Goal: Task Accomplishment & Management: Complete application form

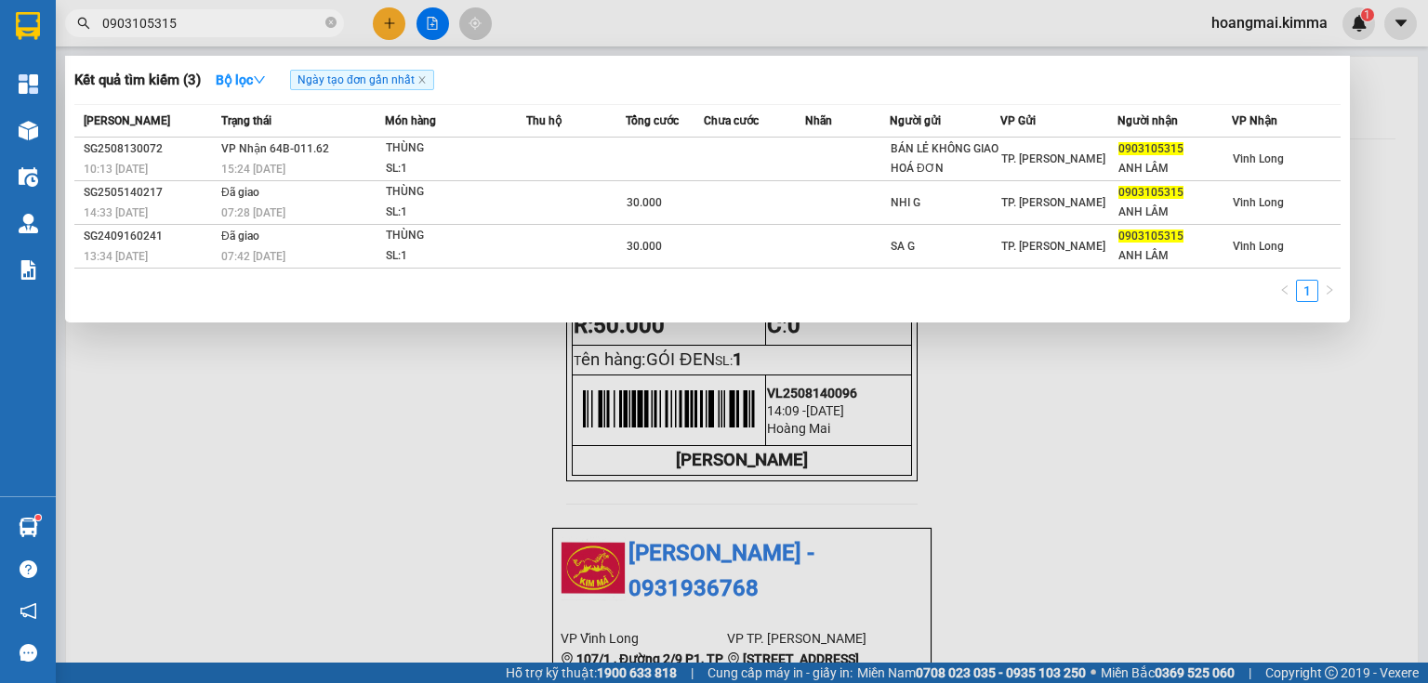
click at [330, 27] on icon "close-circle" at bounding box center [330, 22] width 11 height 11
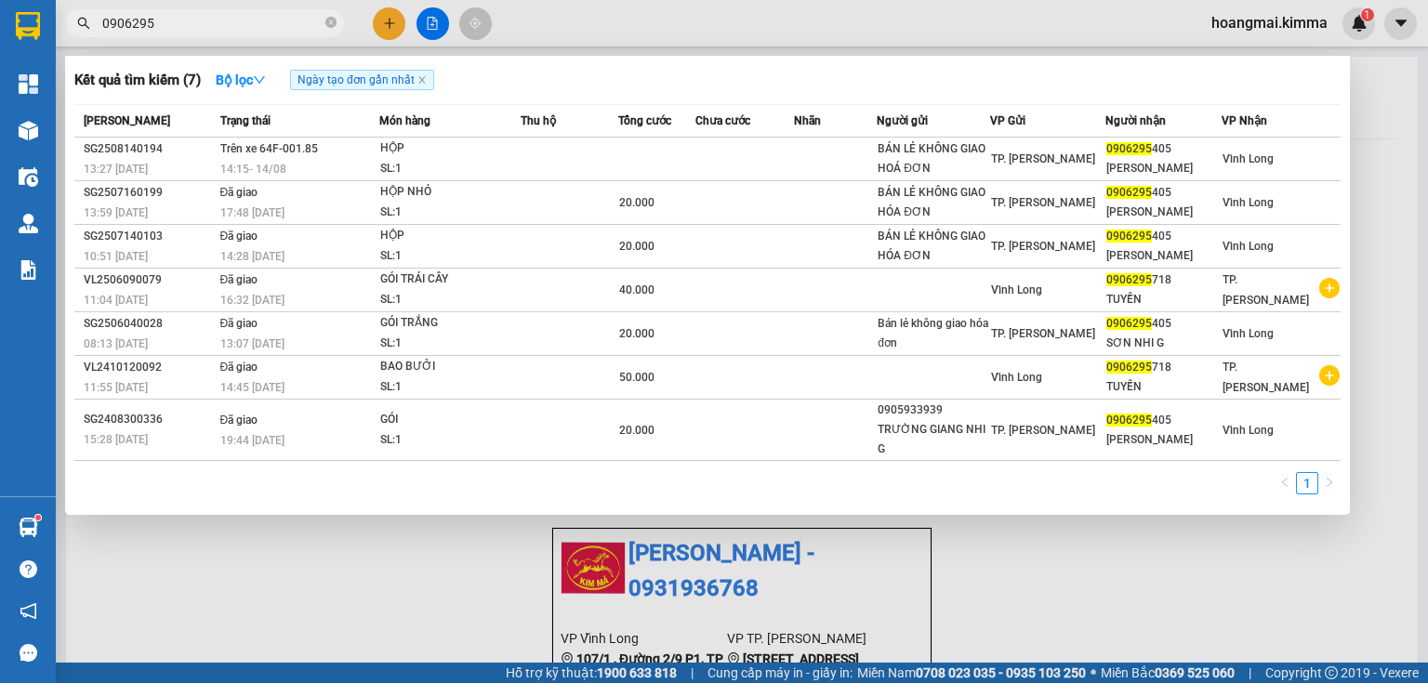
type input "0906295"
click at [328, 20] on icon "close-circle" at bounding box center [330, 22] width 11 height 11
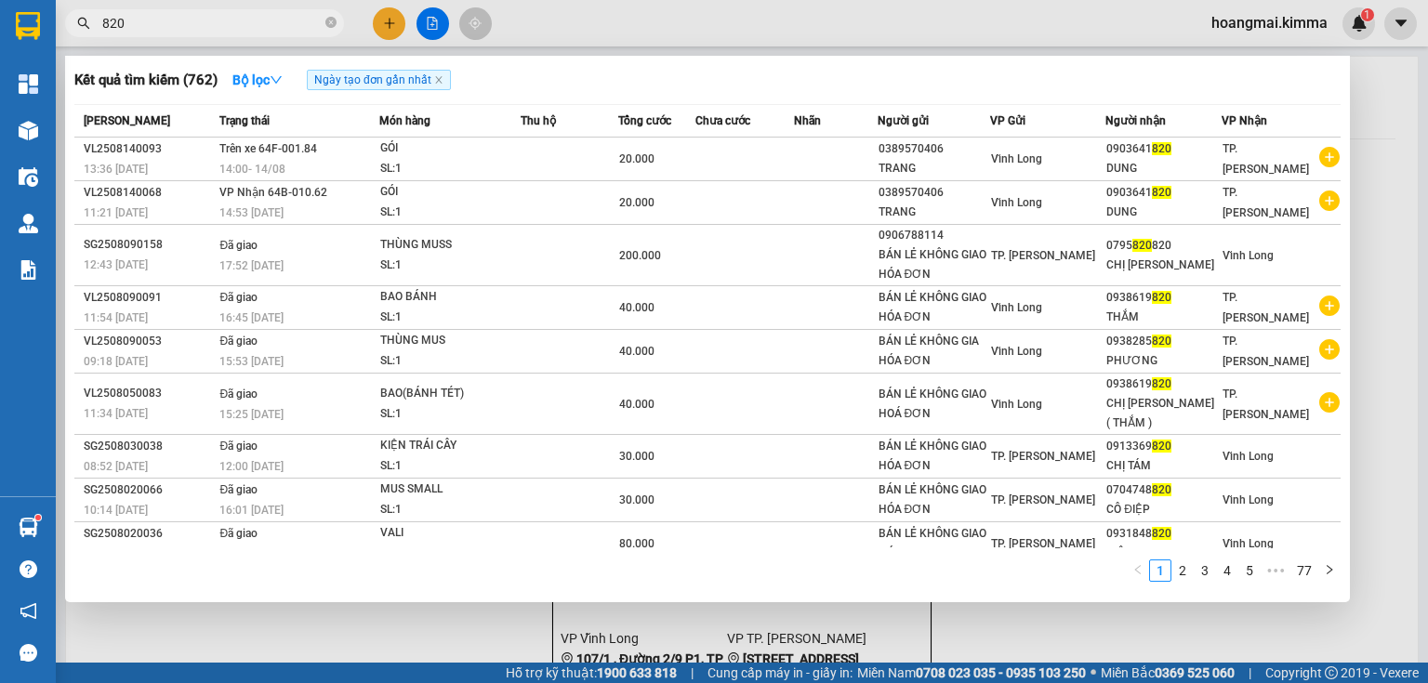
type input "820"
click at [329, 23] on icon "close-circle" at bounding box center [330, 22] width 11 height 11
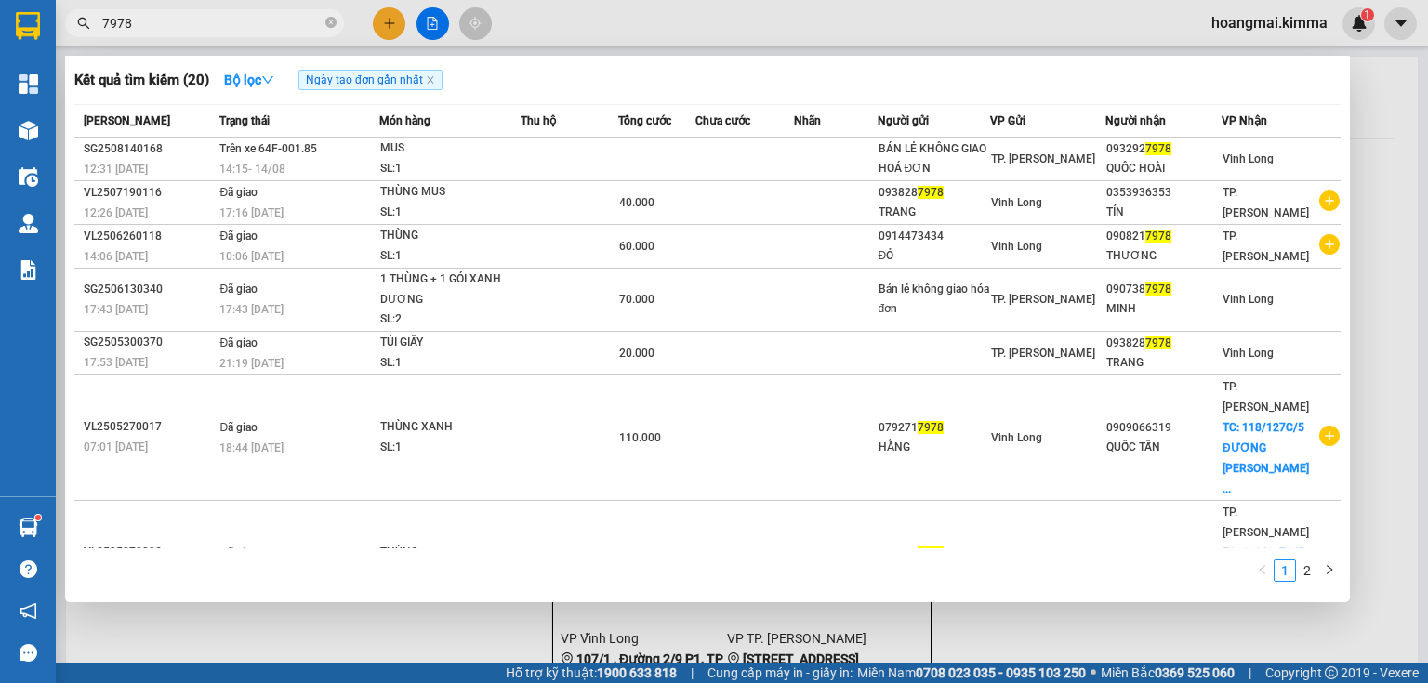
type input "7978"
click at [327, 20] on icon "close-circle" at bounding box center [330, 22] width 11 height 11
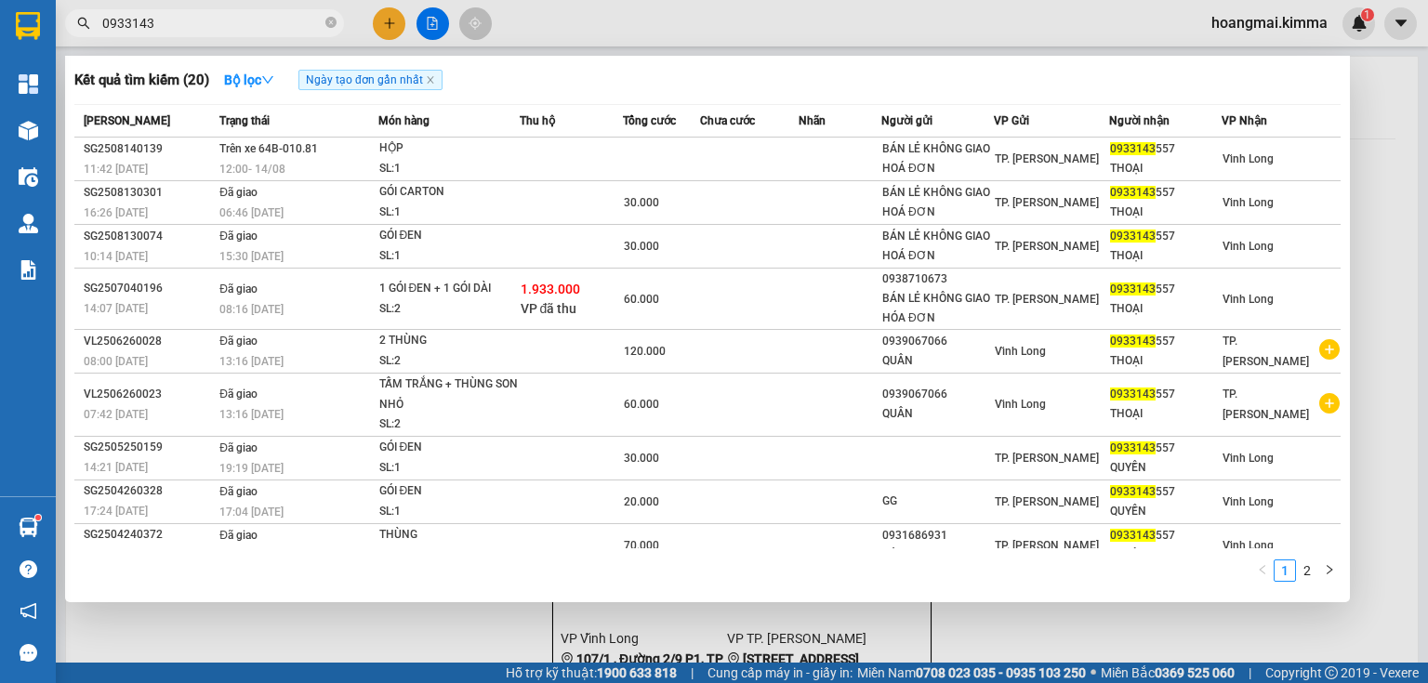
type input "0933143"
click at [336, 19] on span "0933143" at bounding box center [204, 23] width 279 height 28
click at [336, 25] on span "0933143" at bounding box center [204, 23] width 279 height 28
click at [336, 20] on icon "close-circle" at bounding box center [330, 22] width 11 height 11
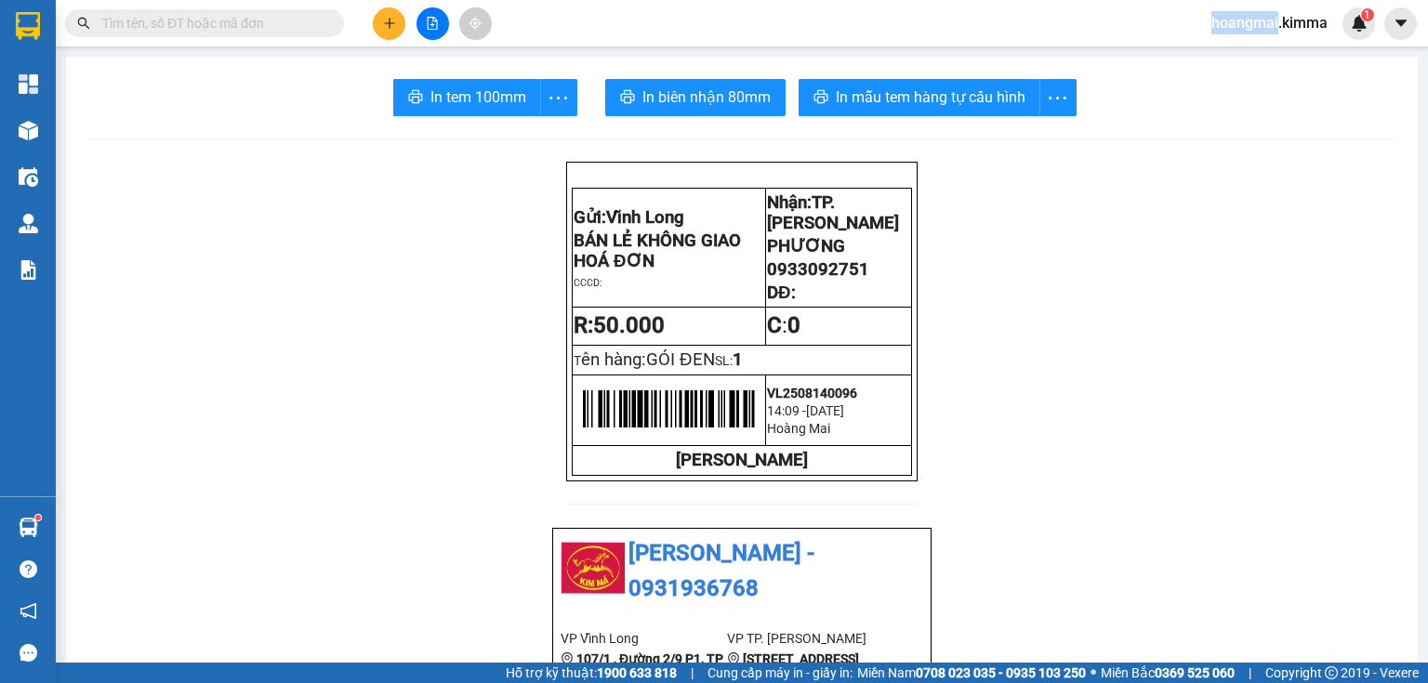
click at [335, 20] on span at bounding box center [330, 23] width 11 height 20
drag, startPoint x: 372, startPoint y: 19, endPoint x: 382, endPoint y: 21, distance: 10.6
click at [375, 19] on div at bounding box center [432, 23] width 139 height 33
click at [383, 15] on button at bounding box center [389, 23] width 33 height 33
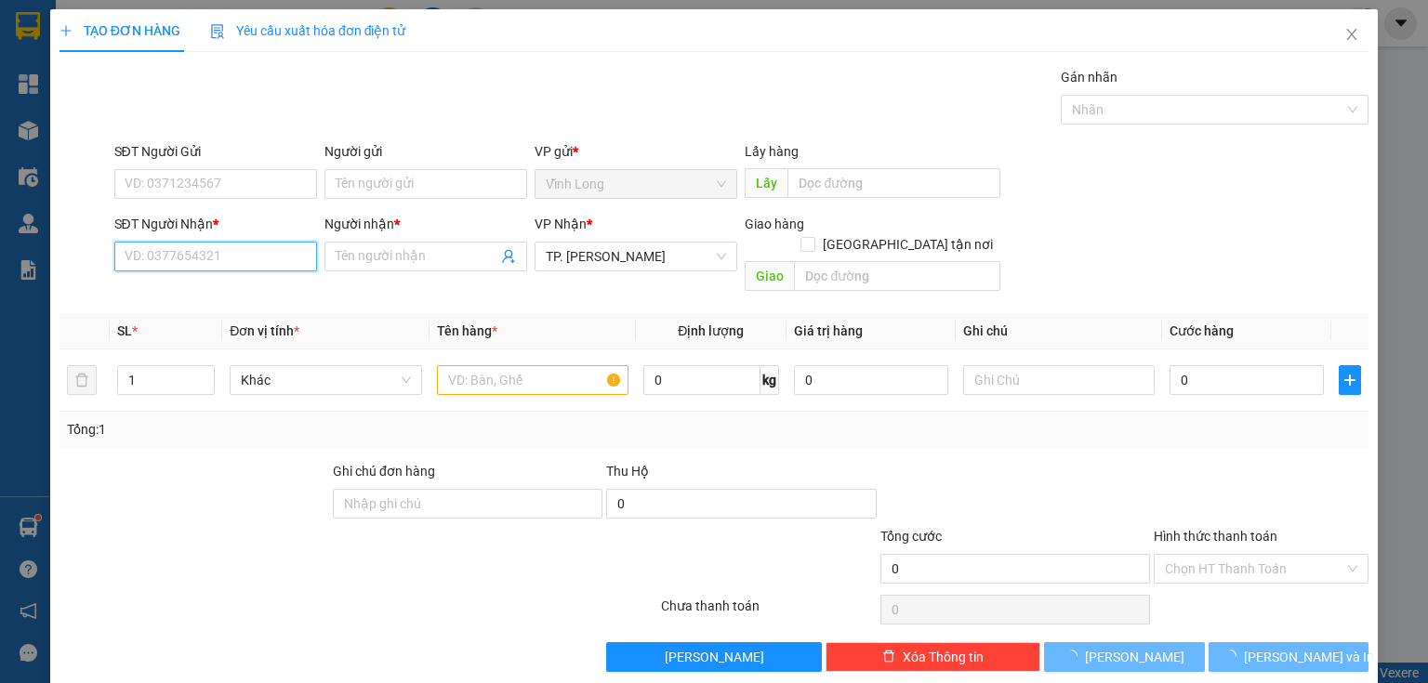
click at [248, 254] on input "SĐT Người Nhận *" at bounding box center [215, 257] width 203 height 30
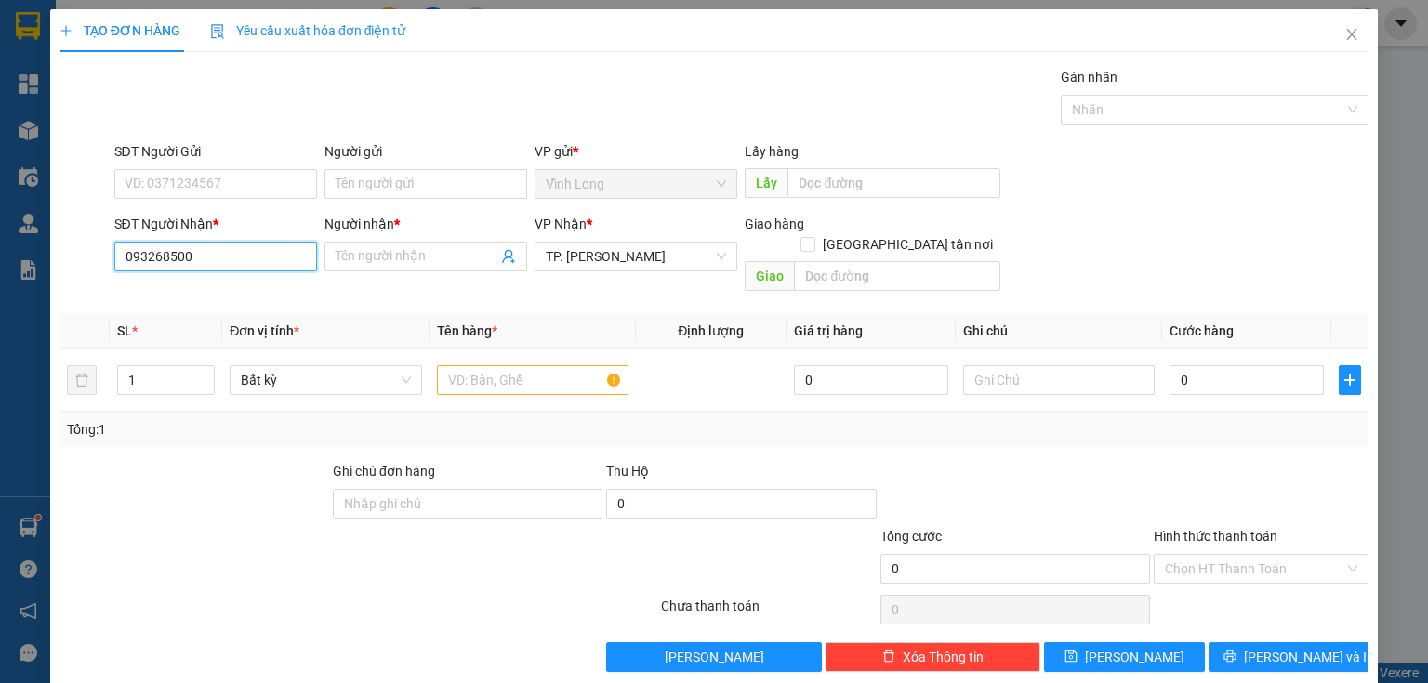
type input "0932685000"
click at [237, 299] on div "0932685000 - CTY KBT" at bounding box center [214, 293] width 178 height 20
type input "CTY KBT"
type input "0932685000"
click at [335, 180] on input "Người gửi" at bounding box center [425, 184] width 203 height 30
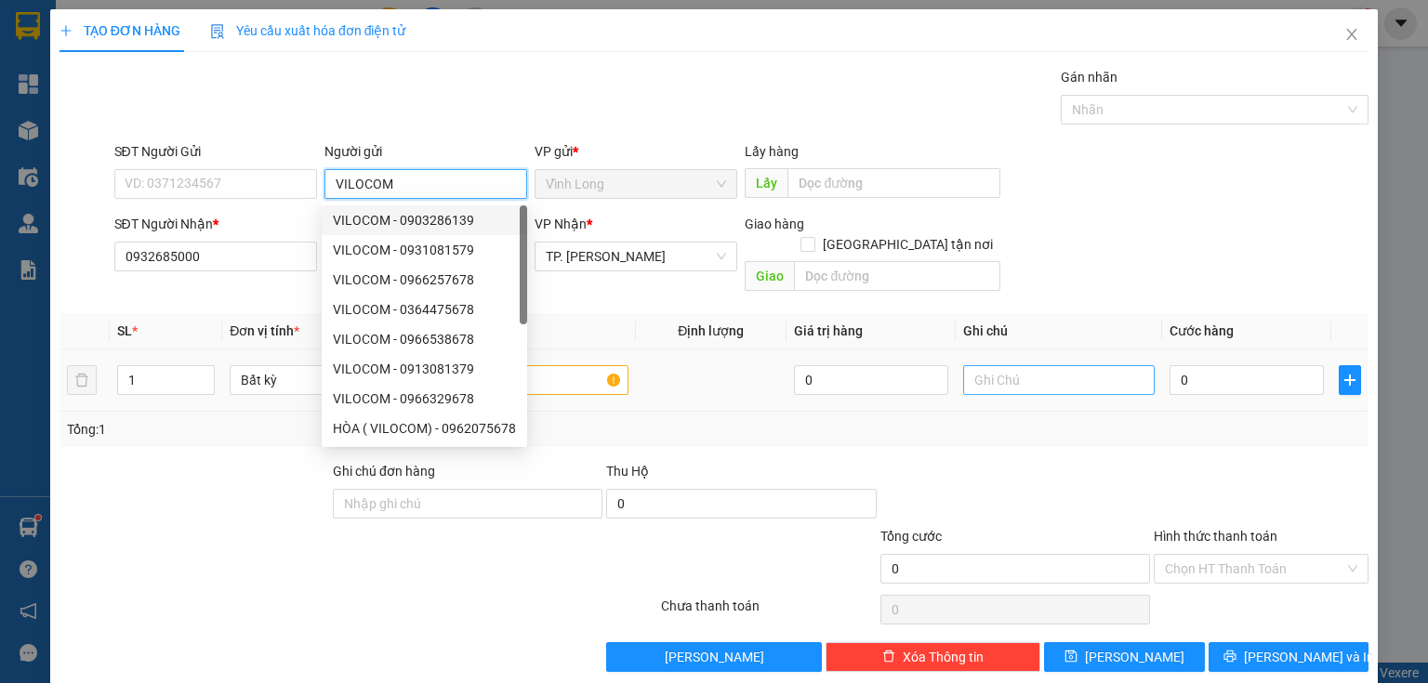
type input "VILOCOM"
click at [1038, 365] on input "text" at bounding box center [1058, 380] width 191 height 30
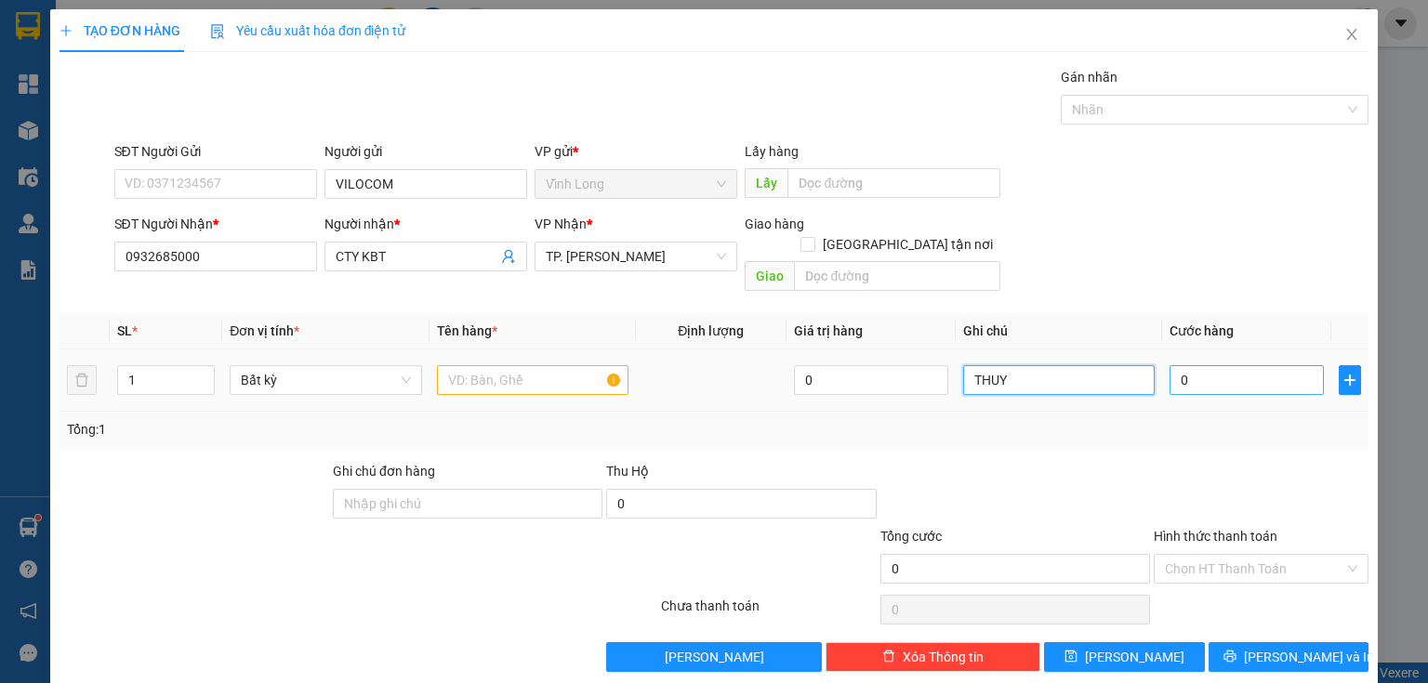
type input "THUY"
click at [1257, 368] on input "0" at bounding box center [1246, 380] width 154 height 30
type input "2"
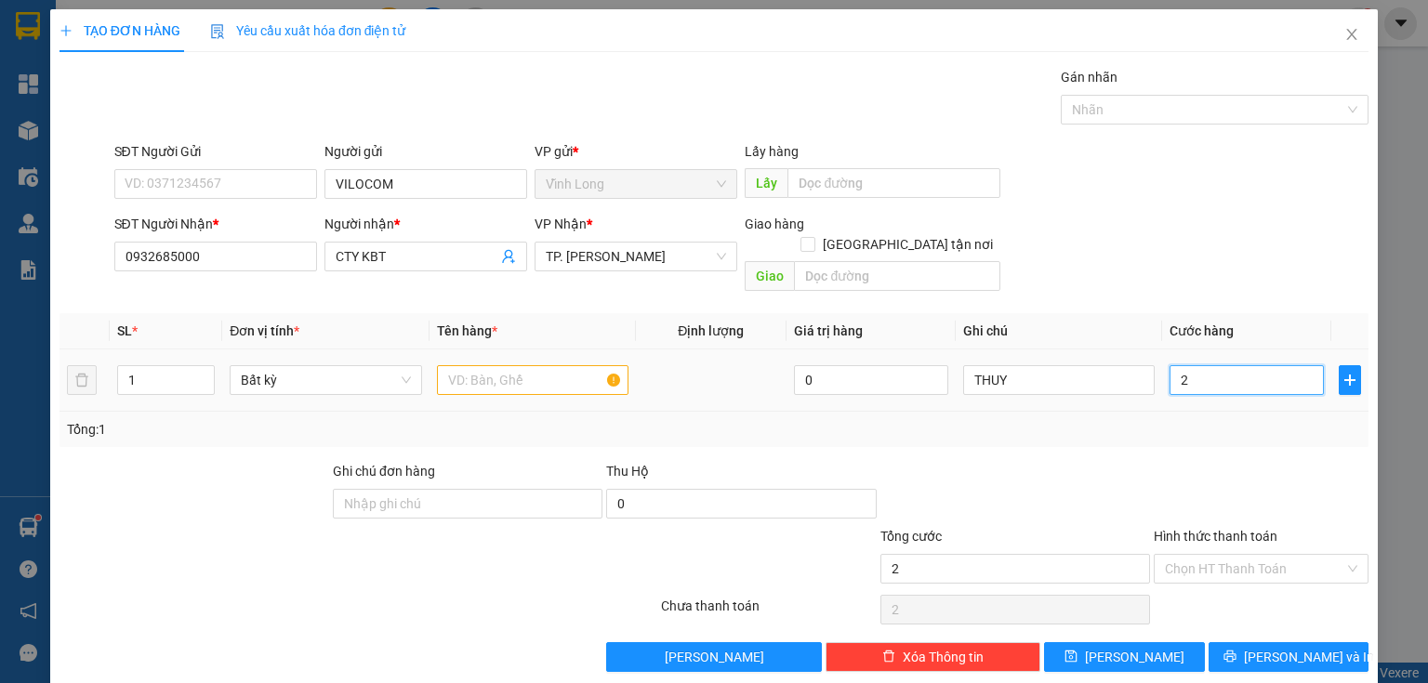
type input "20"
type input "20.000"
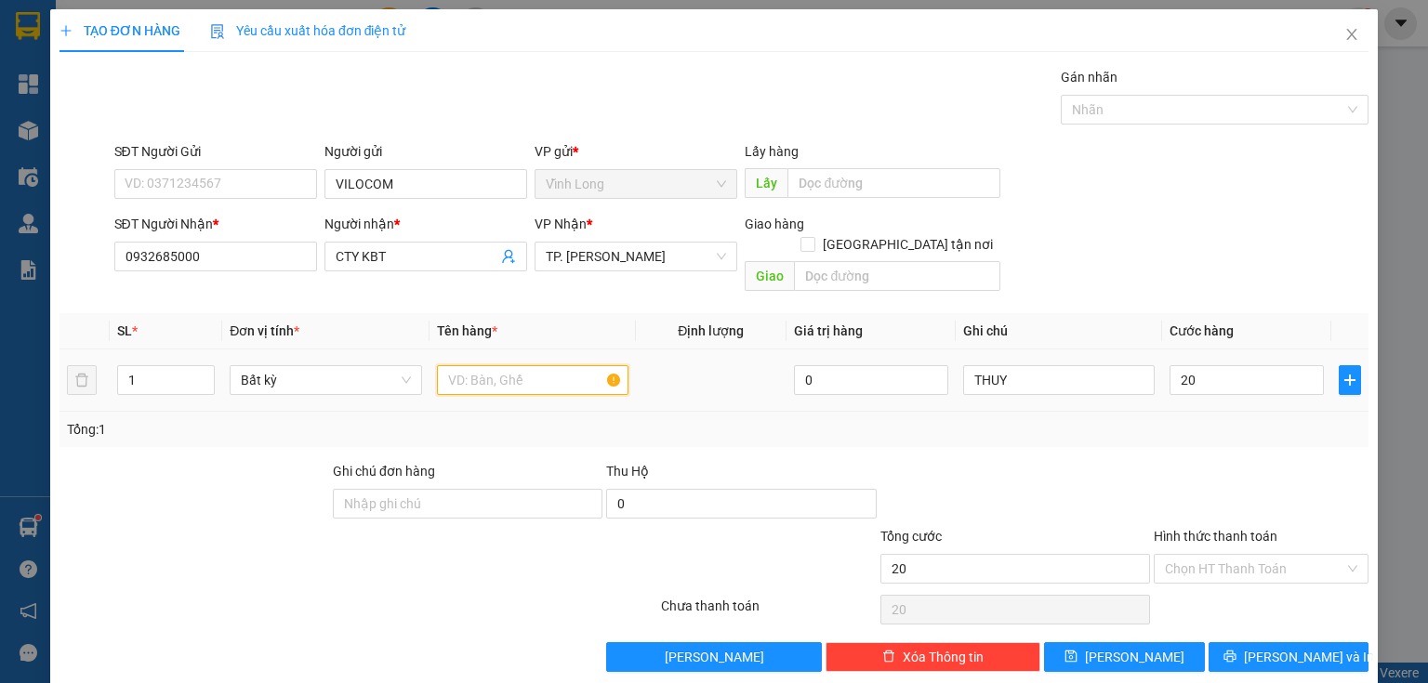
type input "20.000"
click at [560, 365] on input "text" at bounding box center [532, 380] width 191 height 30
type input "Y"
type input "THÙNG NHỎ"
click at [1216, 555] on input "Hình thức thanh toán" at bounding box center [1254, 569] width 179 height 28
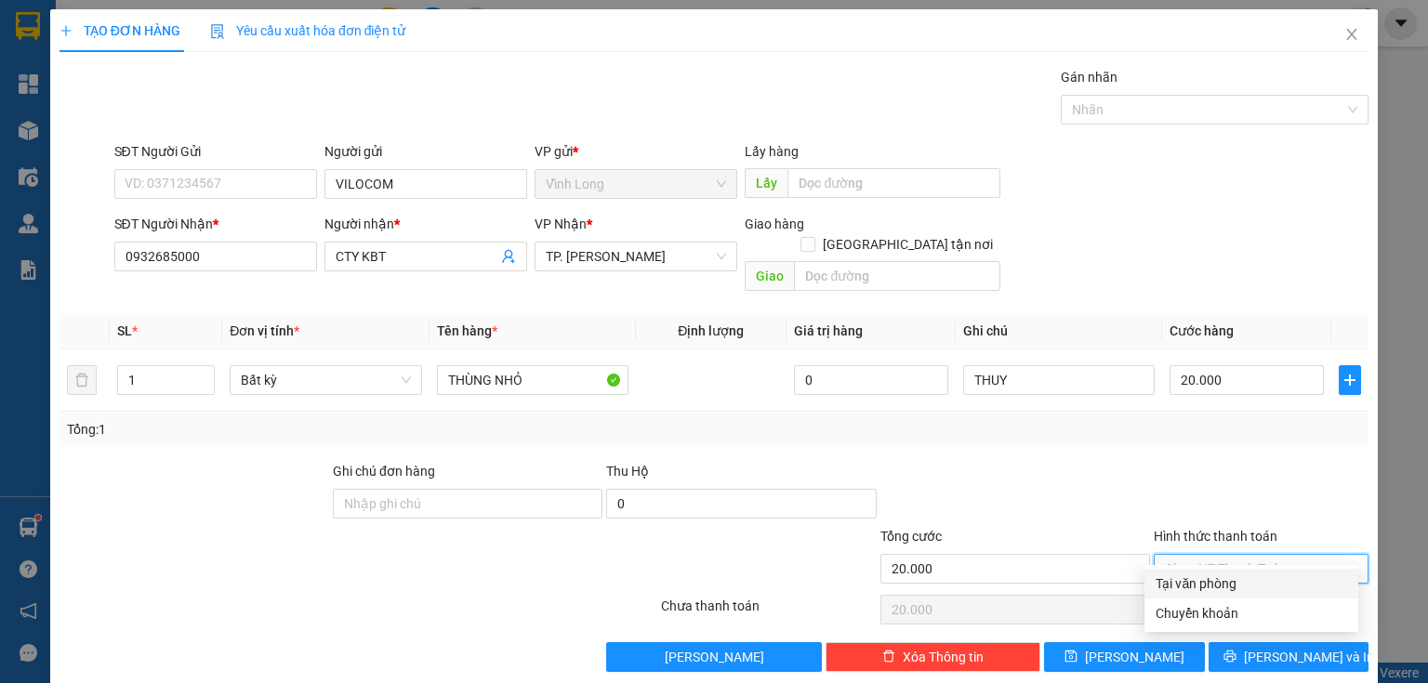
click at [1208, 580] on div "Tại văn phòng" at bounding box center [1250, 583] width 191 height 20
type input "0"
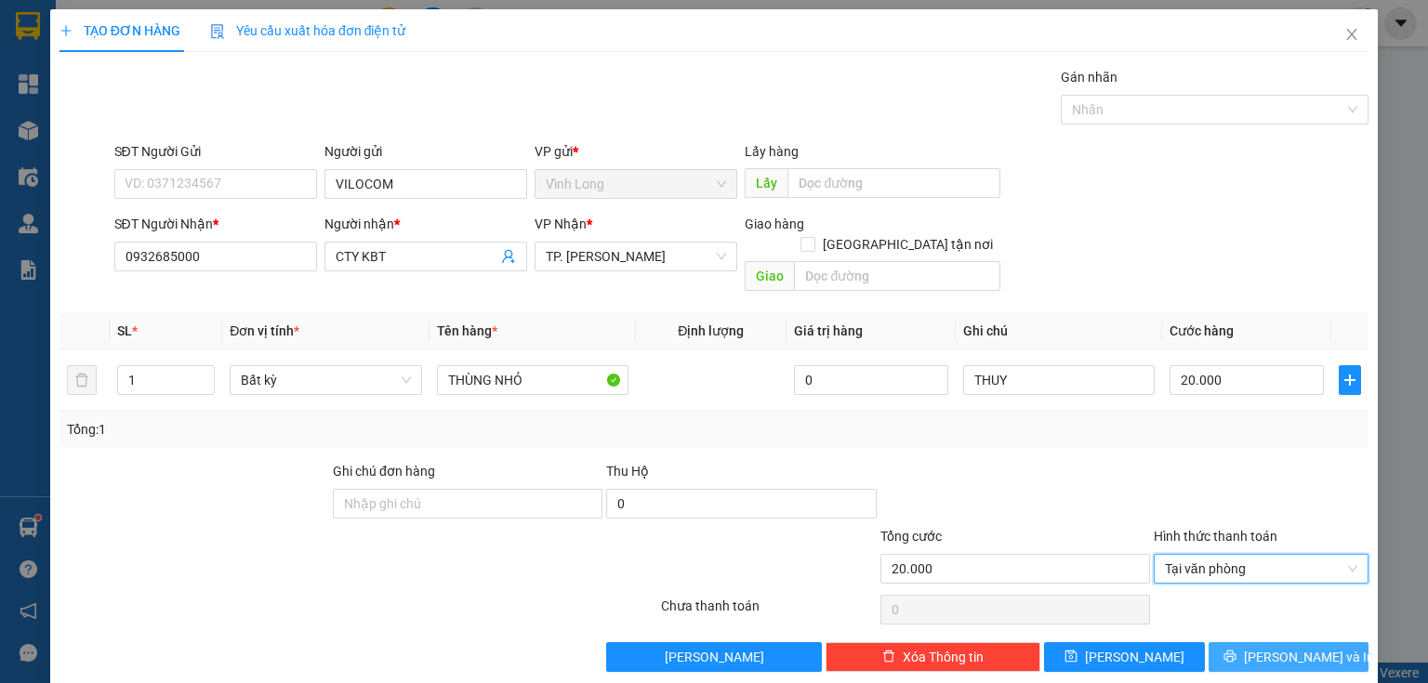
click at [1235, 651] on icon "printer" at bounding box center [1229, 657] width 12 height 12
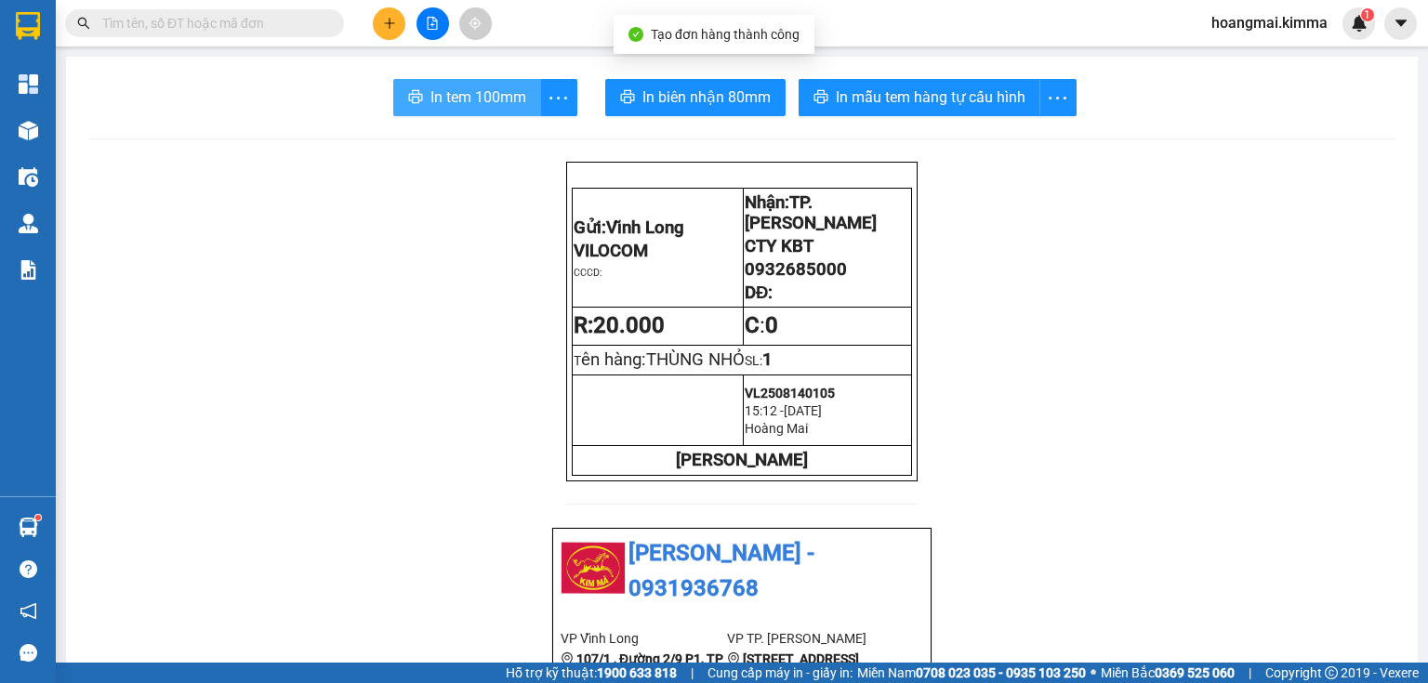
click at [435, 99] on span "In tem 100mm" at bounding box center [478, 97] width 96 height 23
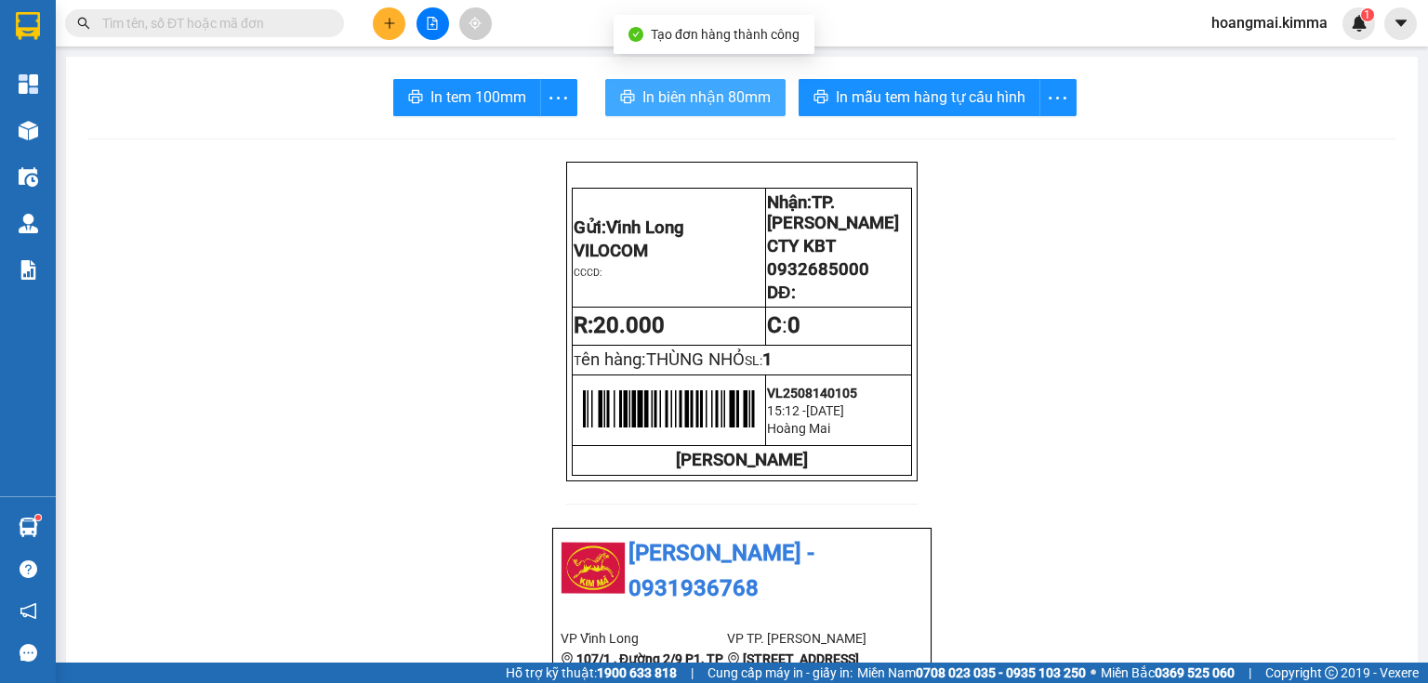
click at [682, 92] on span "In biên nhận 80mm" at bounding box center [706, 97] width 128 height 23
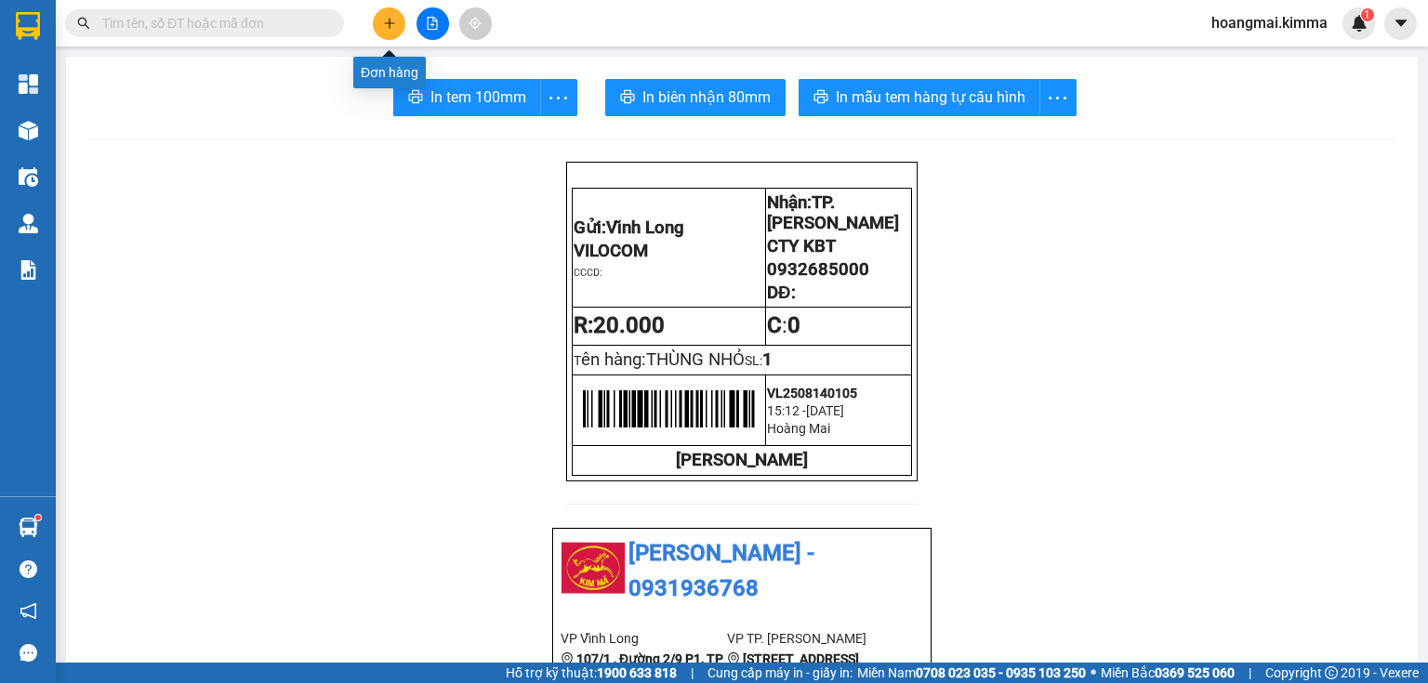
click at [383, 20] on icon "plus" at bounding box center [389, 23] width 13 height 13
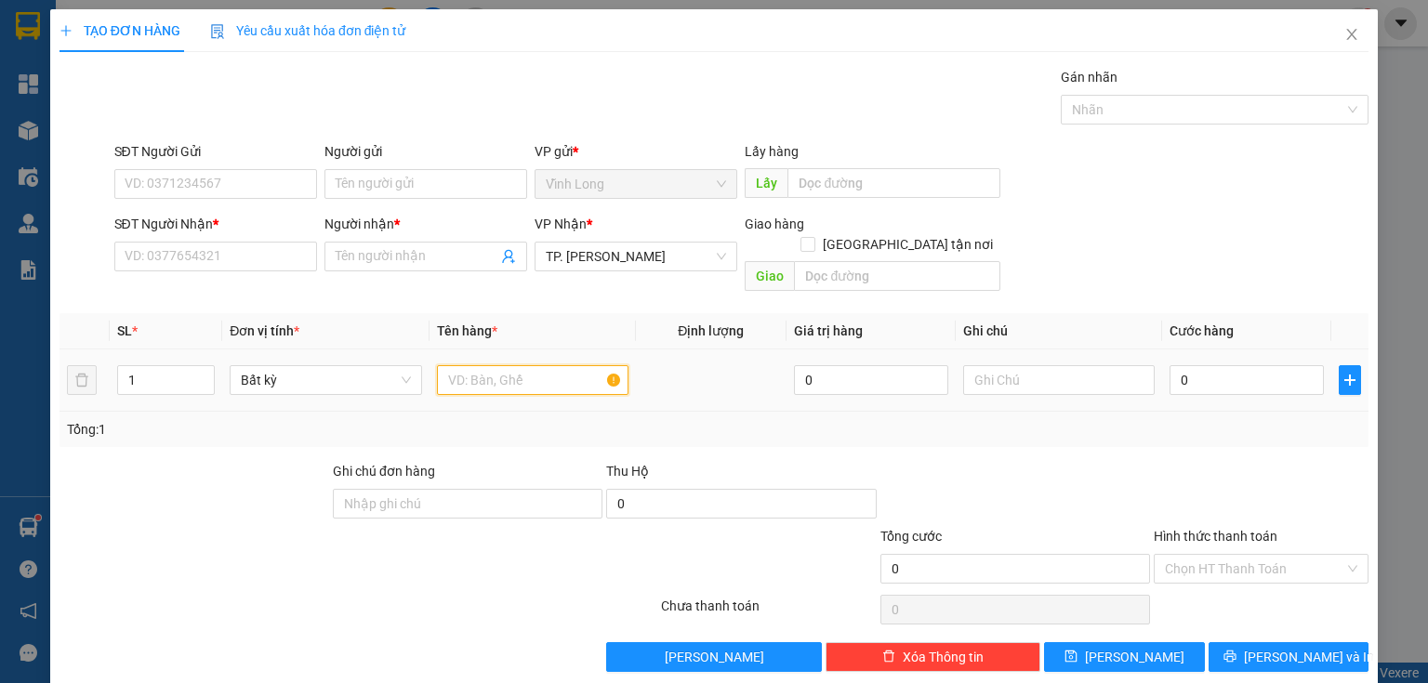
click at [455, 365] on input "text" at bounding box center [532, 380] width 191 height 30
type input "THÙNG"
click at [1040, 366] on input "text" at bounding box center [1058, 380] width 191 height 30
click at [257, 257] on input "SĐT Người Nhận *" at bounding box center [215, 257] width 203 height 30
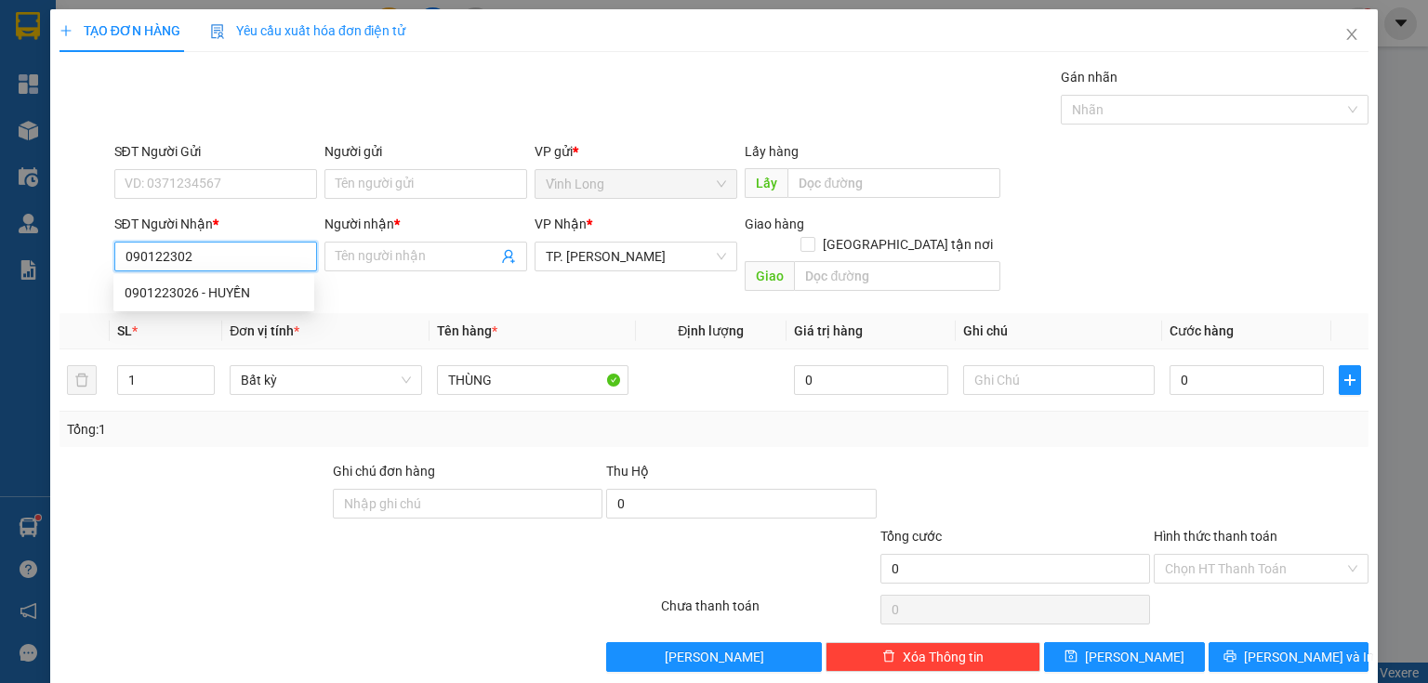
type input "0901223026"
click at [231, 290] on div "0901223026 - HUYỀN" at bounding box center [214, 293] width 178 height 20
type input "HUYỀN"
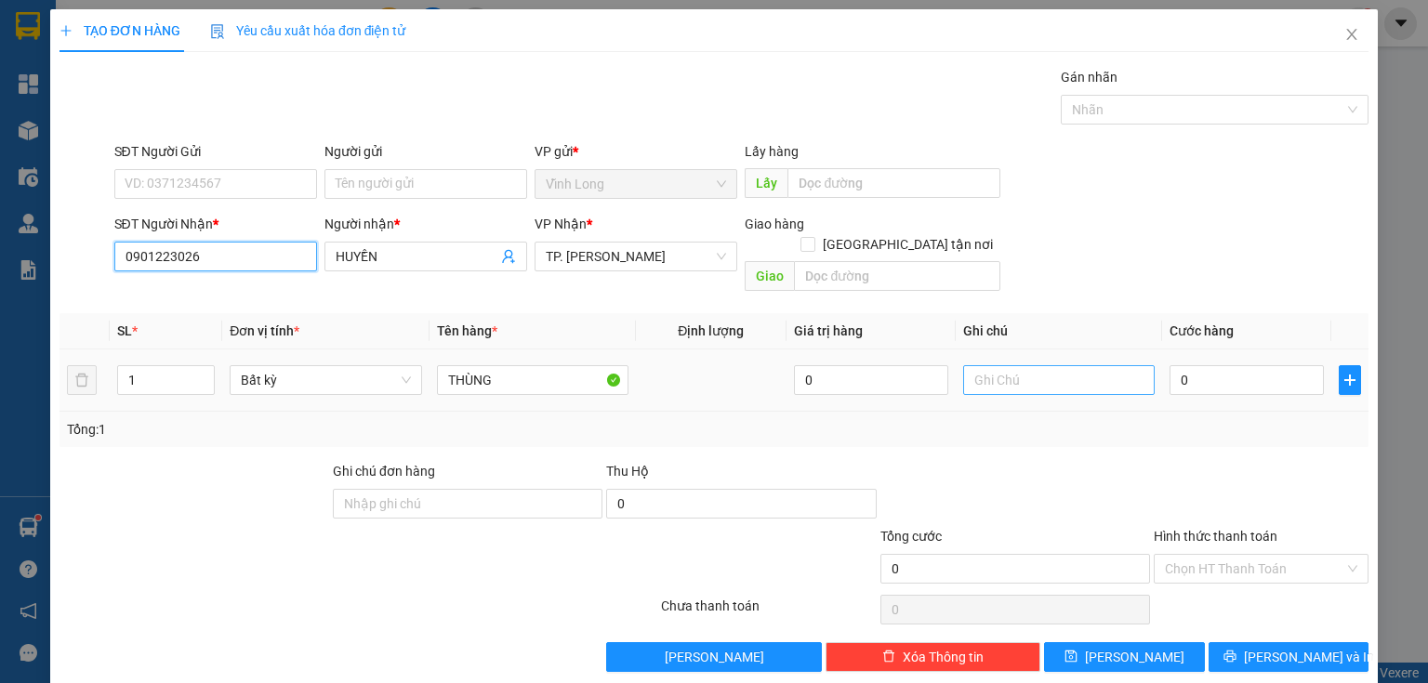
type input "0901223026"
click at [1004, 368] on input "text" at bounding box center [1058, 380] width 191 height 30
drag, startPoint x: 824, startPoint y: 404, endPoint x: 469, endPoint y: 462, distance: 358.8
click at [489, 463] on div "Transit Pickup Surcharge Ids Transit Deliver Surcharge Ids Transit Deliver Surc…" at bounding box center [713, 369] width 1309 height 605
type input "THỦY"
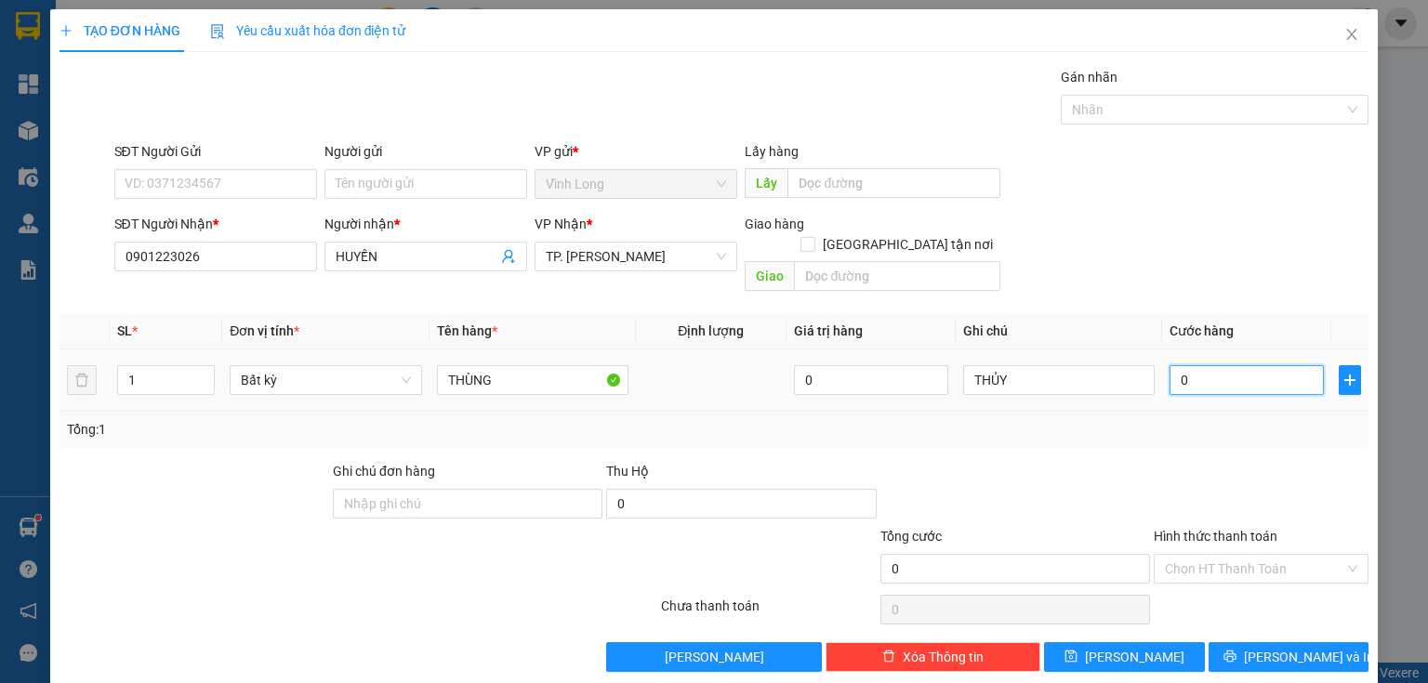
click at [1205, 367] on input "0" at bounding box center [1246, 380] width 154 height 30
type input "3"
type input "30"
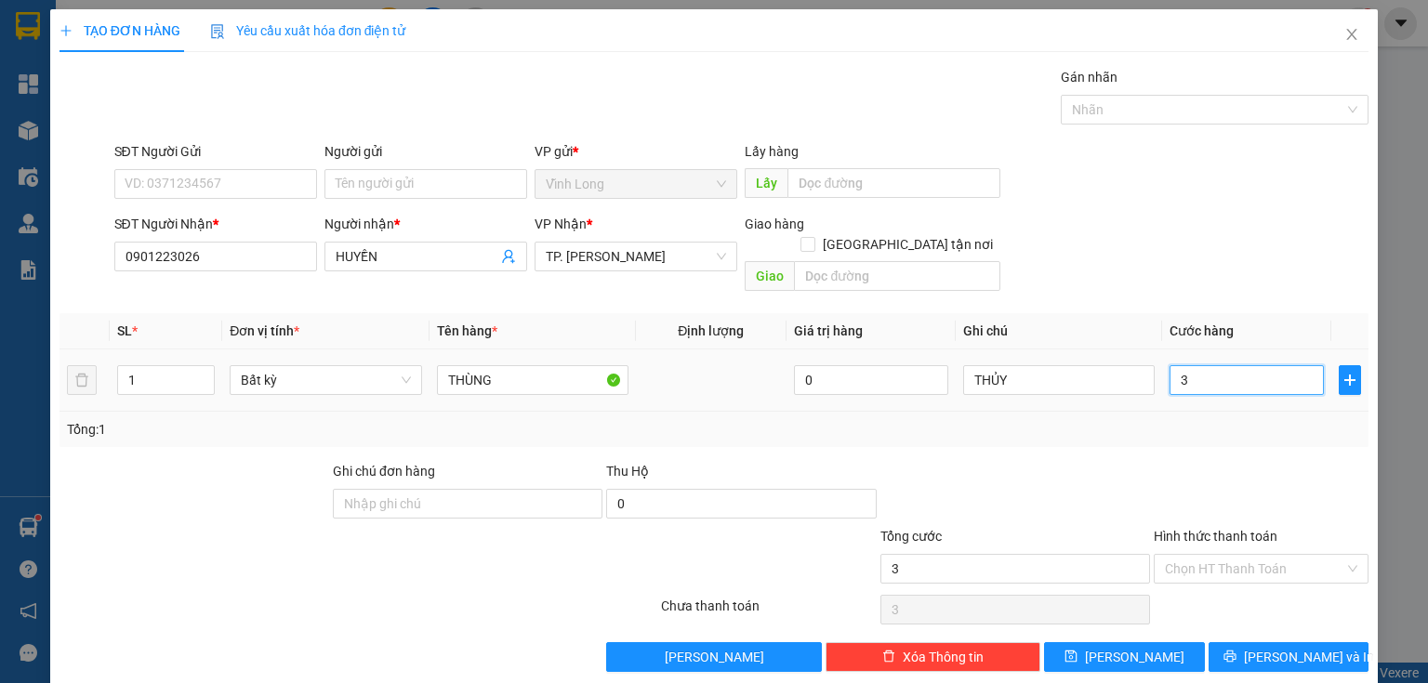
type input "30"
type input "30.000"
click at [1193, 555] on input "Hình thức thanh toán" at bounding box center [1254, 569] width 179 height 28
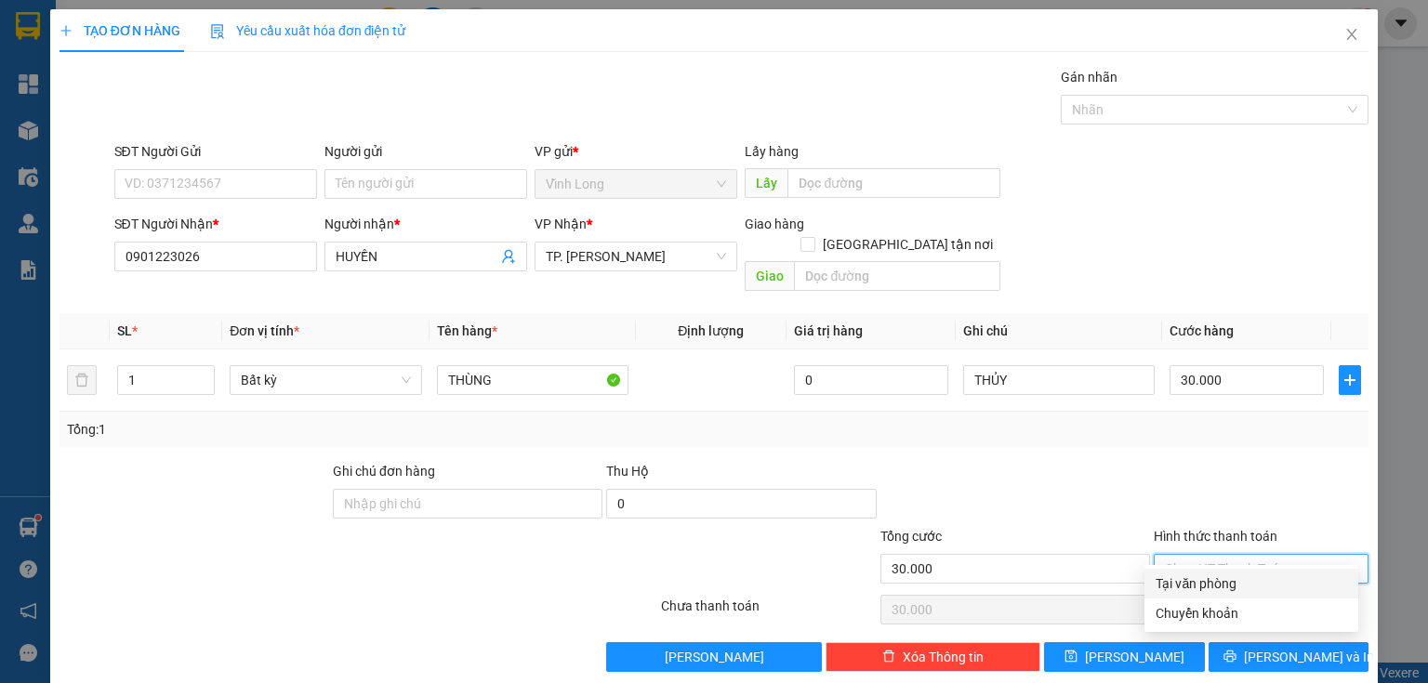
click at [1191, 590] on div "Tại văn phòng" at bounding box center [1250, 583] width 191 height 20
type input "0"
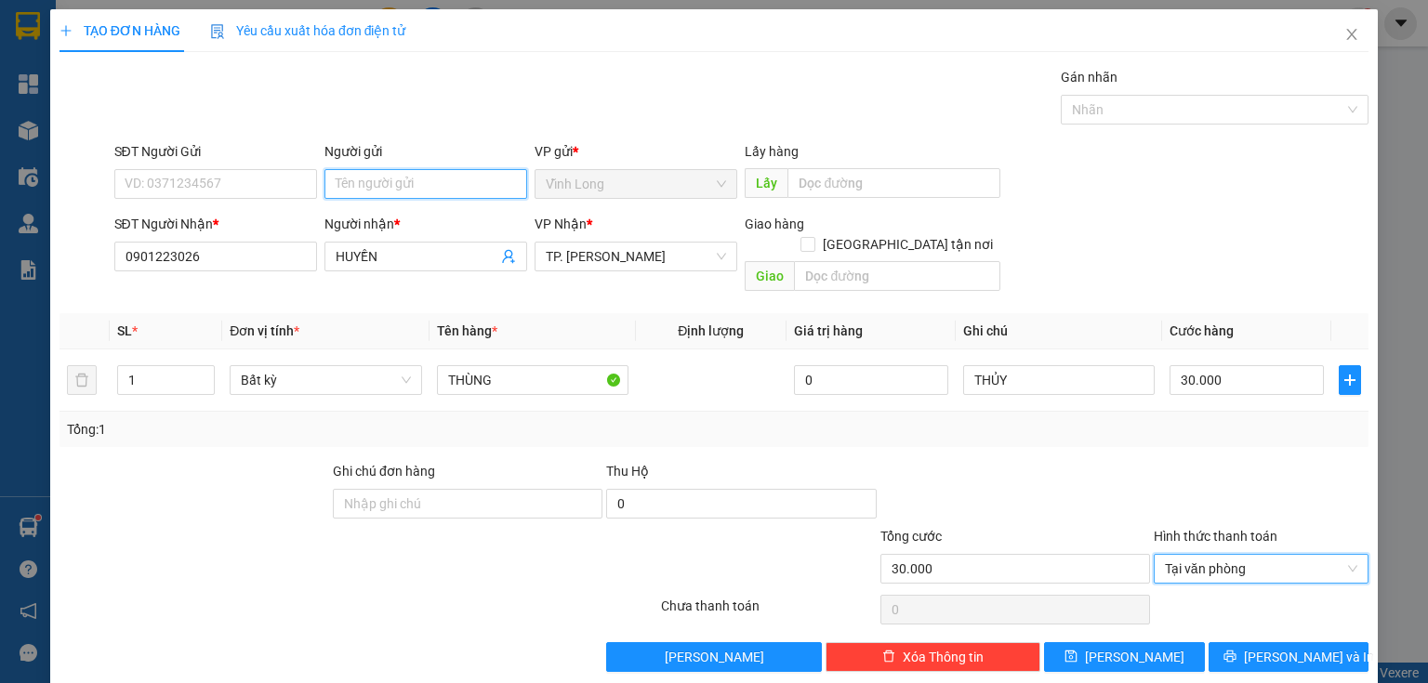
click at [370, 178] on input "Người gửi" at bounding box center [425, 184] width 203 height 30
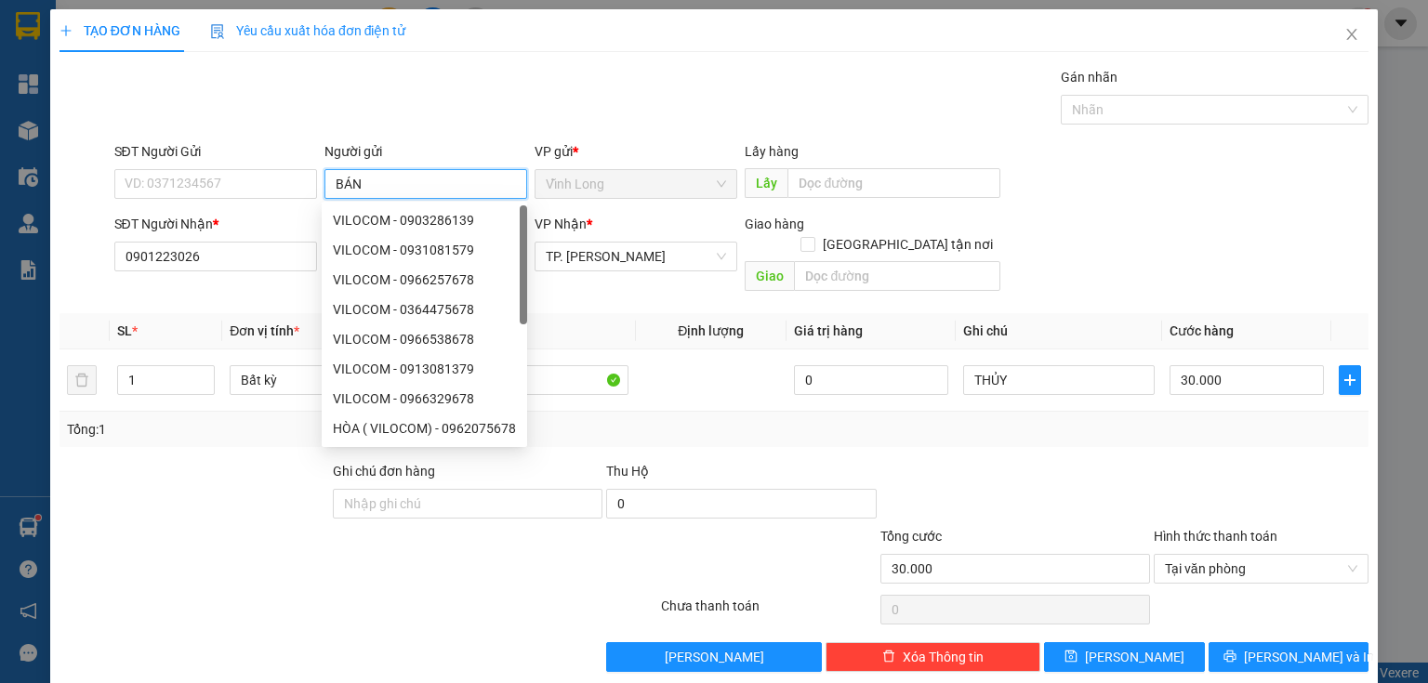
type input "BÁN"
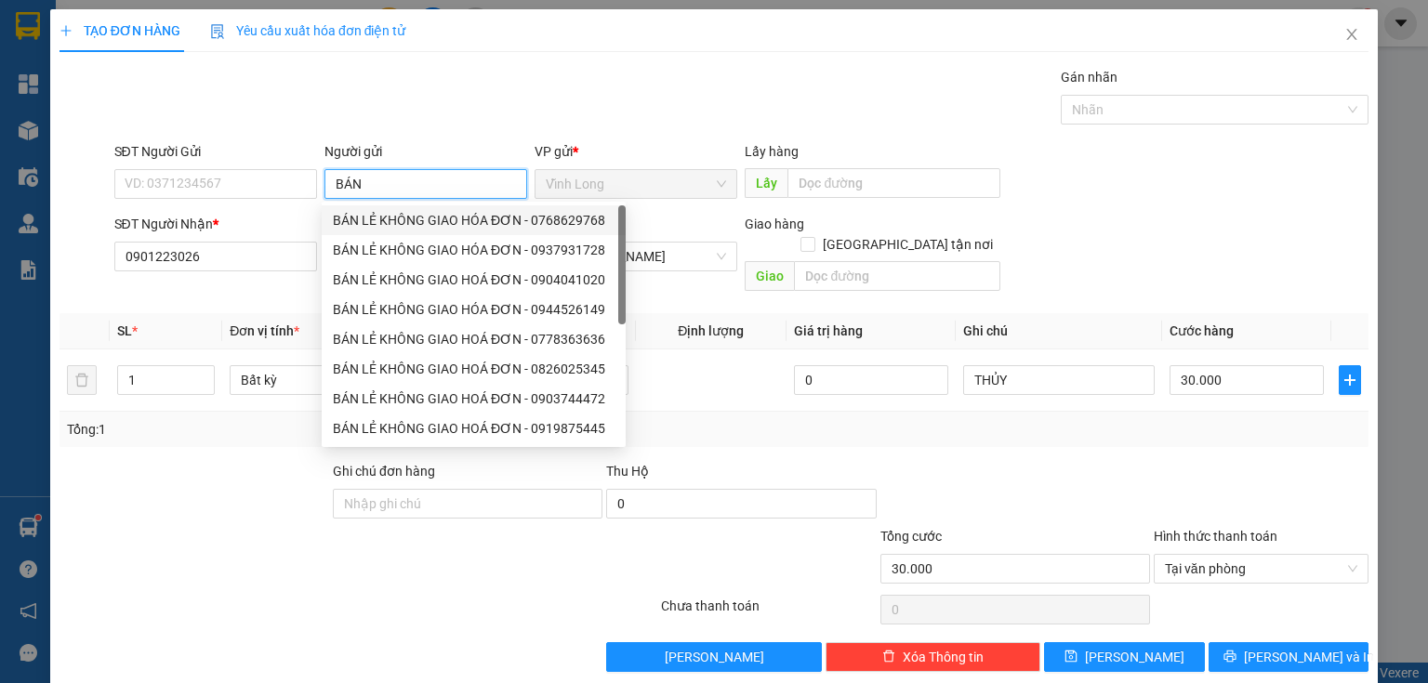
click at [381, 231] on div "BÁN LẺ KHÔNG GIAO HÓA ĐƠN - 0768629768" at bounding box center [474, 220] width 304 height 30
type input "0768629768"
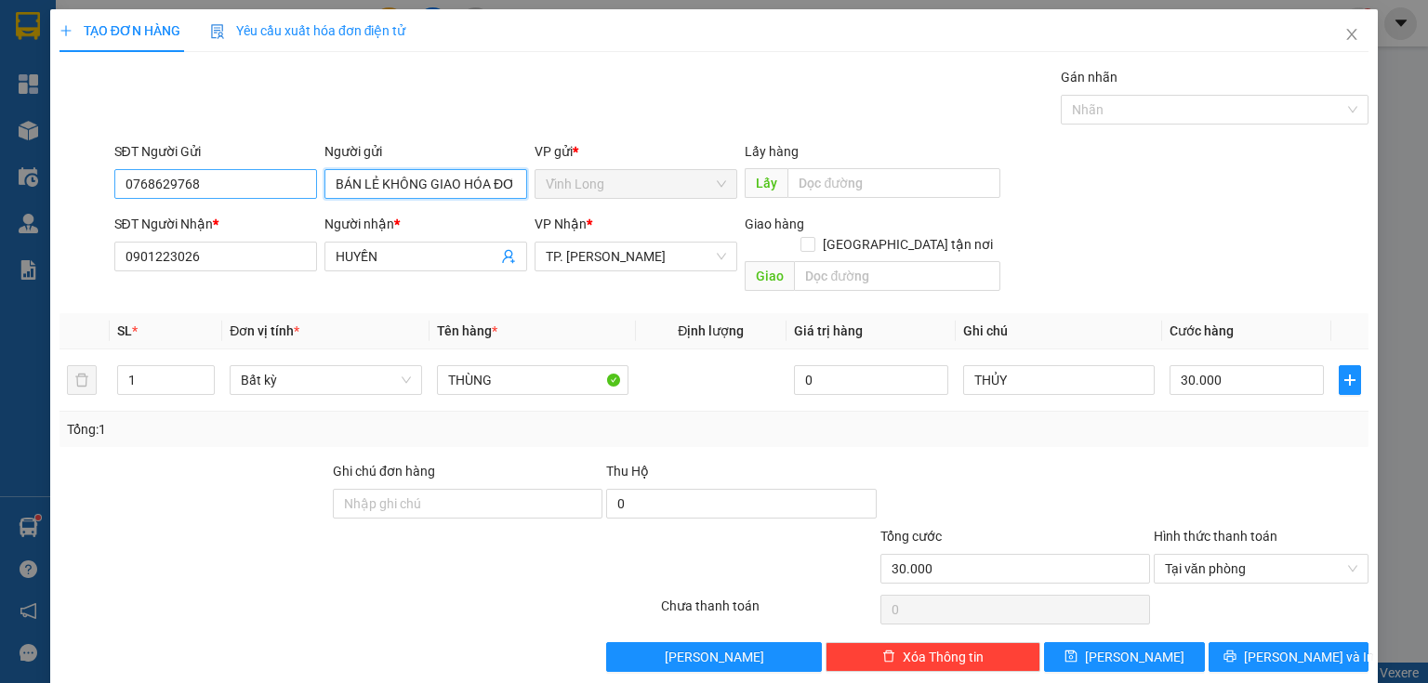
type input "BÁN LẺ KHÔNG GIAO HÓA ĐƠN"
drag, startPoint x: 236, startPoint y: 184, endPoint x: 0, endPoint y: 196, distance: 236.4
click at [0, 200] on div "TẠO ĐƠN HÀNG Yêu cầu xuất hóa đơn điện tử Transit Pickup Surcharge Ids Transit …" at bounding box center [714, 341] width 1428 height 683
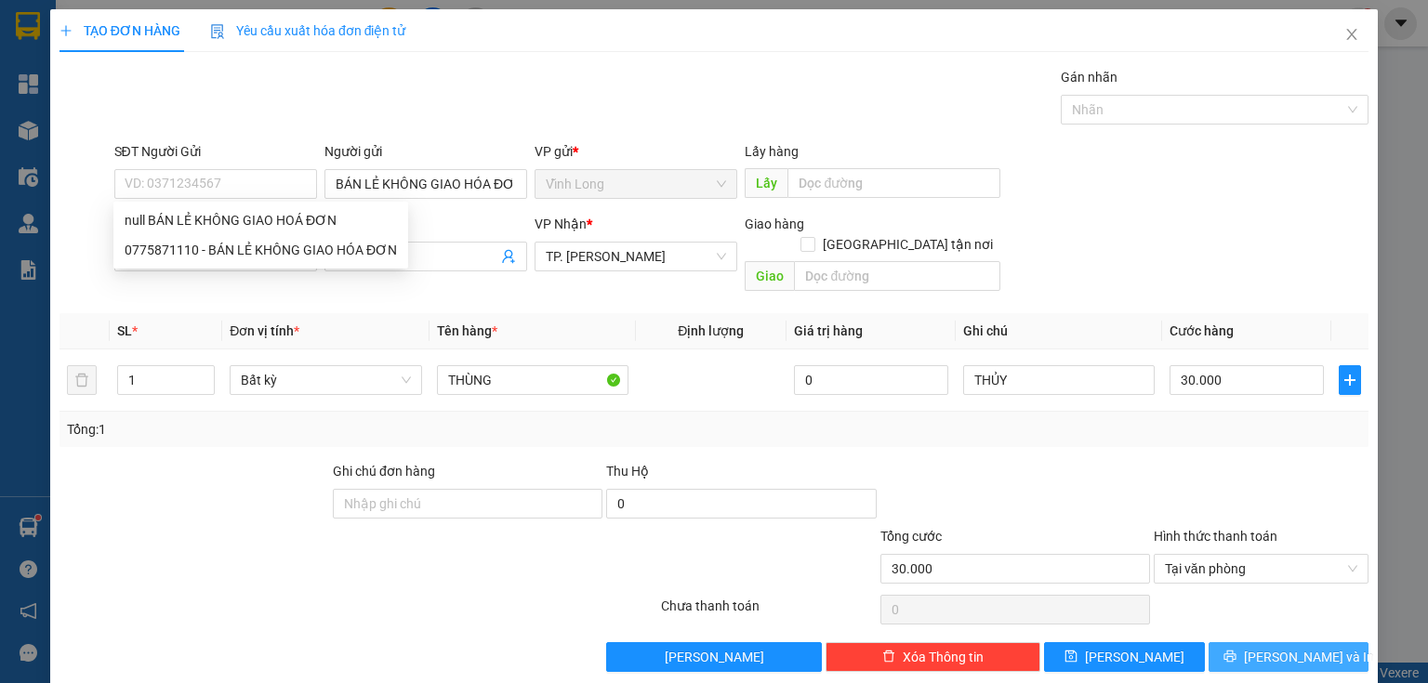
click at [1249, 646] on button "[PERSON_NAME] và In" at bounding box center [1288, 657] width 161 height 30
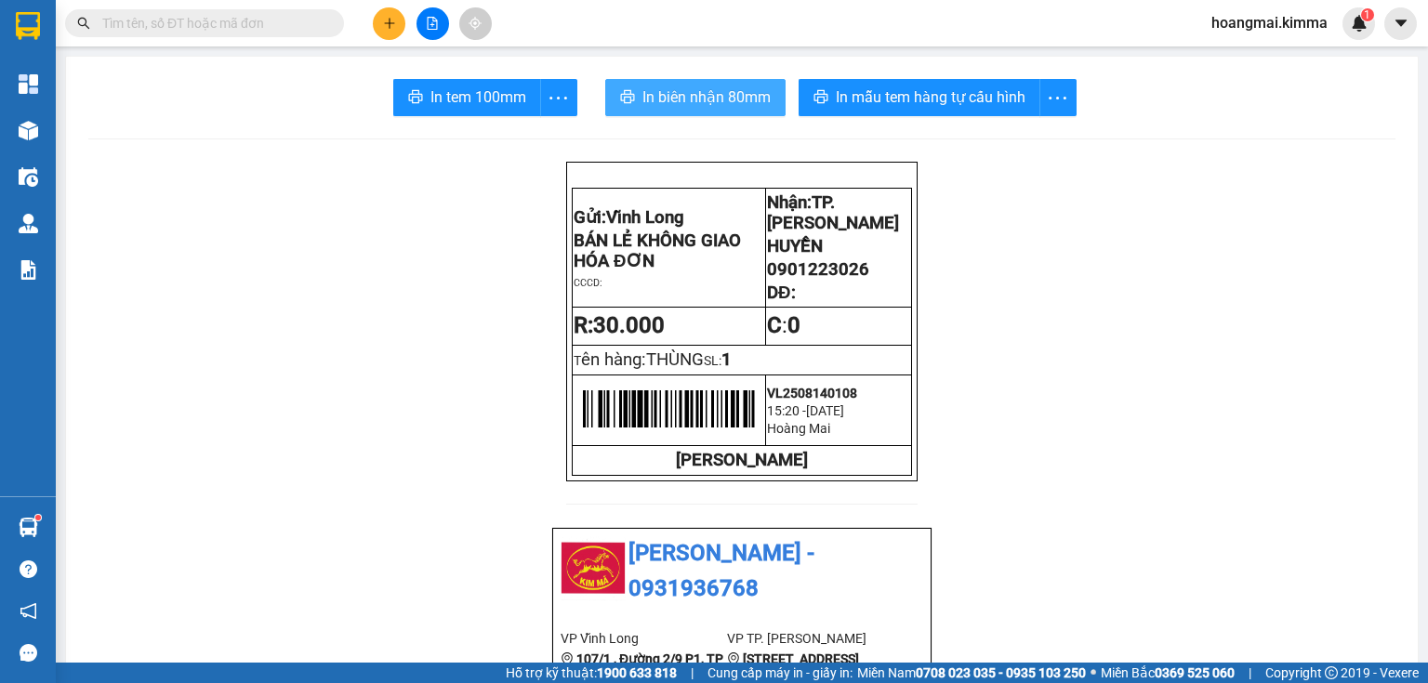
click at [643, 100] on span "In biên nhận 80mm" at bounding box center [706, 97] width 128 height 23
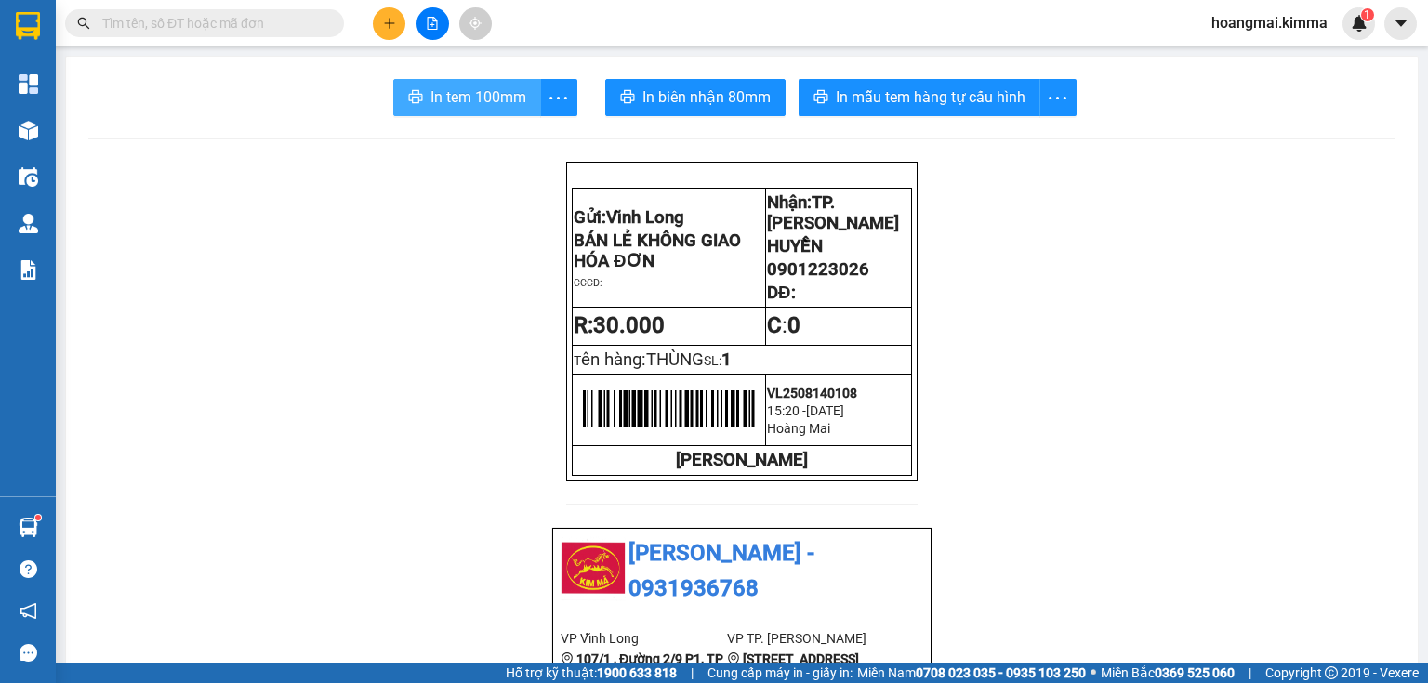
click at [509, 97] on span "In tem 100mm" at bounding box center [478, 97] width 96 height 23
click at [391, 21] on icon "plus" at bounding box center [389, 23] width 13 height 13
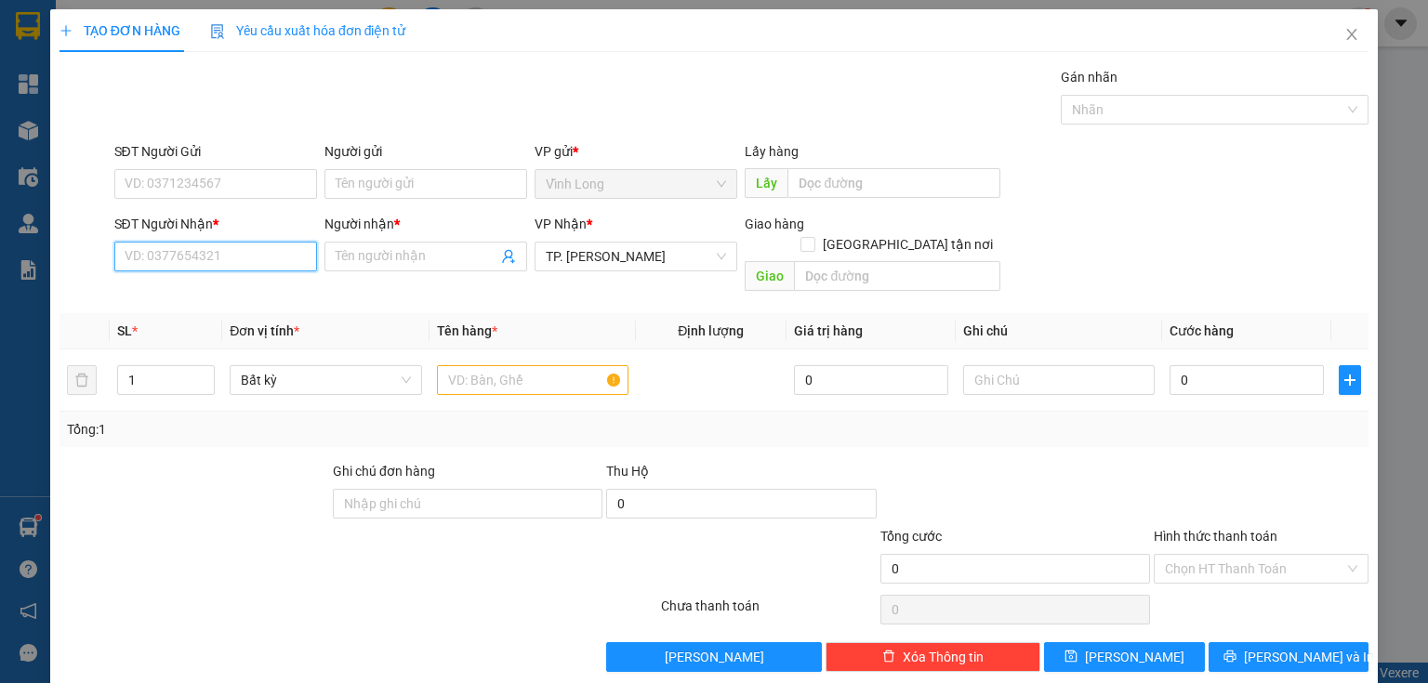
click at [231, 259] on input "SĐT Người Nhận *" at bounding box center [215, 257] width 203 height 30
type input "0941221000"
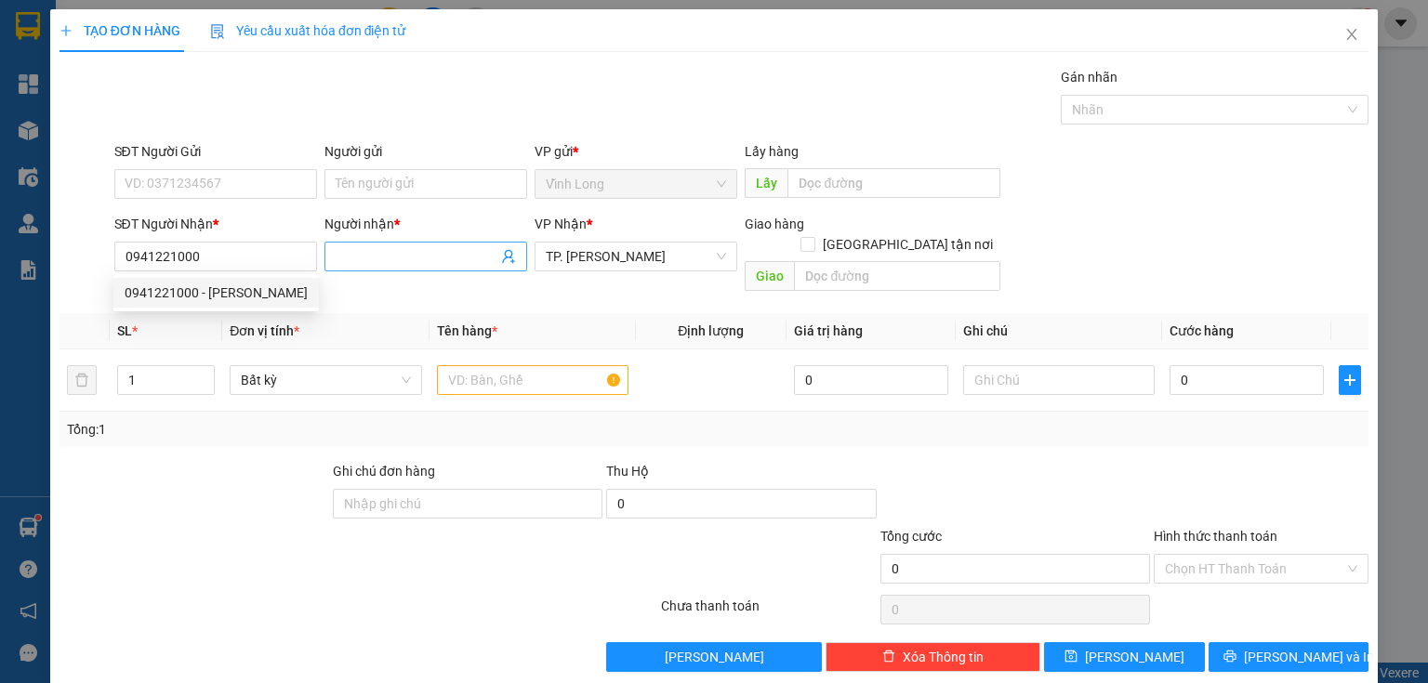
click at [366, 257] on input "Người nhận *" at bounding box center [417, 256] width 162 height 20
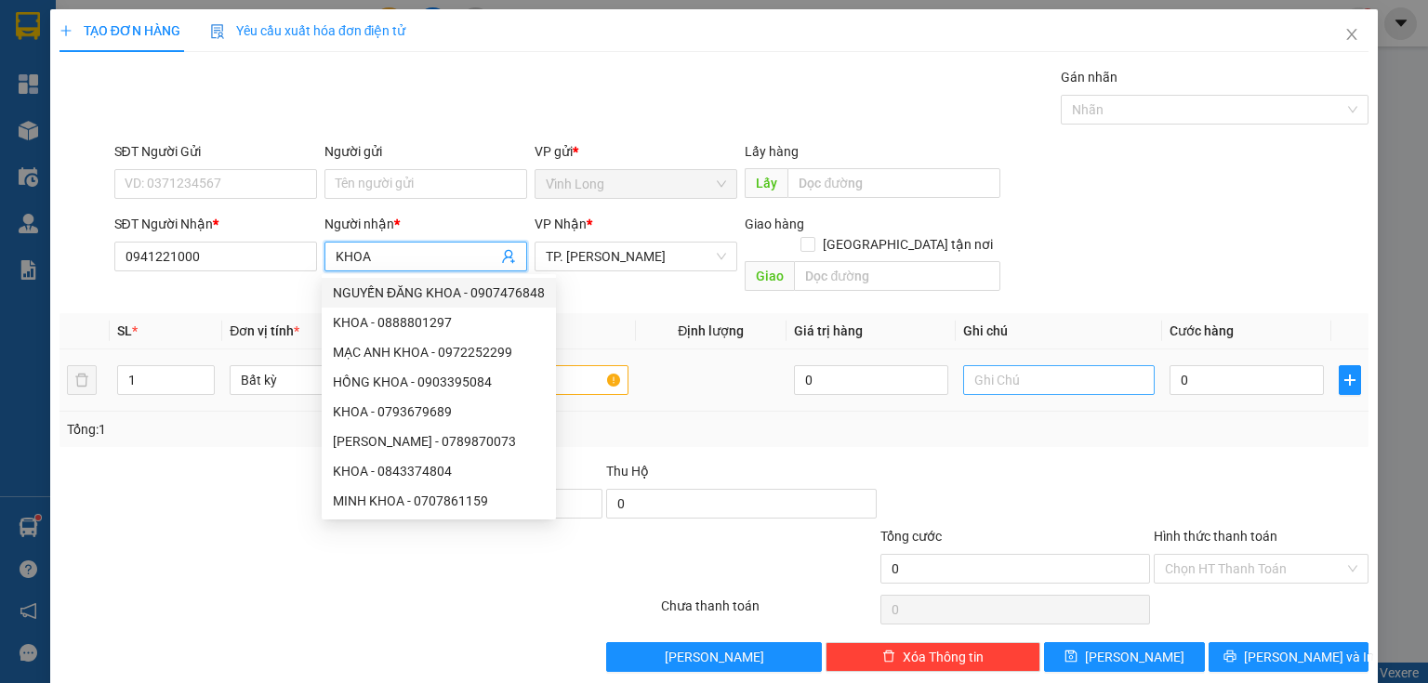
type input "KHOA"
click at [1004, 365] on input "text" at bounding box center [1058, 380] width 191 height 30
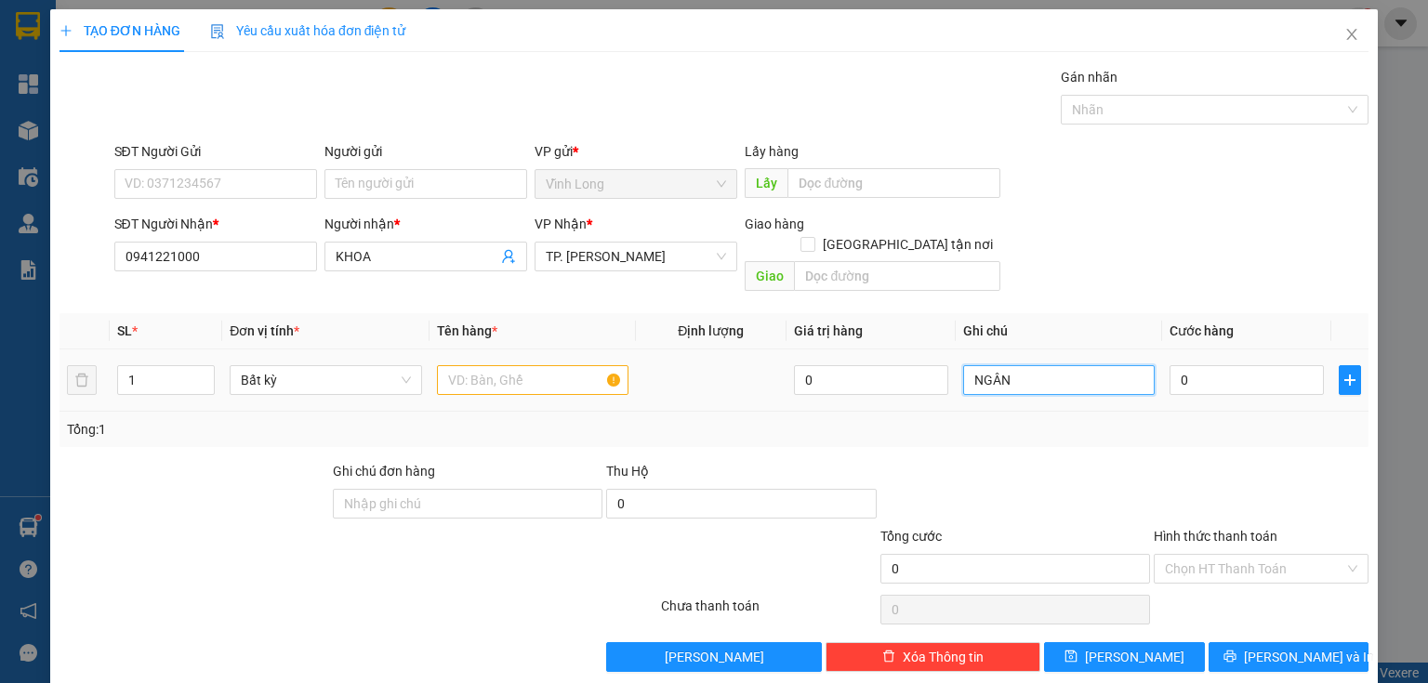
type input "NGÂN"
click at [468, 365] on input "text" at bounding box center [532, 380] width 191 height 30
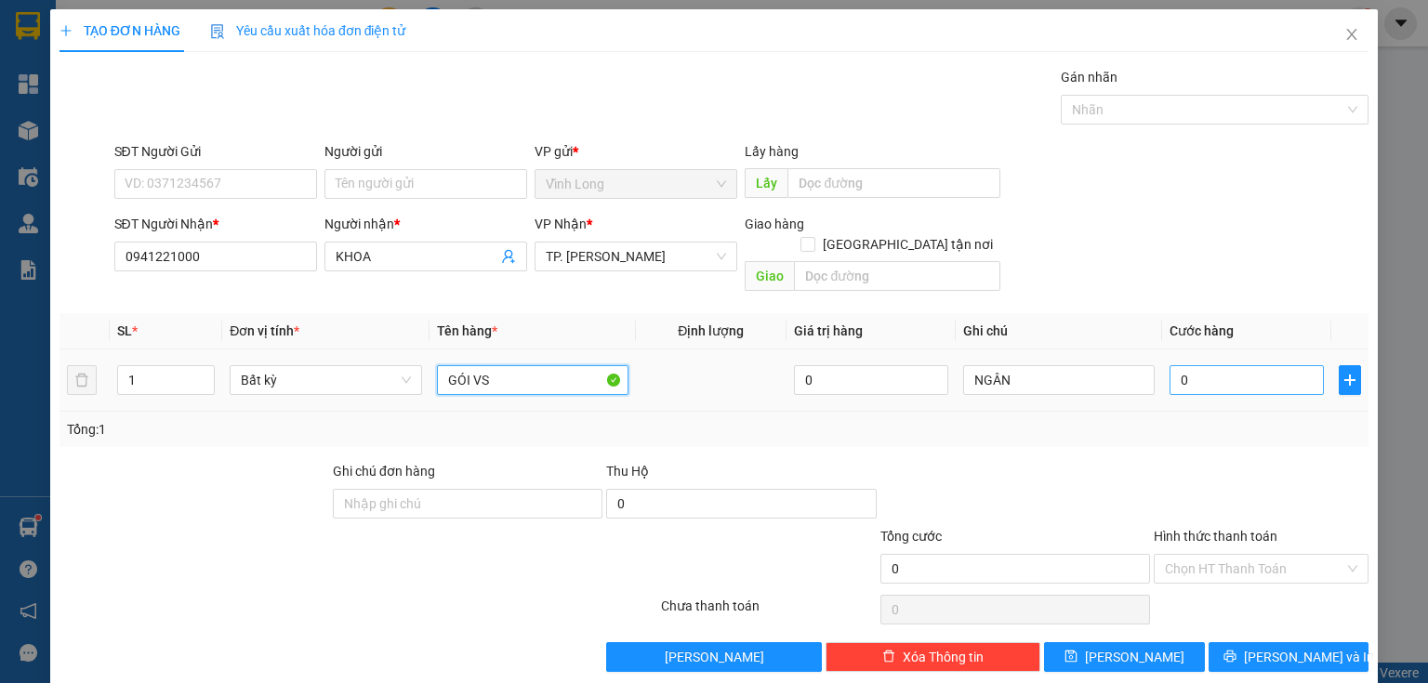
type input "GÓI VS"
click at [1193, 365] on input "0" at bounding box center [1246, 380] width 154 height 30
type input "5"
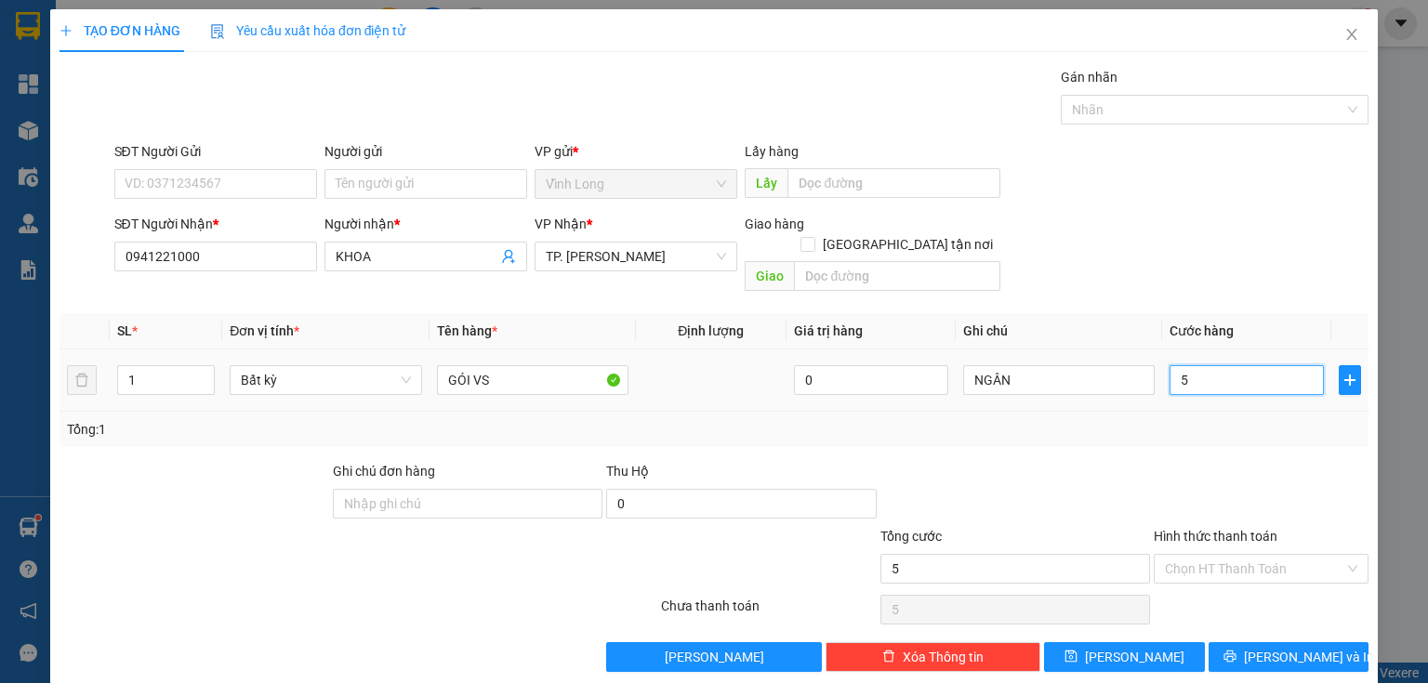
type input "50"
type input "50.000"
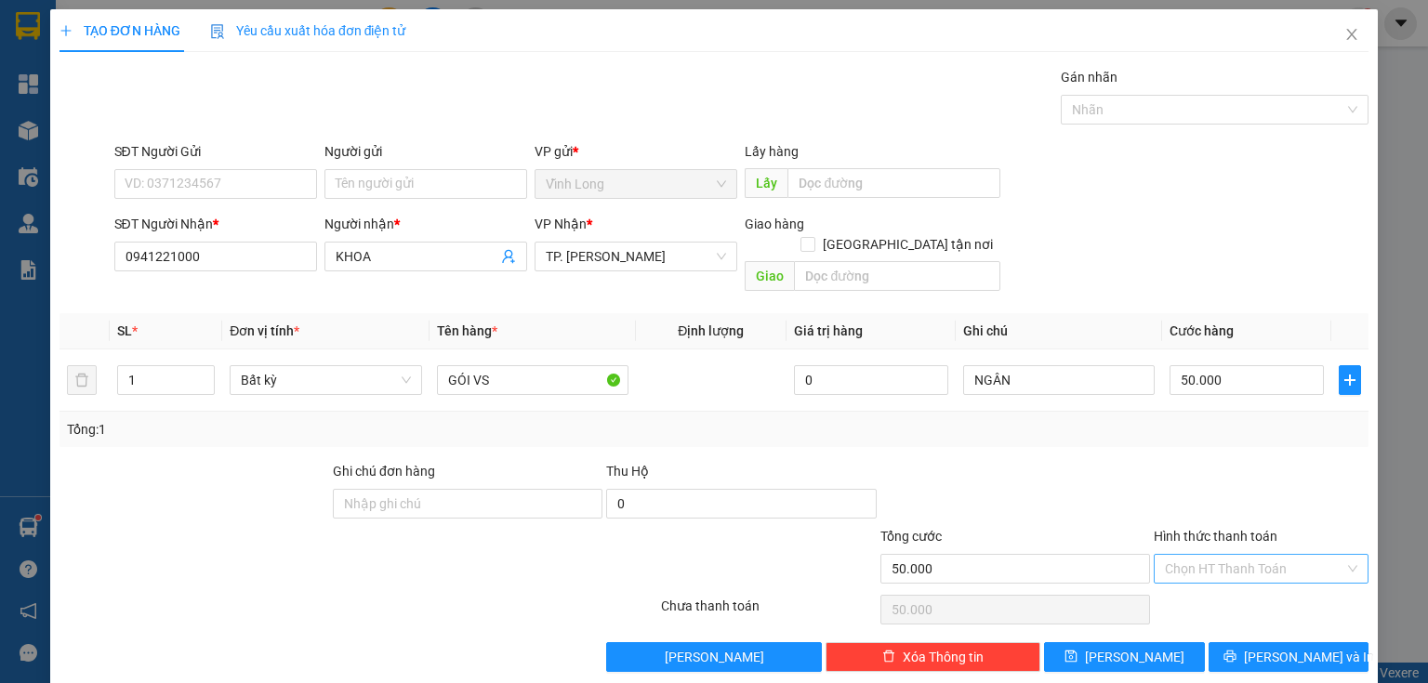
click at [1299, 555] on input "Hình thức thanh toán" at bounding box center [1254, 569] width 179 height 28
click at [1275, 579] on div "Tại văn phòng" at bounding box center [1250, 583] width 191 height 20
type input "0"
click at [1278, 647] on span "[PERSON_NAME] và In" at bounding box center [1309, 657] width 130 height 20
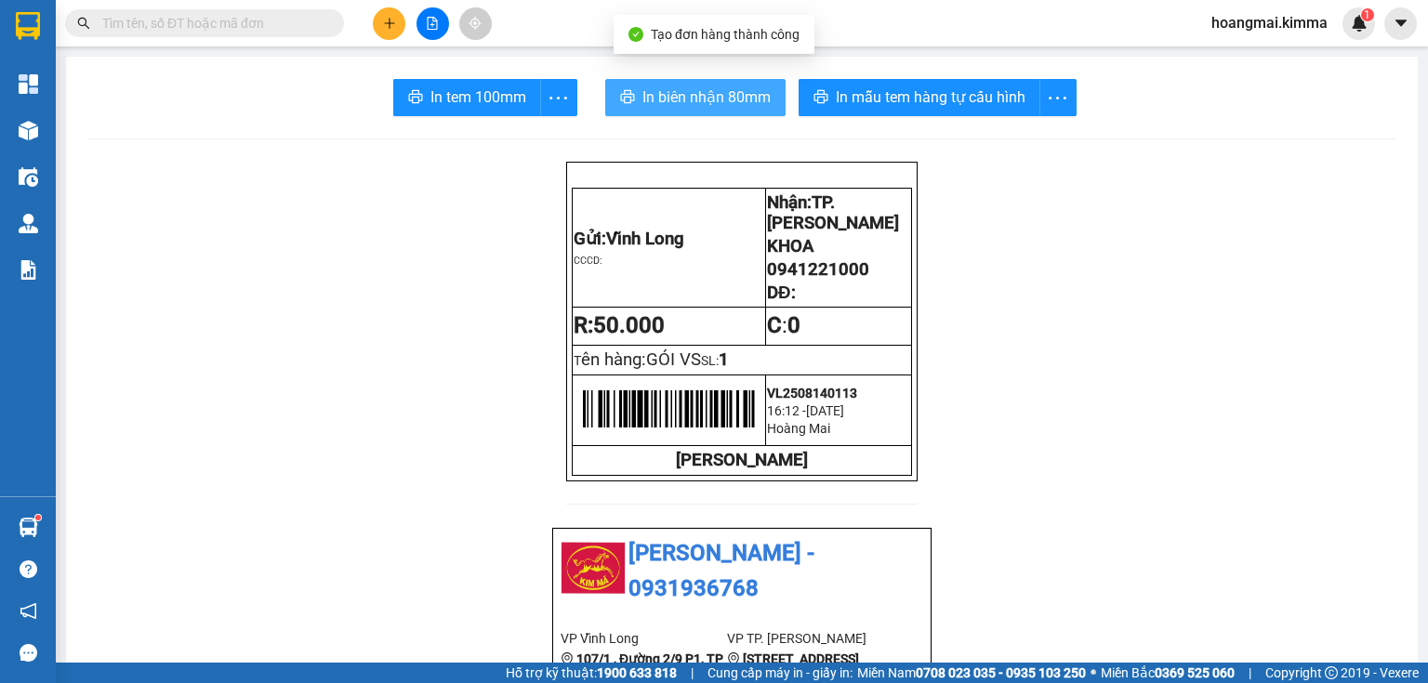
click at [714, 98] on span "In biên nhận 80mm" at bounding box center [706, 97] width 128 height 23
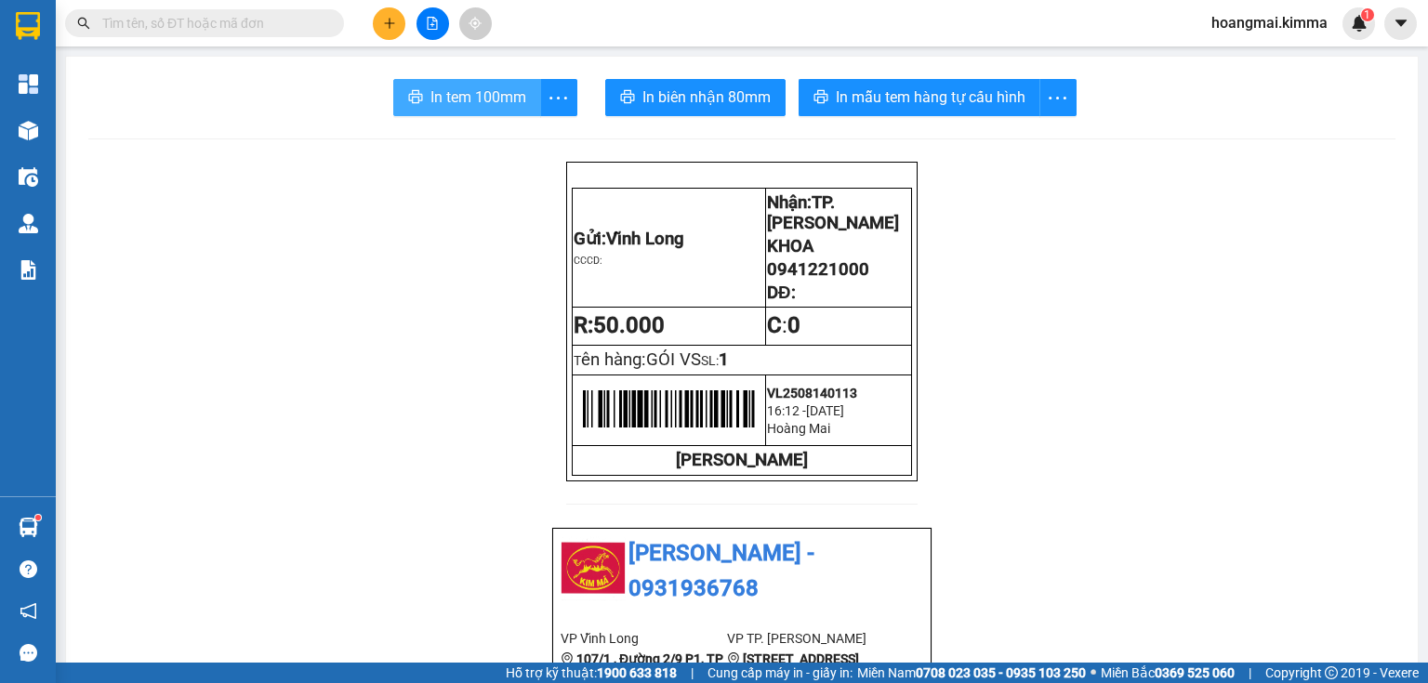
click at [443, 93] on span "In tem 100mm" at bounding box center [478, 97] width 96 height 23
click at [395, 19] on icon "plus" at bounding box center [389, 23] width 13 height 13
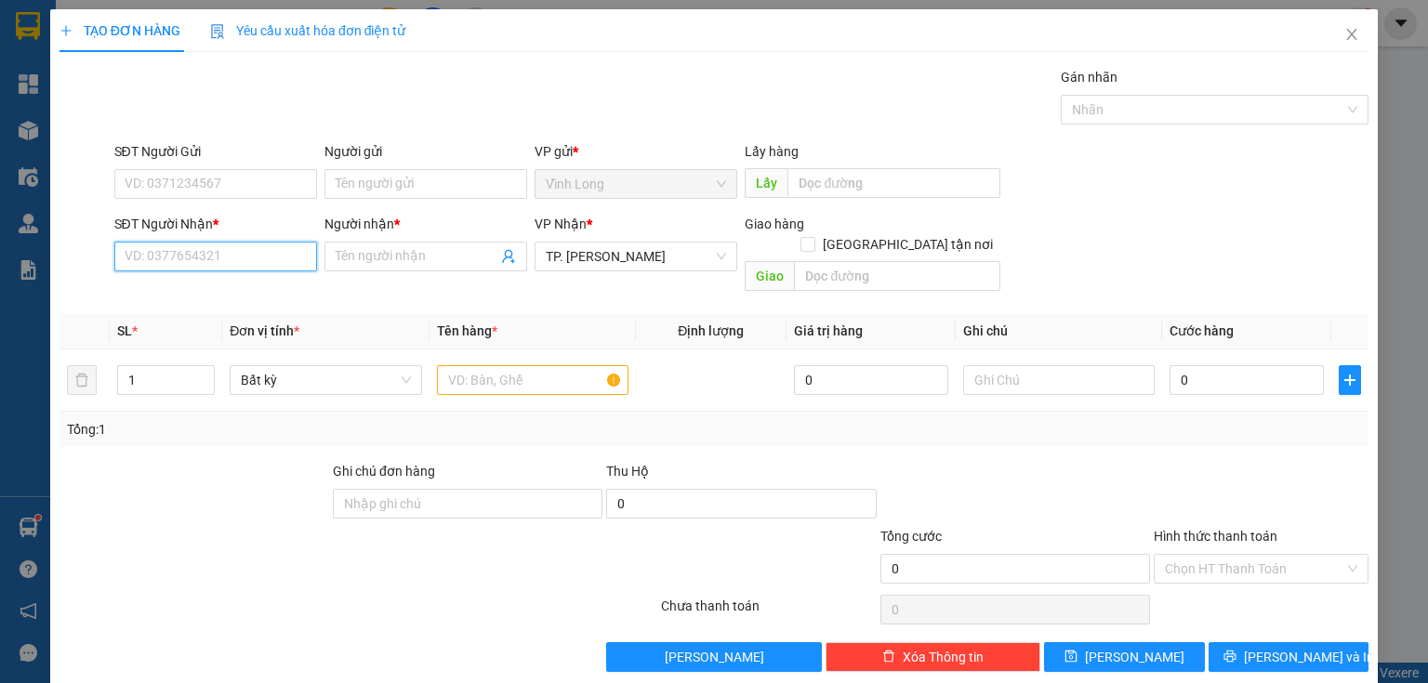
click at [201, 255] on input "SĐT Người Nhận *" at bounding box center [215, 257] width 203 height 30
type input "0938838272"
click at [218, 290] on div "0938838272 - PHÚ" at bounding box center [214, 293] width 178 height 20
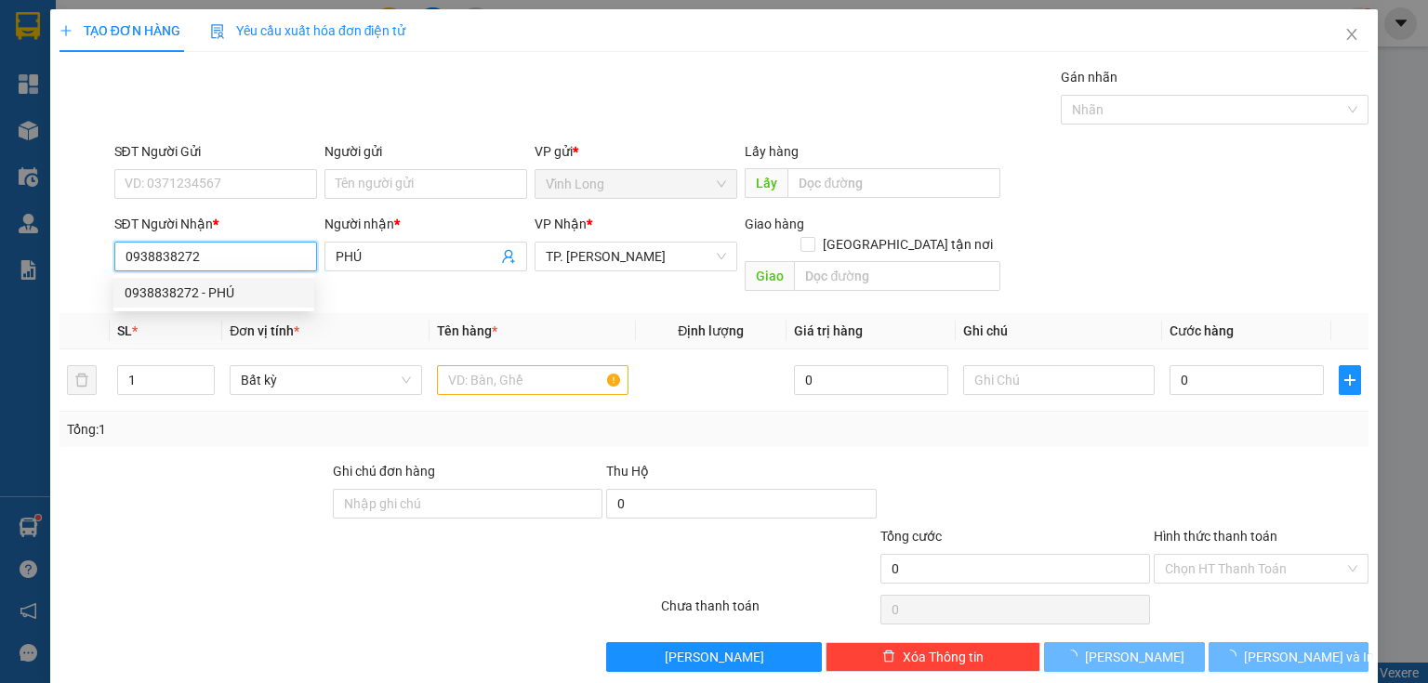
type input "PHÚ"
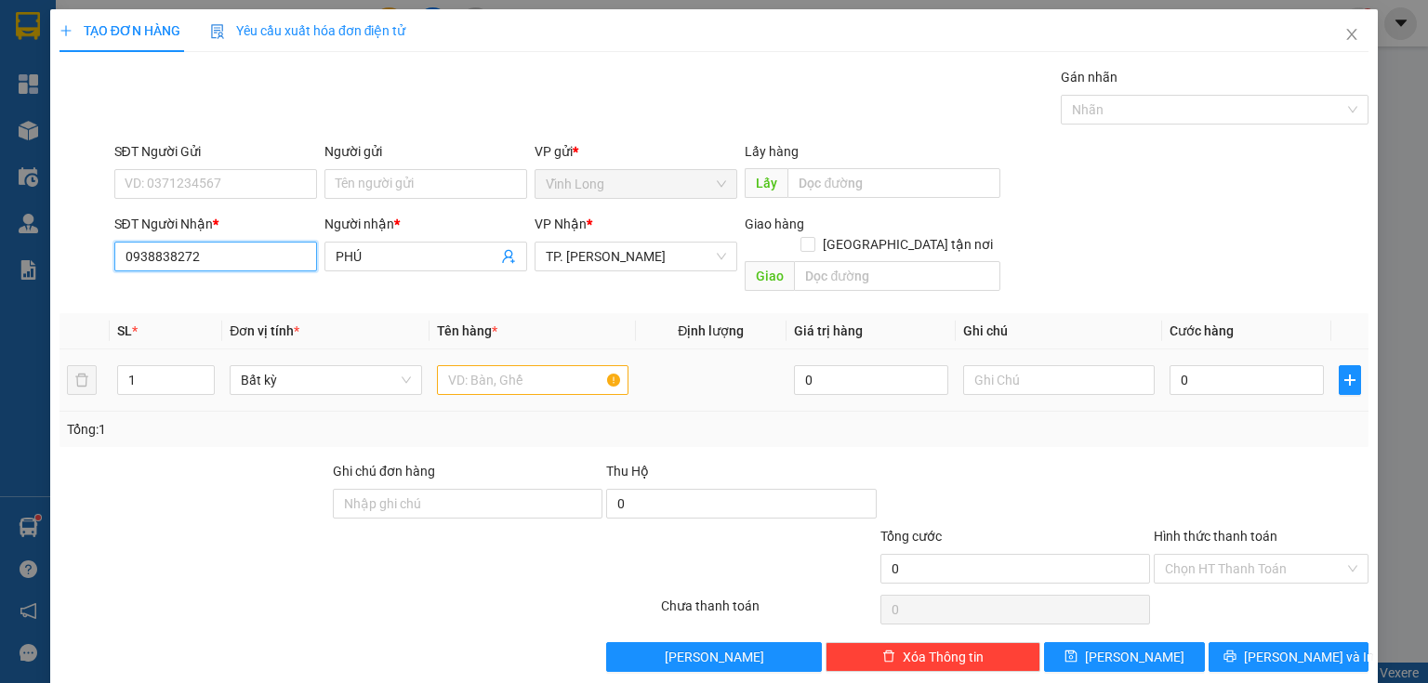
type input "0938838272"
click at [524, 365] on input "text" at bounding box center [532, 380] width 191 height 30
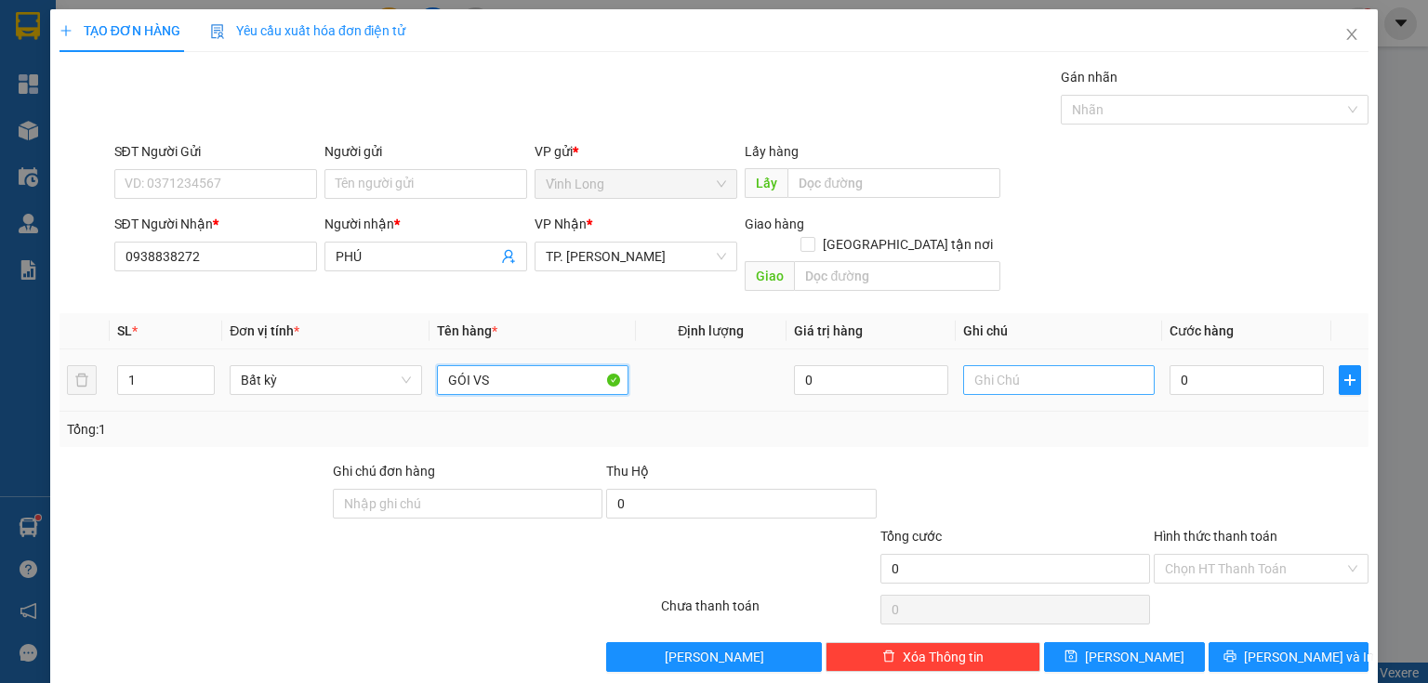
type input "GÓI VS"
click at [1002, 369] on input "text" at bounding box center [1058, 380] width 191 height 30
type input "NGÂN"
click at [1205, 365] on input "0" at bounding box center [1246, 380] width 154 height 30
type input "3"
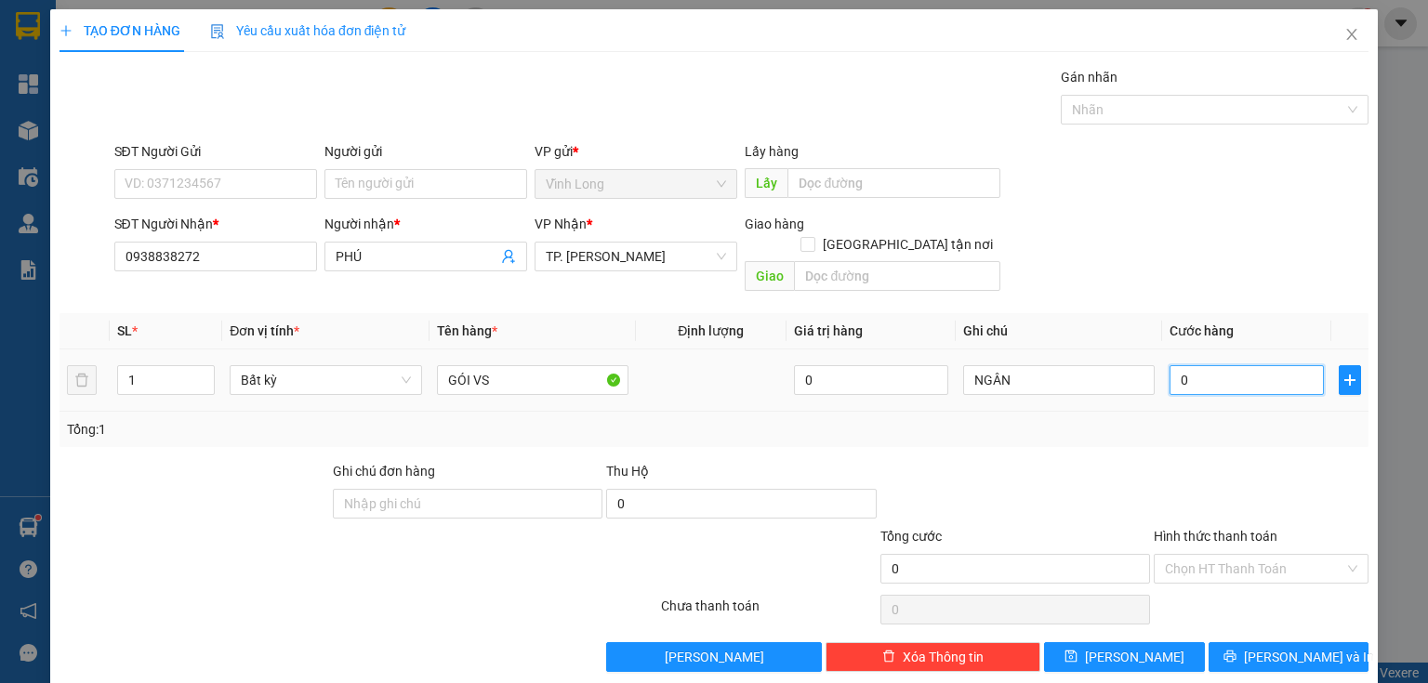
type input "3"
type input "30"
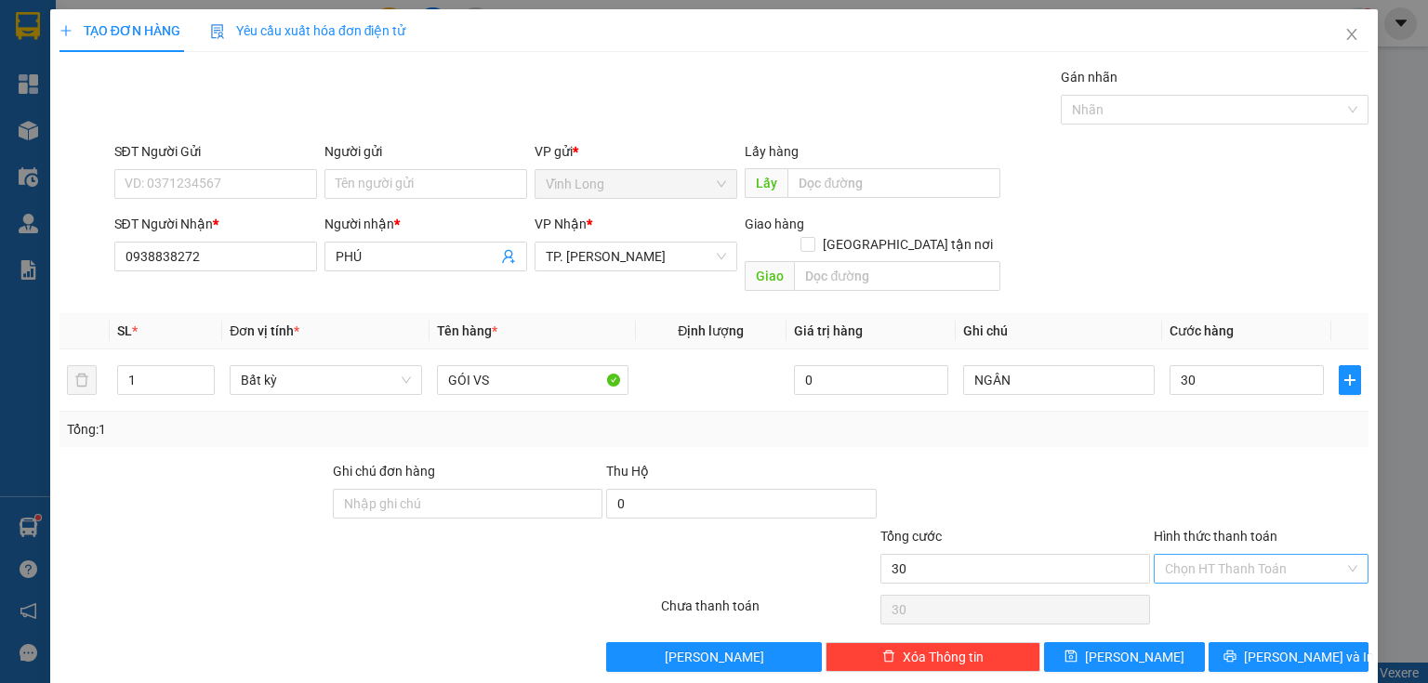
type input "30.000"
click at [1311, 555] on input "Hình thức thanh toán" at bounding box center [1254, 569] width 179 height 28
click at [1268, 592] on div "Tại văn phòng" at bounding box center [1250, 583] width 191 height 20
type input "0"
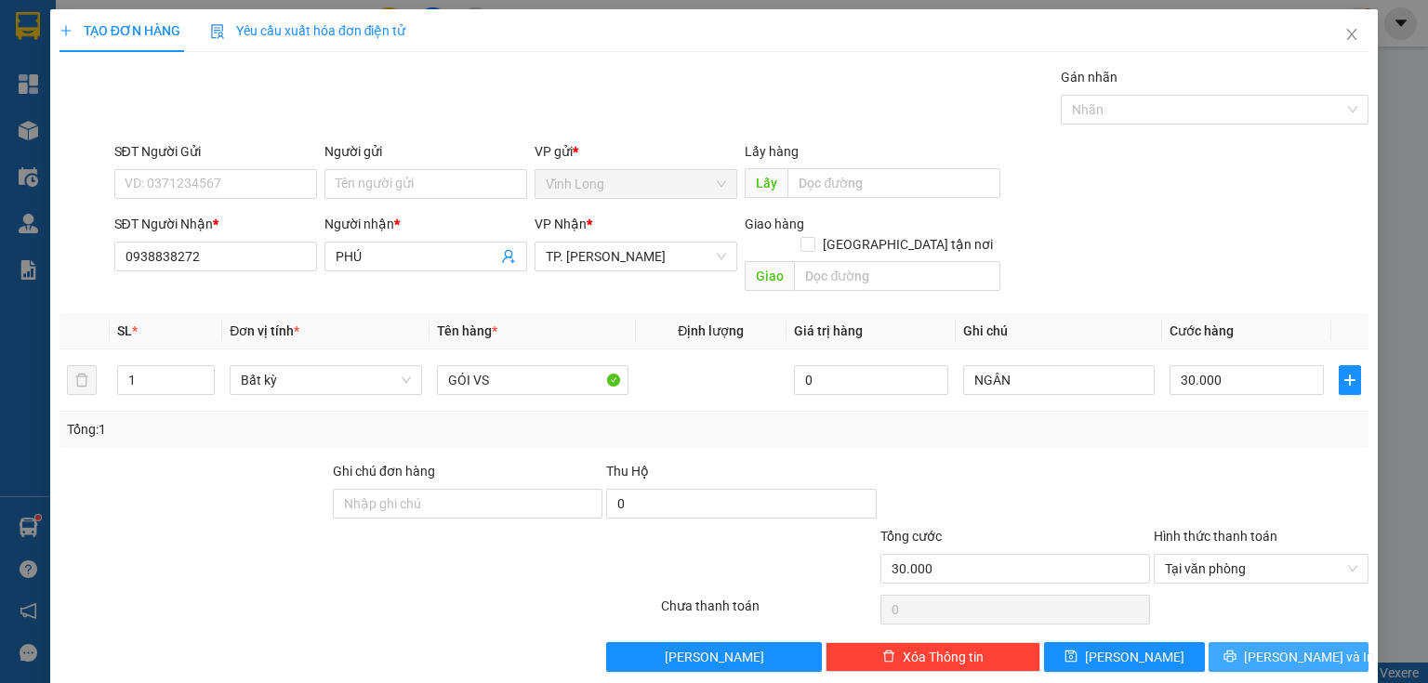
click at [1284, 647] on span "[PERSON_NAME] và In" at bounding box center [1309, 657] width 130 height 20
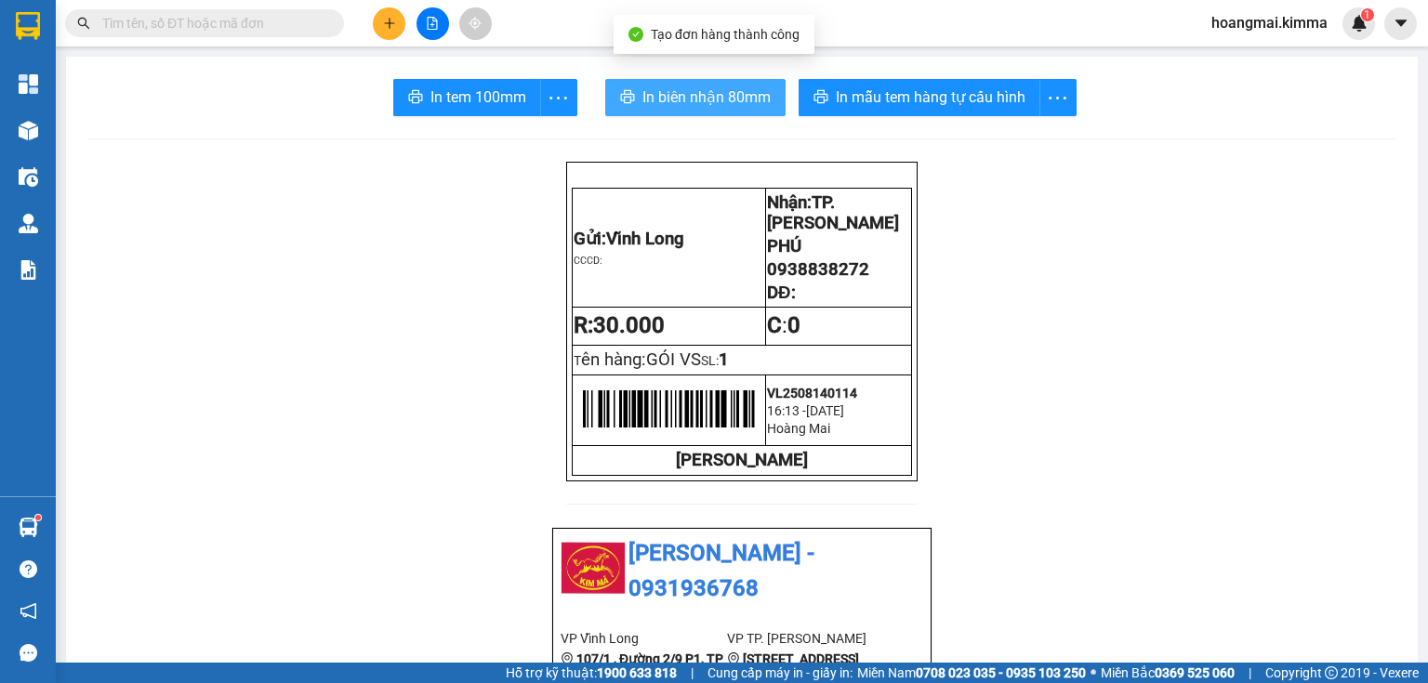
click at [693, 86] on span "In biên nhận 80mm" at bounding box center [706, 97] width 128 height 23
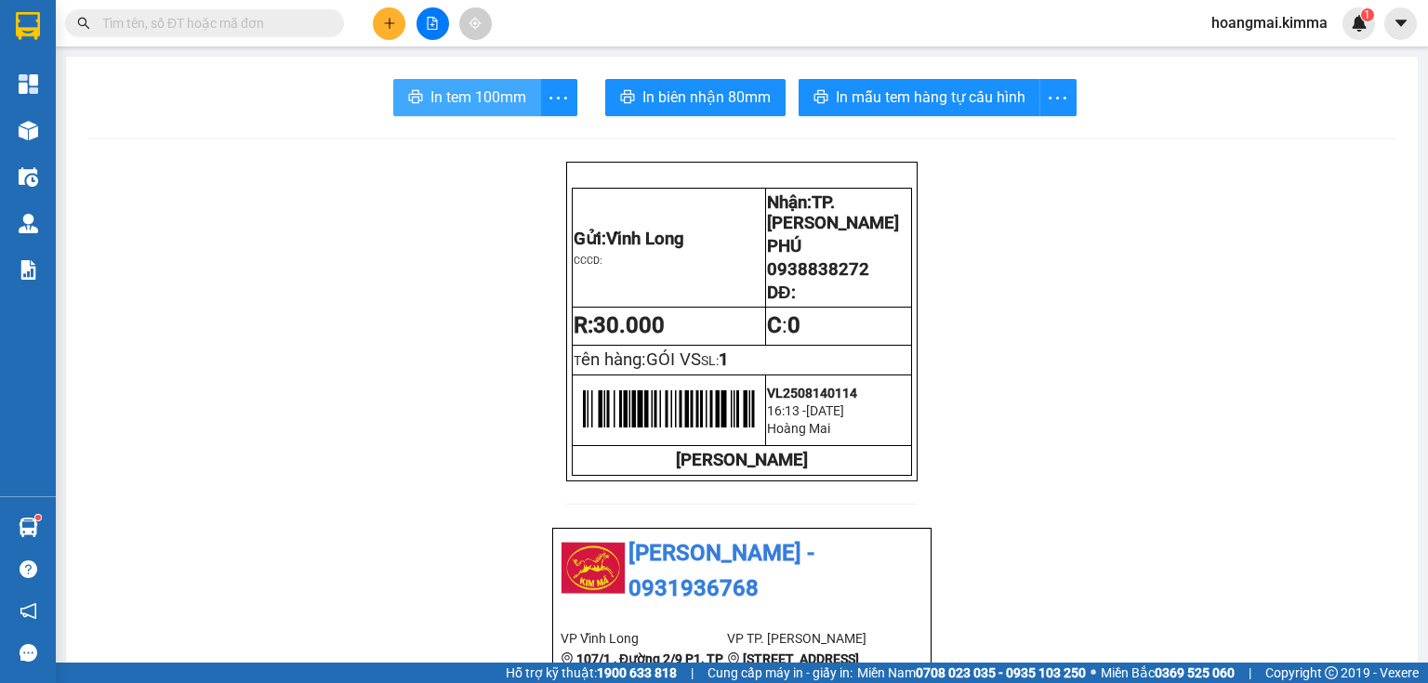
click at [461, 99] on span "In tem 100mm" at bounding box center [478, 97] width 96 height 23
click at [383, 11] on button at bounding box center [389, 23] width 33 height 33
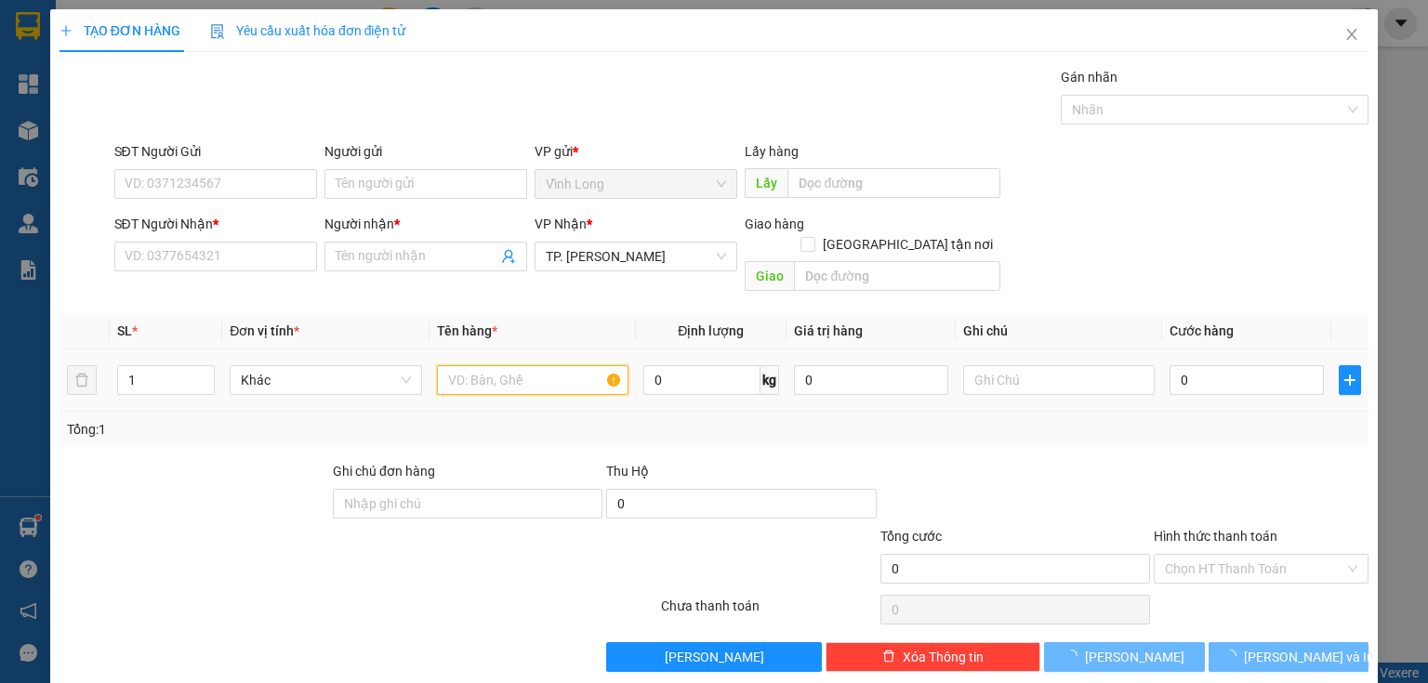
click at [476, 369] on input "text" at bounding box center [532, 380] width 191 height 30
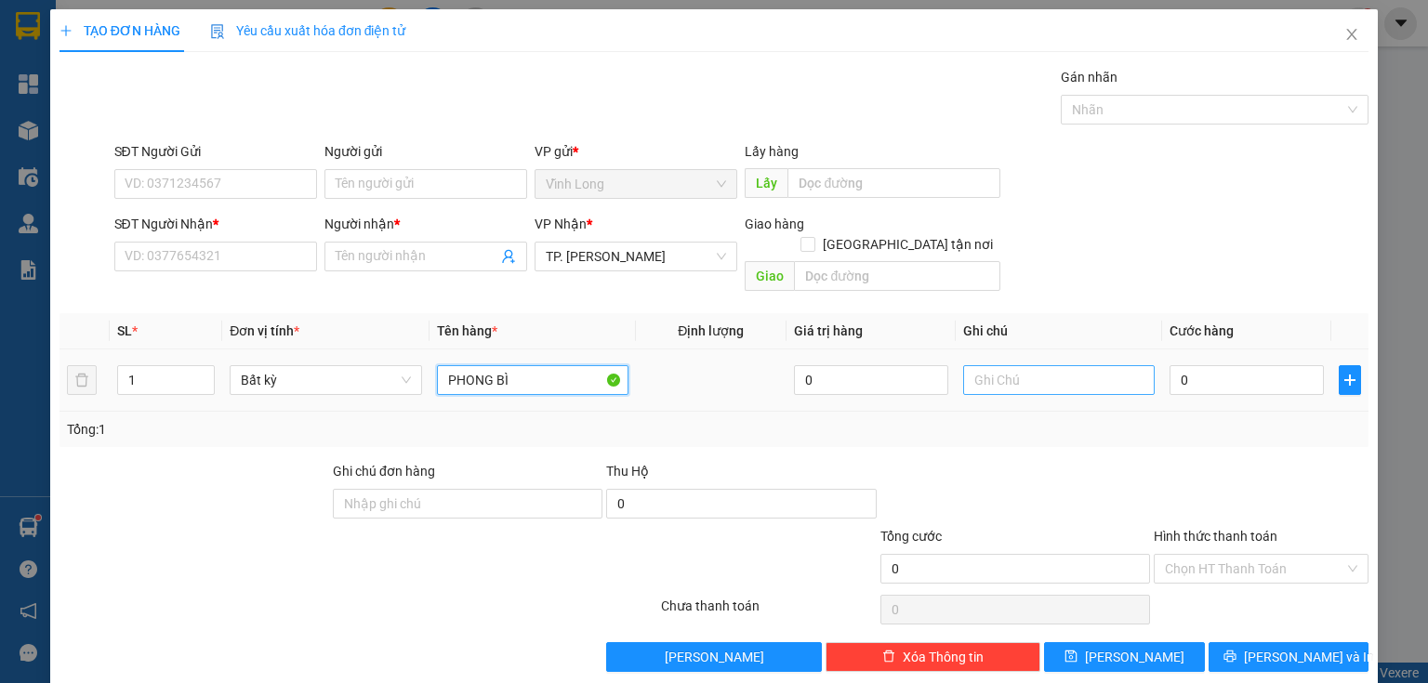
type input "PHONG BÌ"
click at [1058, 372] on input "text" at bounding box center [1058, 380] width 191 height 30
type input "THUY"
click at [1259, 365] on input "0" at bounding box center [1246, 380] width 154 height 30
type input "2"
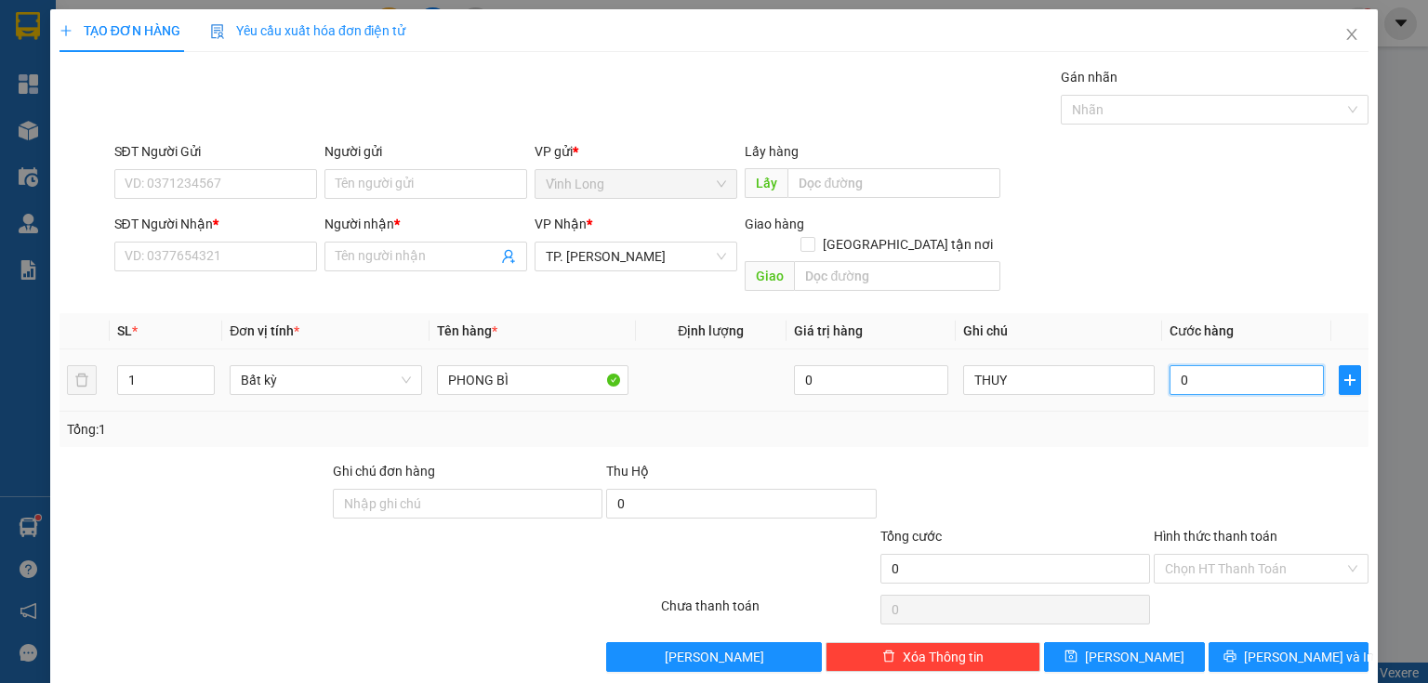
type input "2"
type input "20"
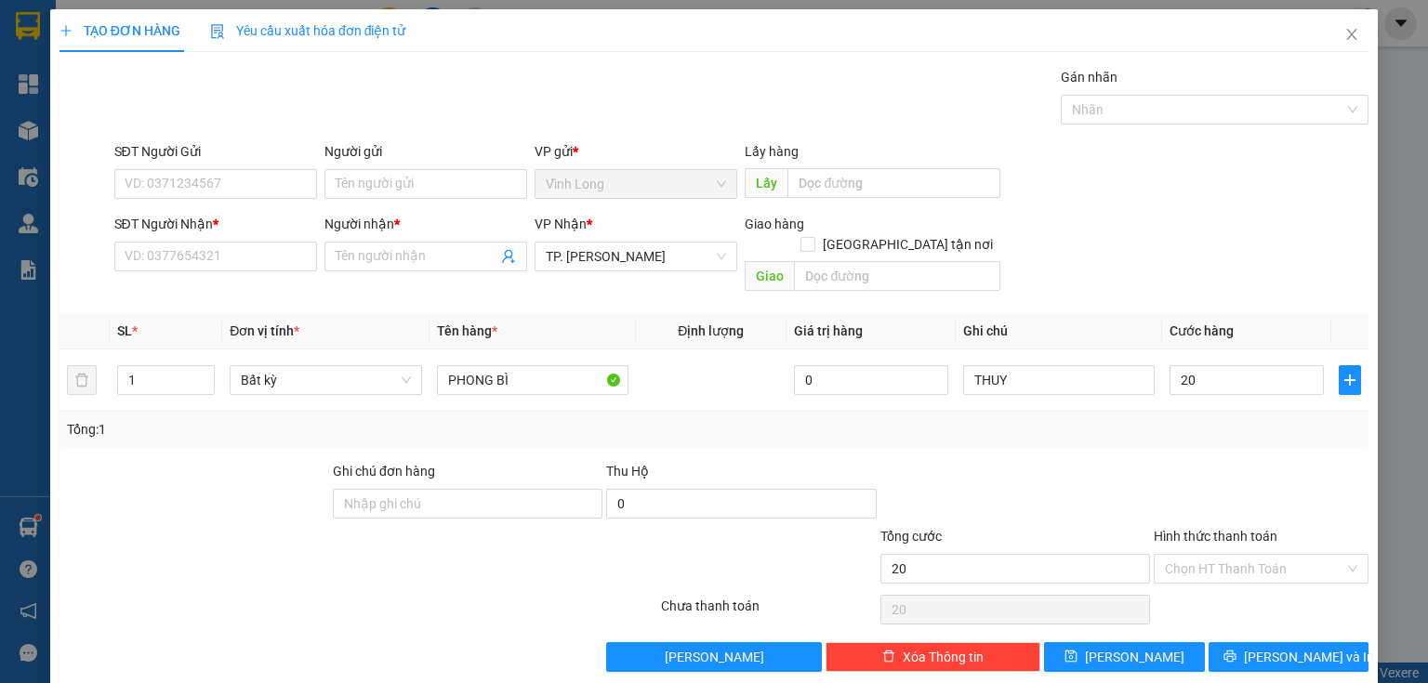
type input "20.000"
click at [387, 240] on div "Người nhận *" at bounding box center [425, 228] width 203 height 28
click at [378, 184] on input "Người gửi" at bounding box center [425, 184] width 203 height 30
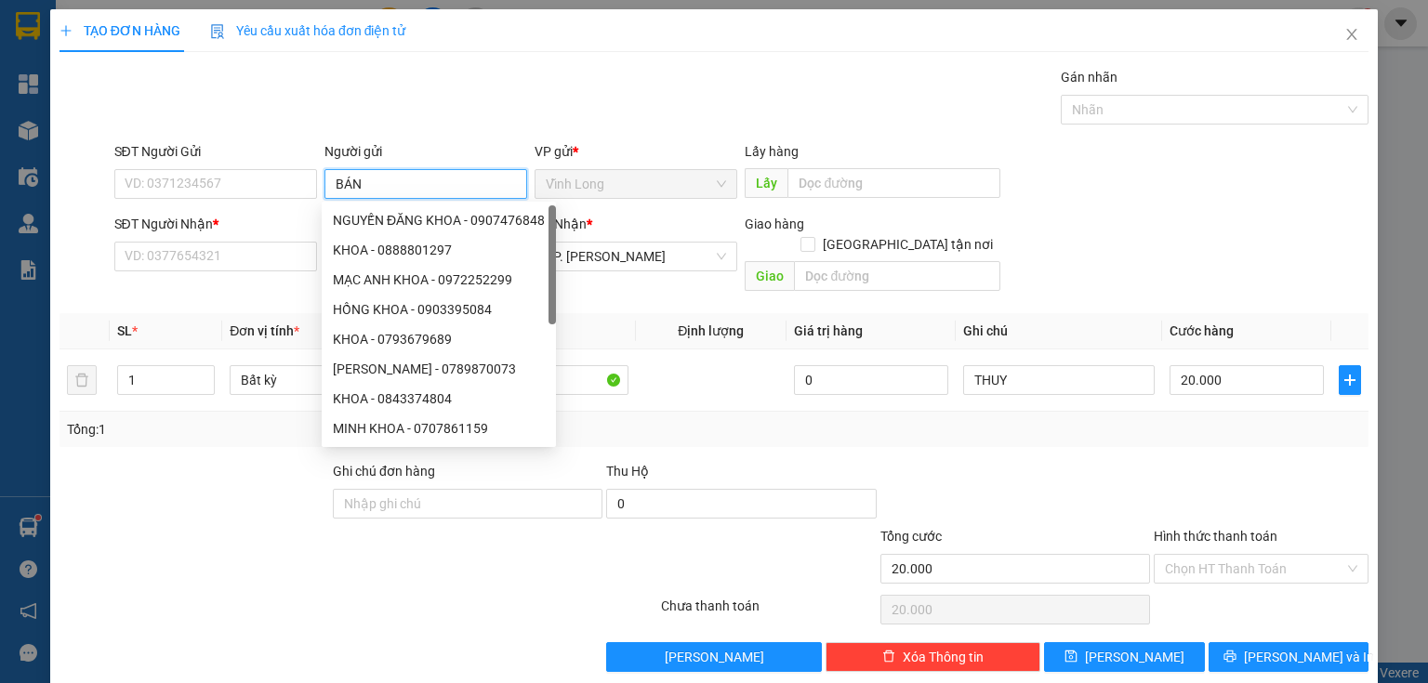
type input "BÁN"
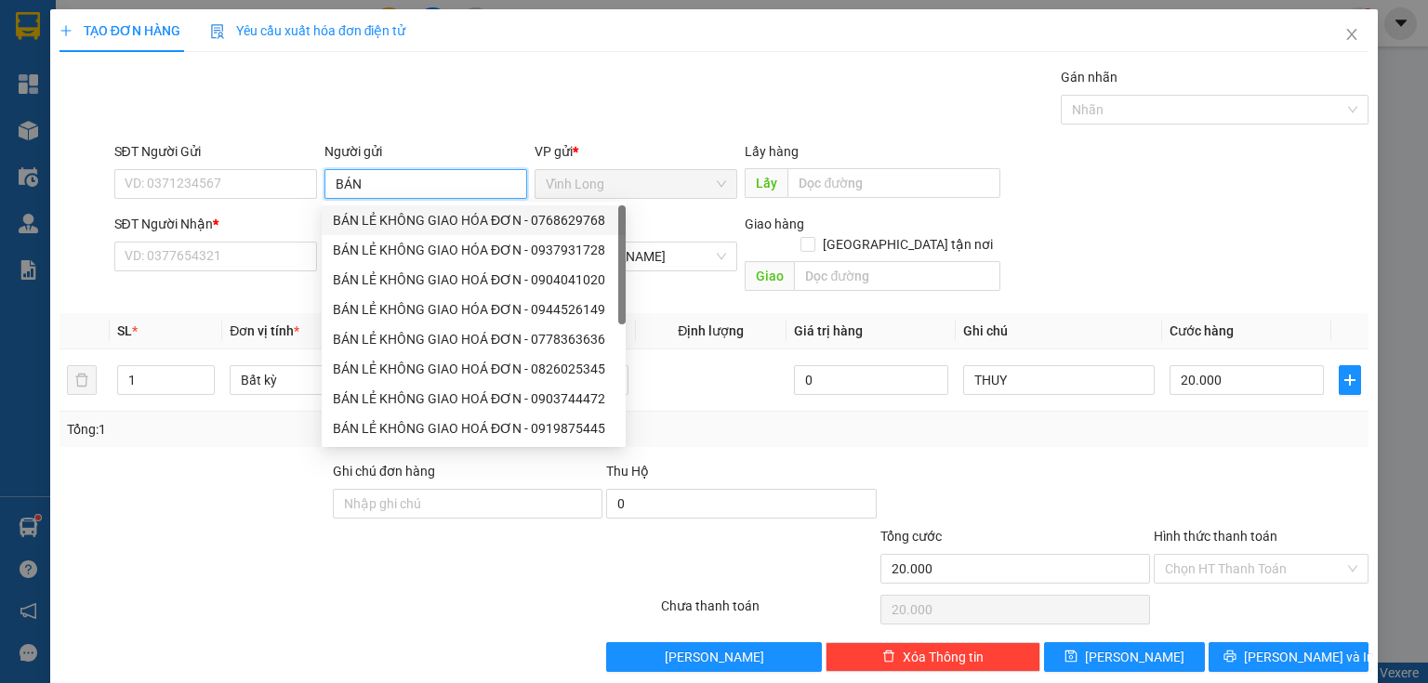
click at [366, 231] on div "BÁN LẺ KHÔNG GIAO HÓA ĐƠN - 0768629768" at bounding box center [474, 220] width 304 height 30
type input "0768629768"
type input "BÁN LẺ KHÔNG GIAO HÓA ĐƠN"
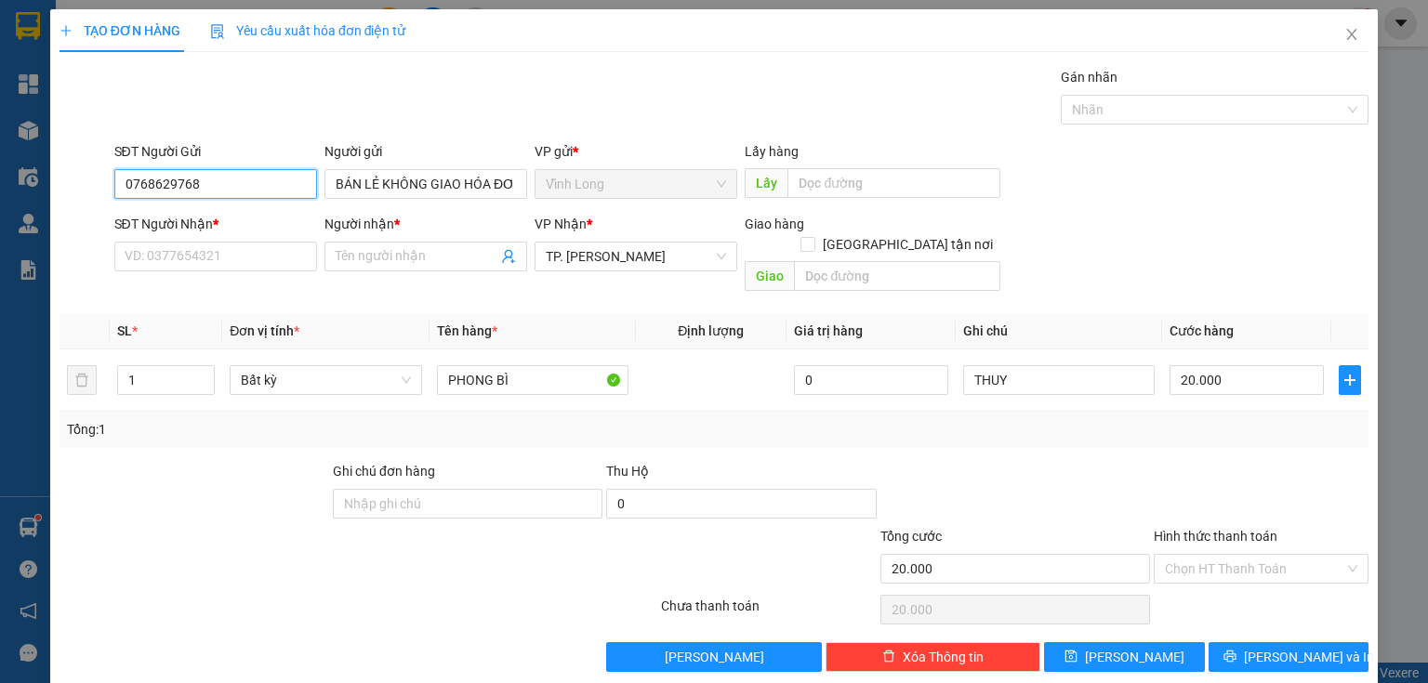
drag, startPoint x: 240, startPoint y: 190, endPoint x: 0, endPoint y: 254, distance: 248.2
click at [0, 254] on div "TẠO ĐƠN HÀNG Yêu cầu xuất hóa đơn điện tử Transit Pickup Surcharge Ids Transit …" at bounding box center [714, 341] width 1428 height 683
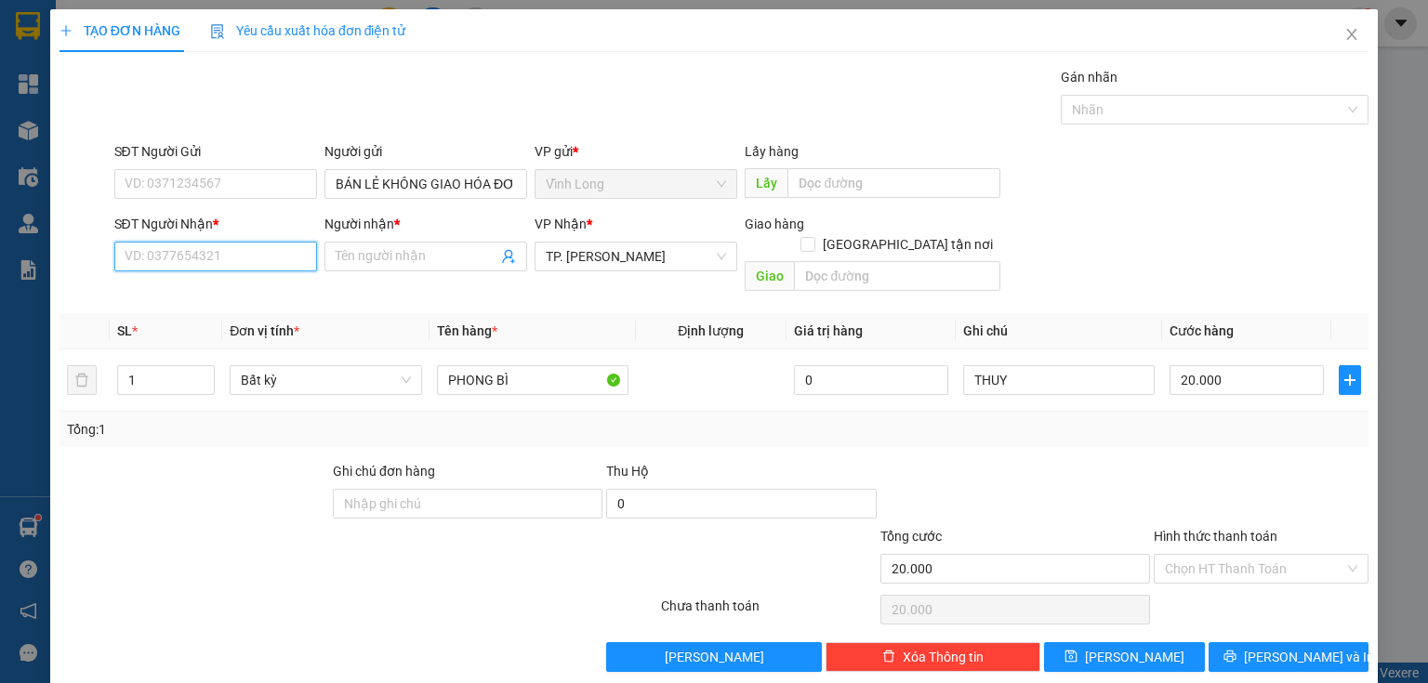
click at [223, 258] on input "SĐT Người Nhận *" at bounding box center [215, 257] width 203 height 30
type input "0567302577"
click at [376, 257] on input "Người nhận *" at bounding box center [417, 256] width 162 height 20
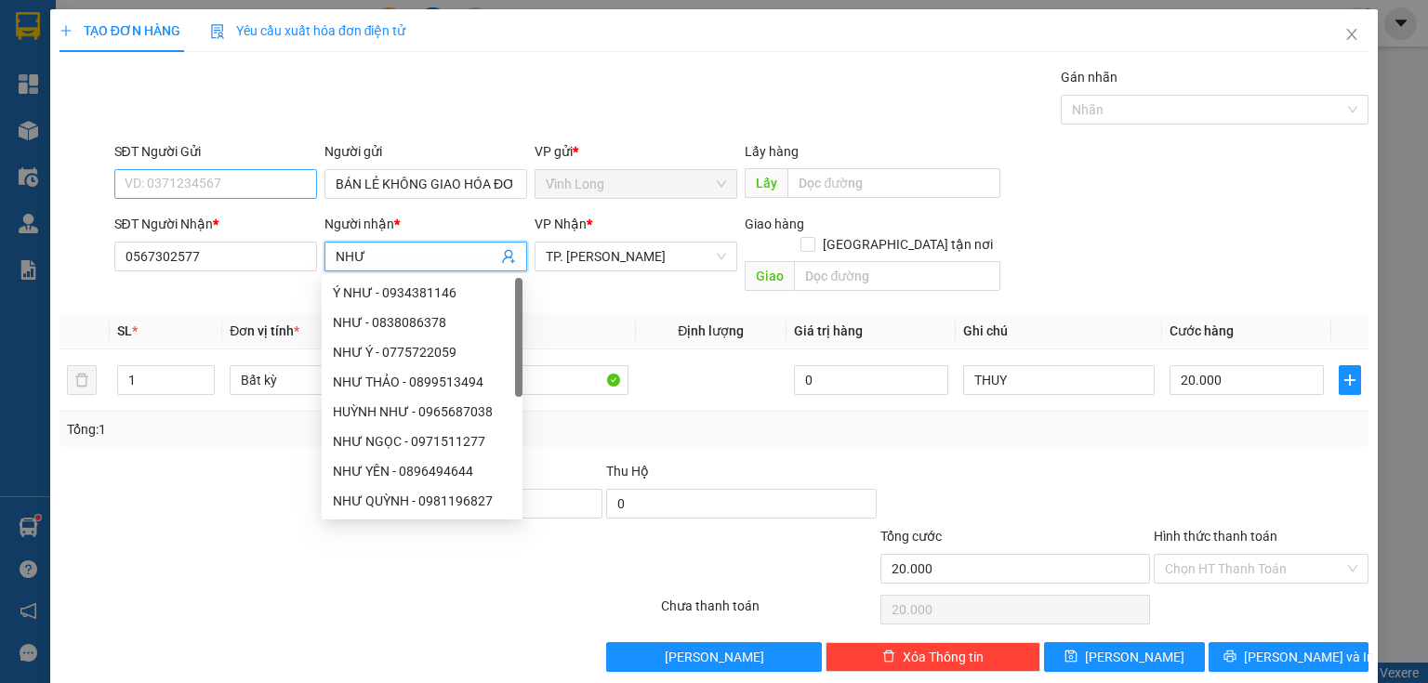
type input "NHƯ"
click at [248, 179] on input "SĐT Người Gửi" at bounding box center [215, 184] width 203 height 30
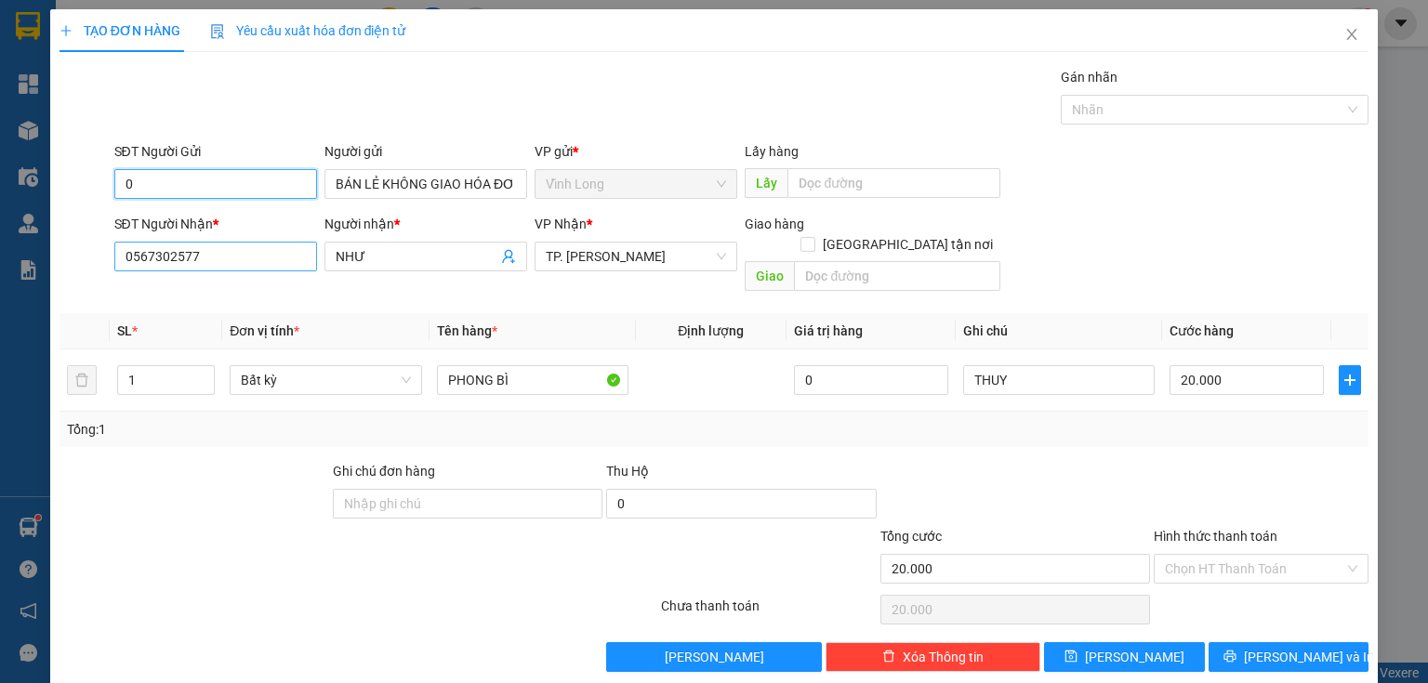
type input "0"
drag, startPoint x: 223, startPoint y: 257, endPoint x: 49, endPoint y: 291, distance: 177.0
click at [52, 291] on div "TẠO ĐƠN HÀNG Yêu cầu xuất hóa đơn điện tử Transit Pickup Surcharge Ids Transit …" at bounding box center [713, 347] width 1327 height 677
click at [145, 257] on input "084229399" at bounding box center [215, 257] width 203 height 30
type input "0842229399"
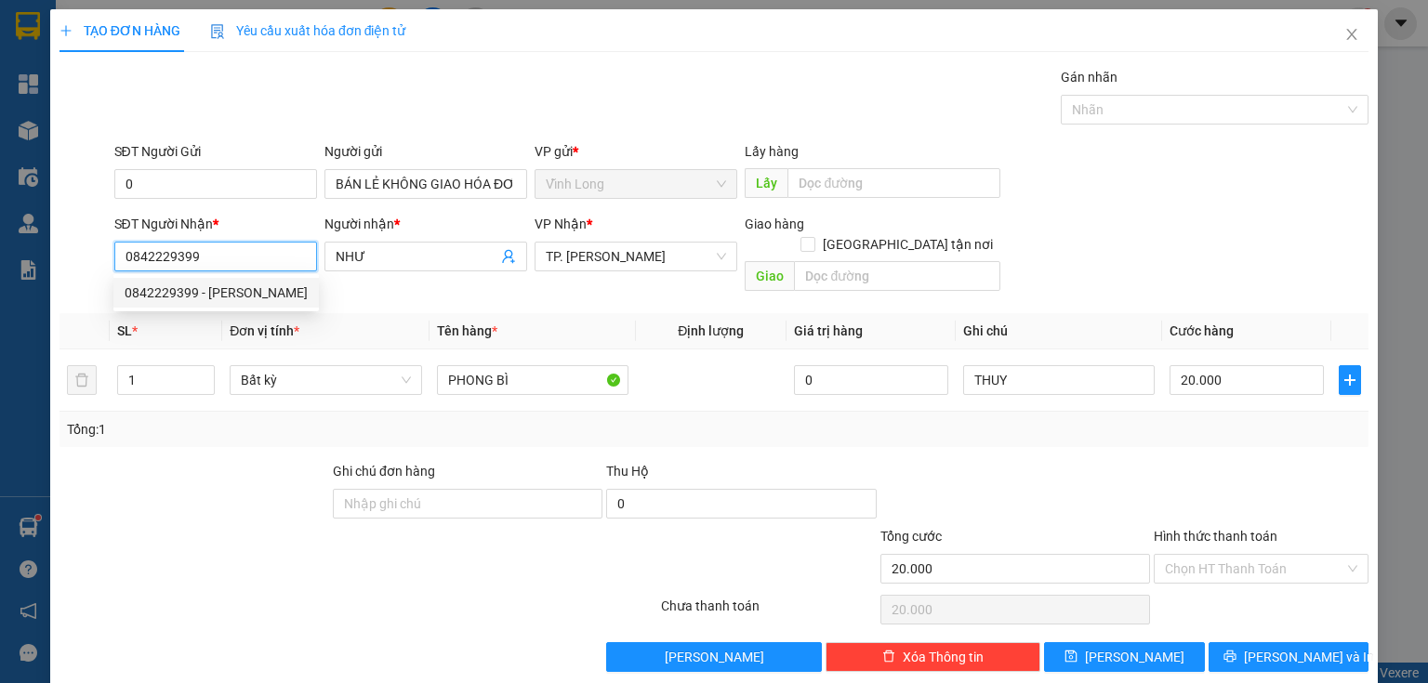
click at [264, 297] on div "0842229399 - [PERSON_NAME]" at bounding box center [216, 293] width 183 height 20
type input "HỒNG NHƯ"
type input "0842229399"
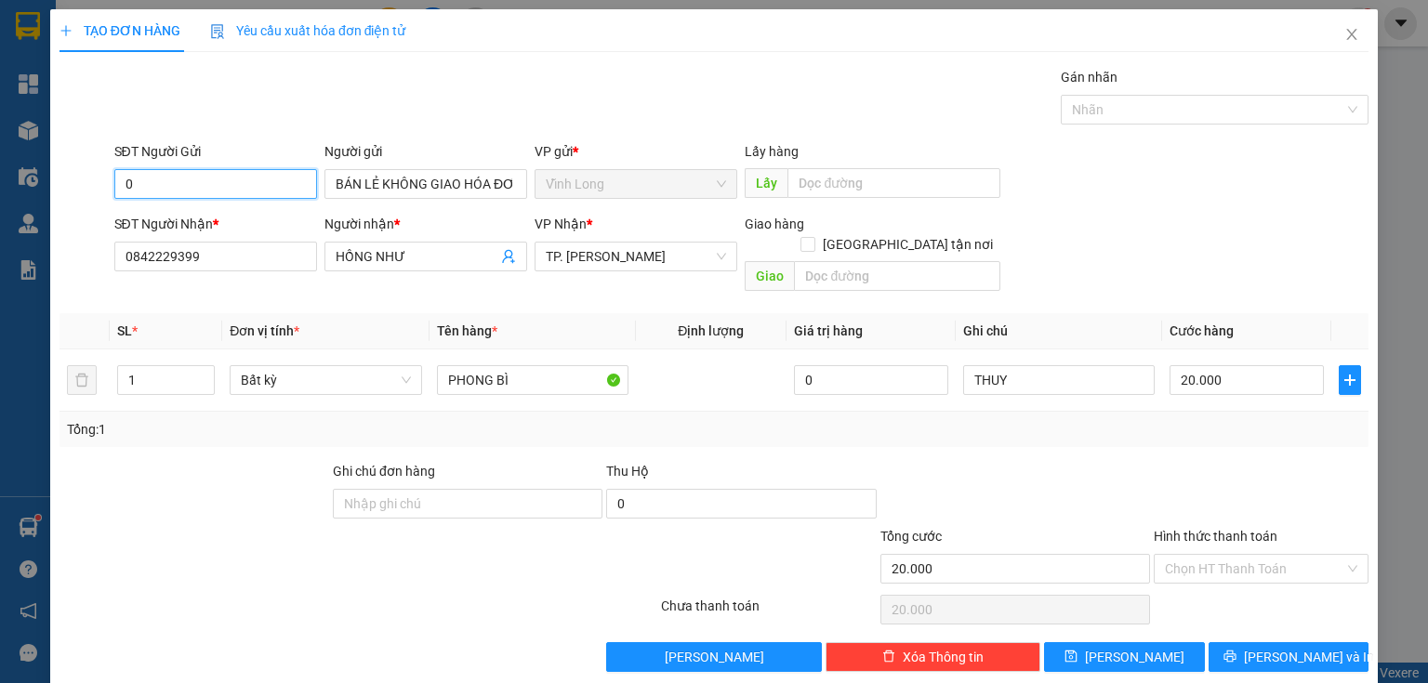
click at [0, 255] on div "TẠO ĐƠN HÀNG Yêu cầu xuất hóa đơn điện tử Transit Pickup Surcharge Ids Transit …" at bounding box center [714, 341] width 1428 height 683
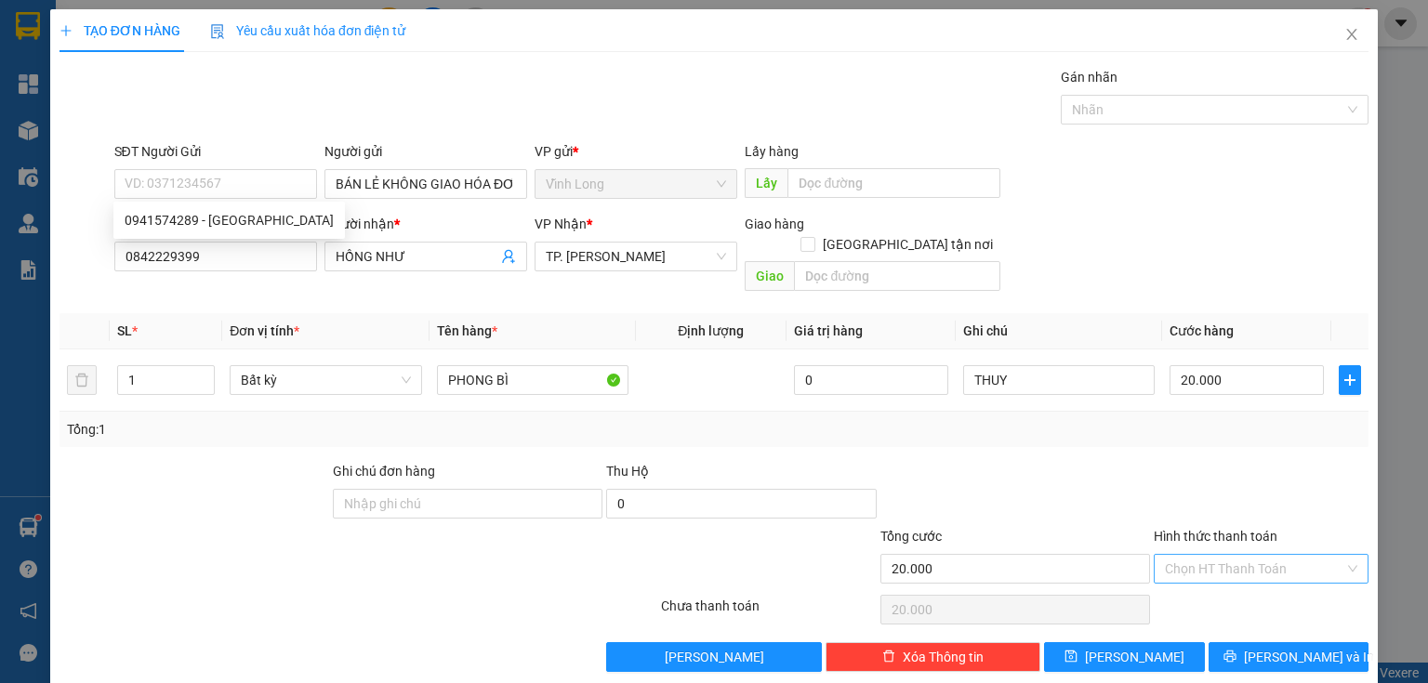
click at [1173, 555] on input "Hình thức thanh toán" at bounding box center [1254, 569] width 179 height 28
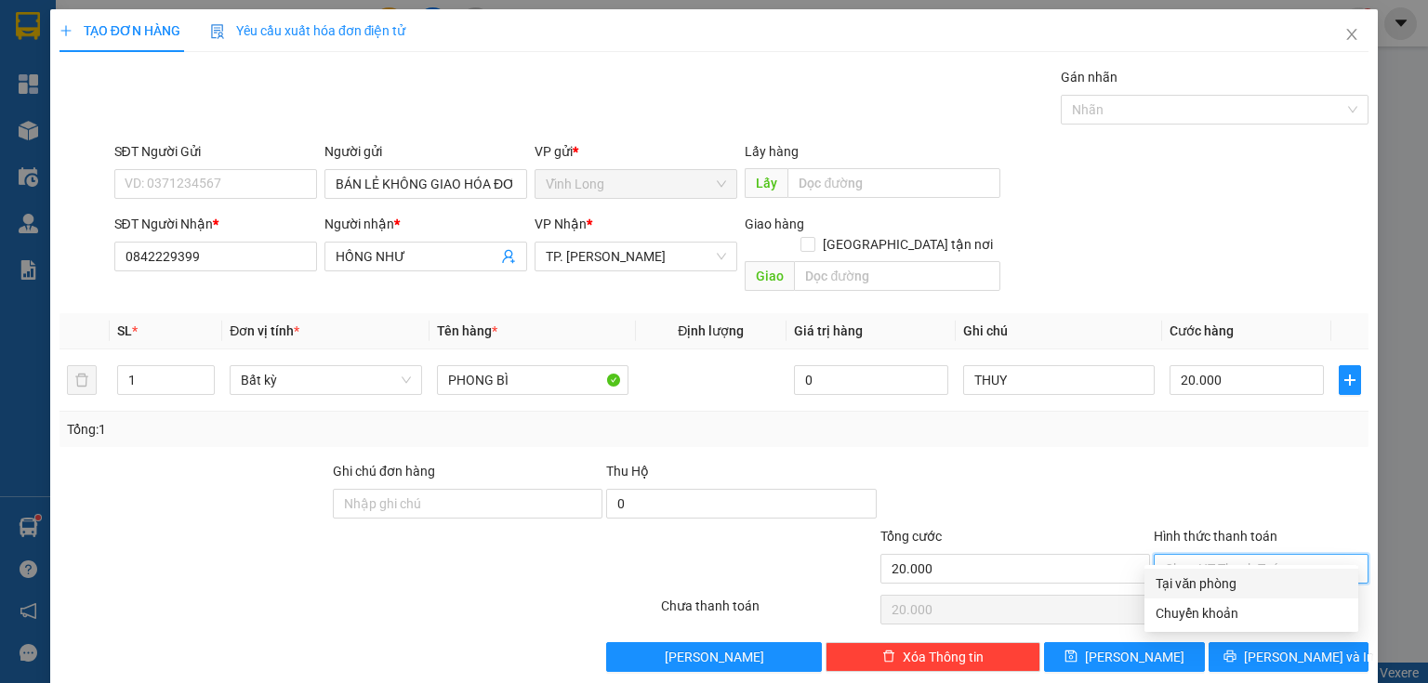
click at [1212, 592] on div "Tại văn phòng" at bounding box center [1250, 583] width 191 height 20
type input "0"
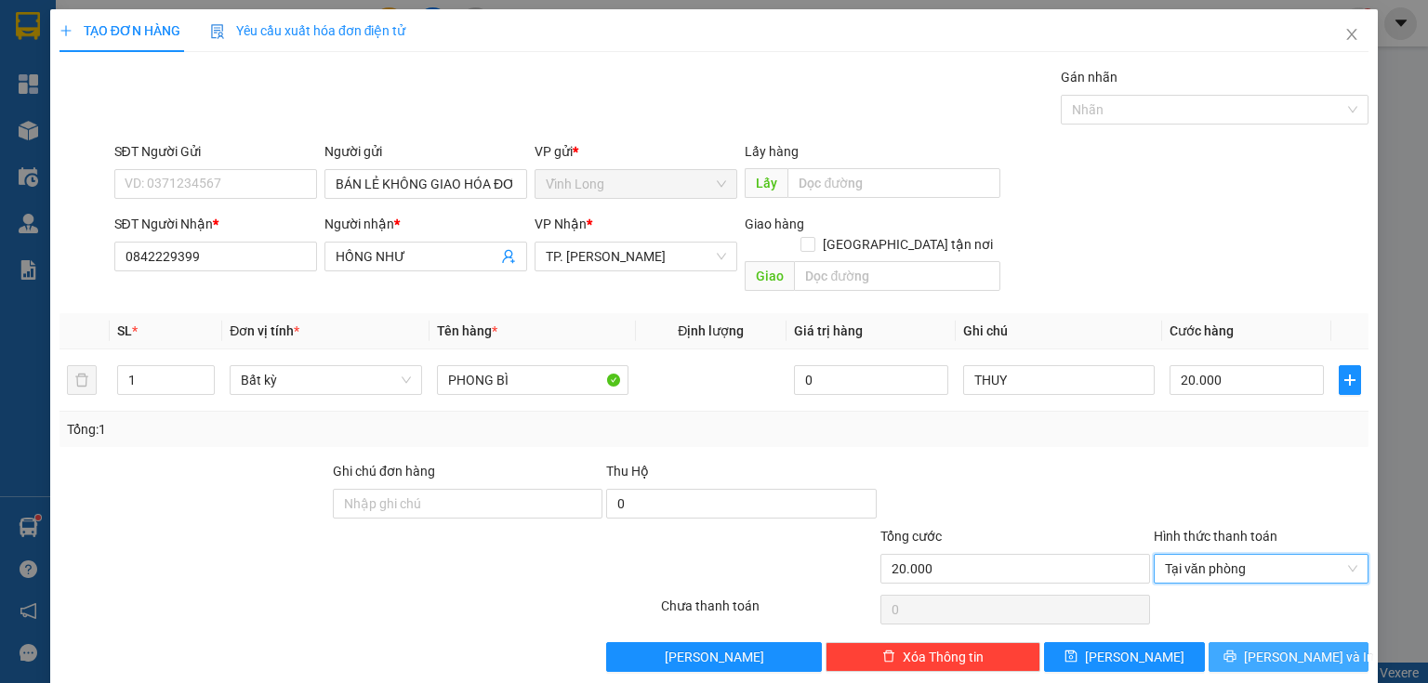
click at [1258, 643] on button "[PERSON_NAME] và In" at bounding box center [1288, 657] width 161 height 30
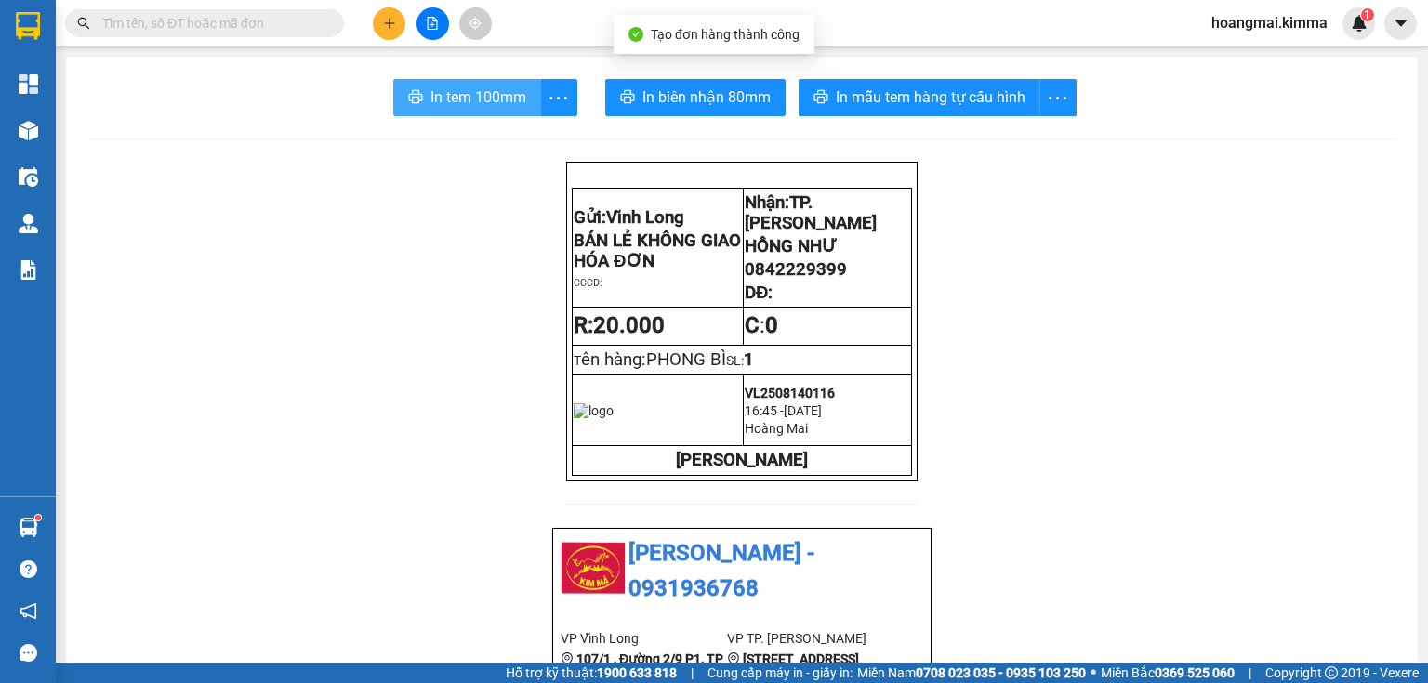
click at [444, 102] on span "In tem 100mm" at bounding box center [478, 97] width 96 height 23
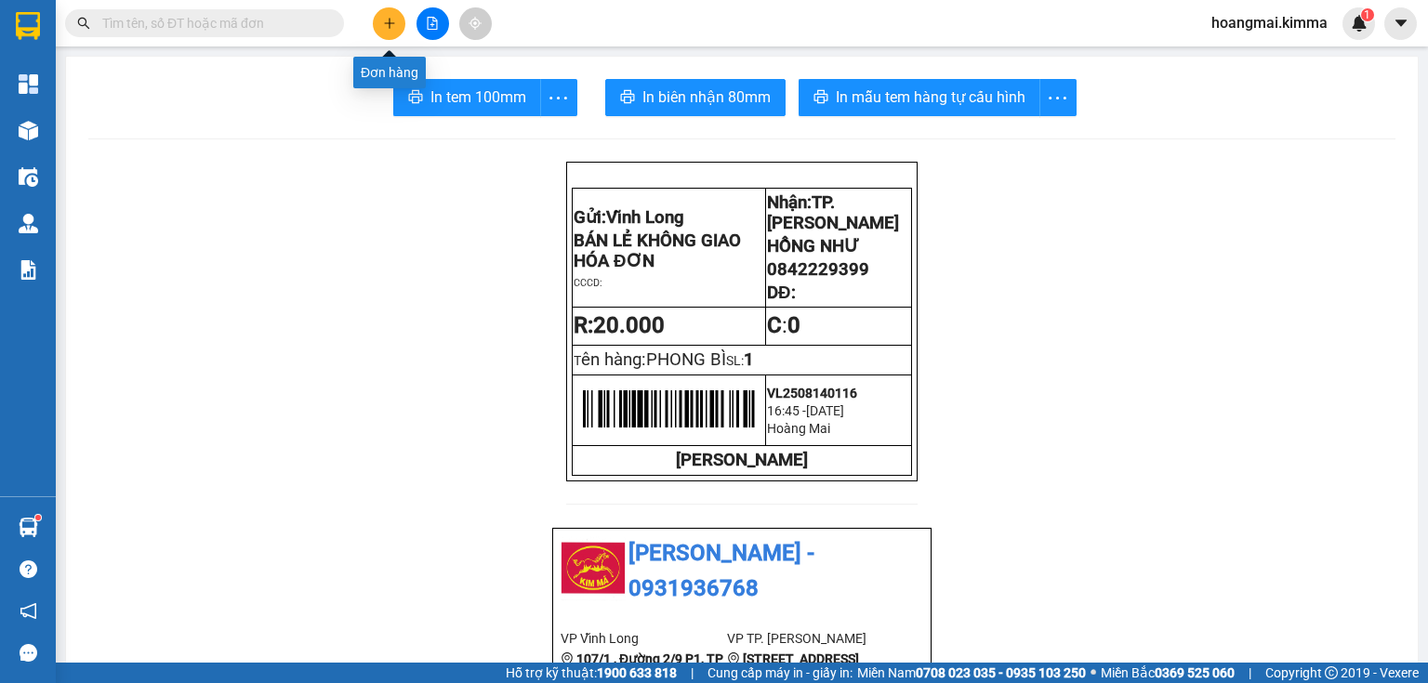
click at [387, 29] on icon "plus" at bounding box center [389, 23] width 13 height 13
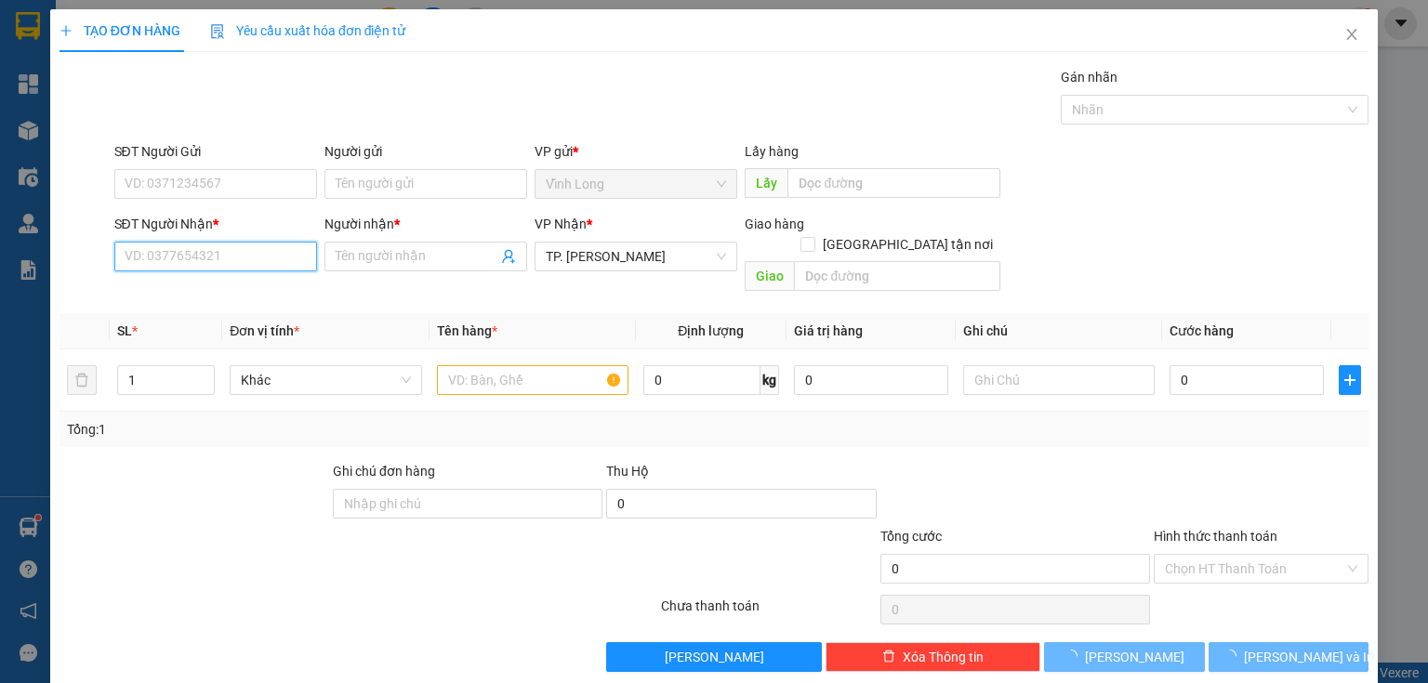
click at [233, 245] on input "SĐT Người Nhận *" at bounding box center [215, 257] width 203 height 30
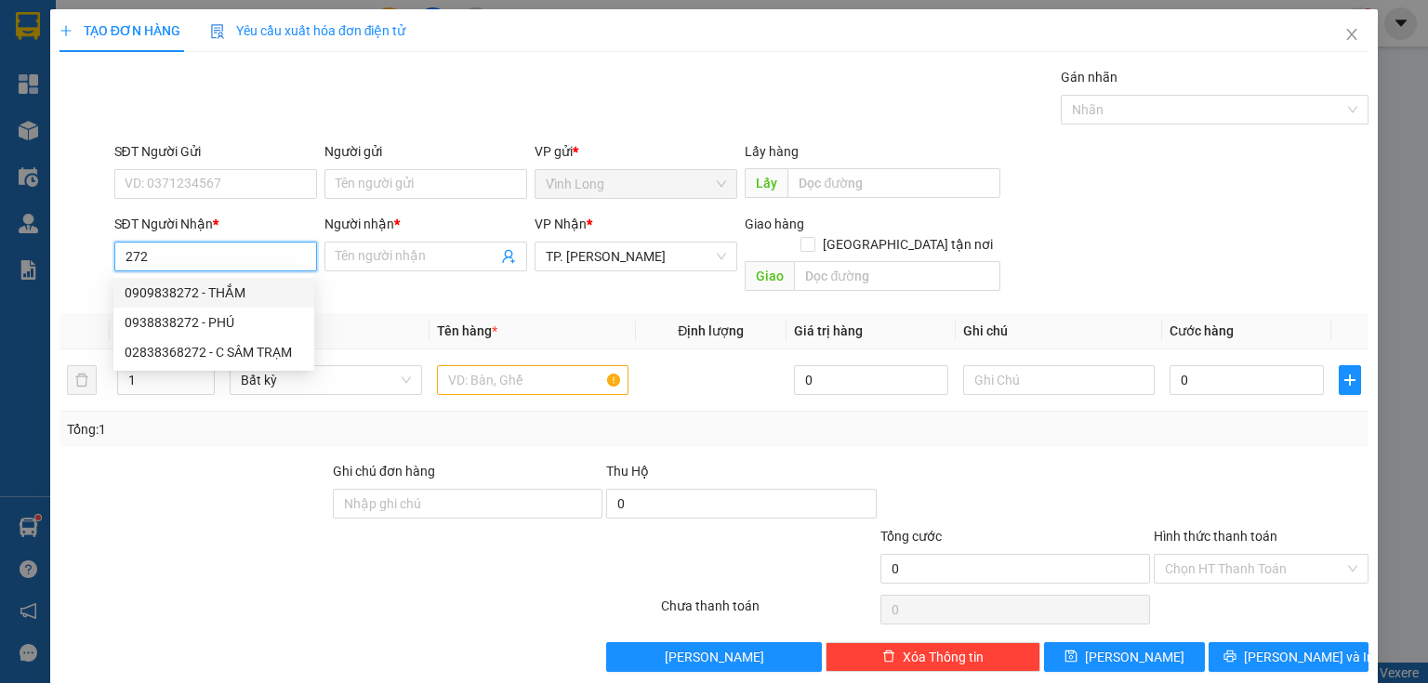
click at [248, 285] on div "0909838272 - THẮM" at bounding box center [214, 293] width 178 height 20
type input "0909838272"
type input "THẮM"
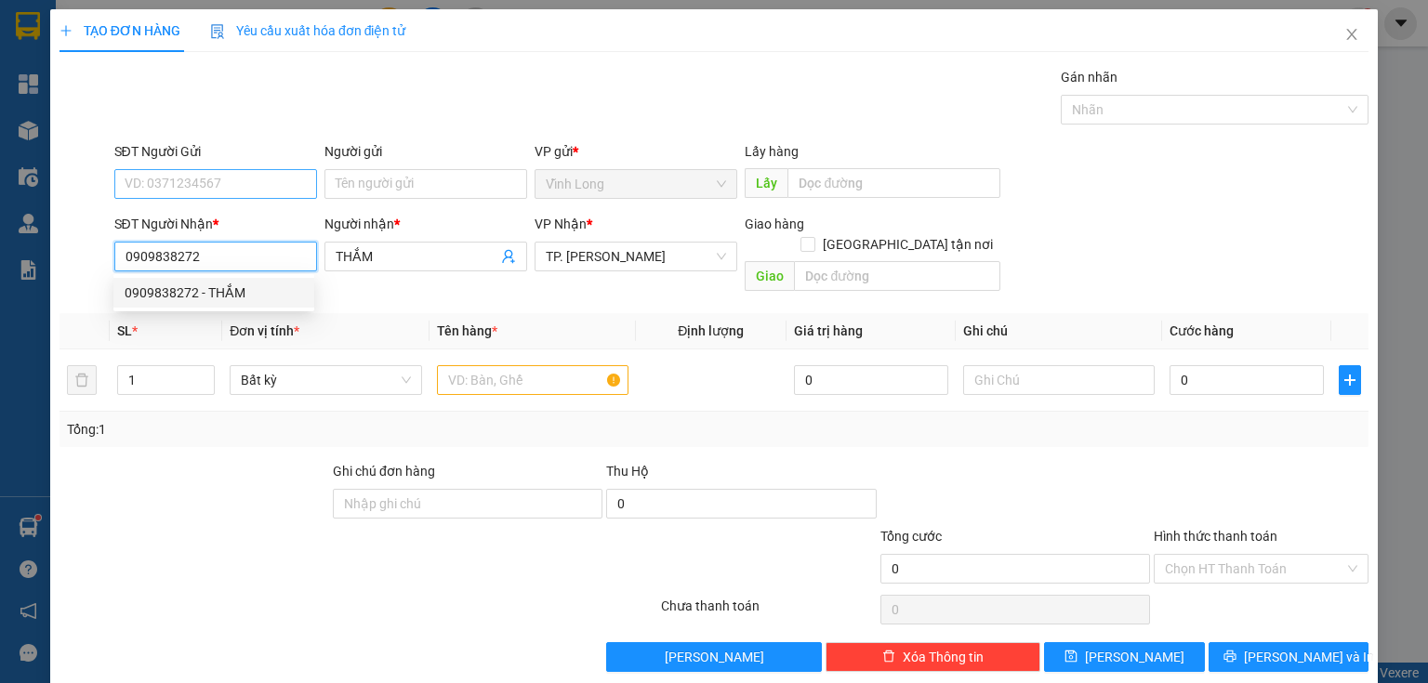
type input "0909838272"
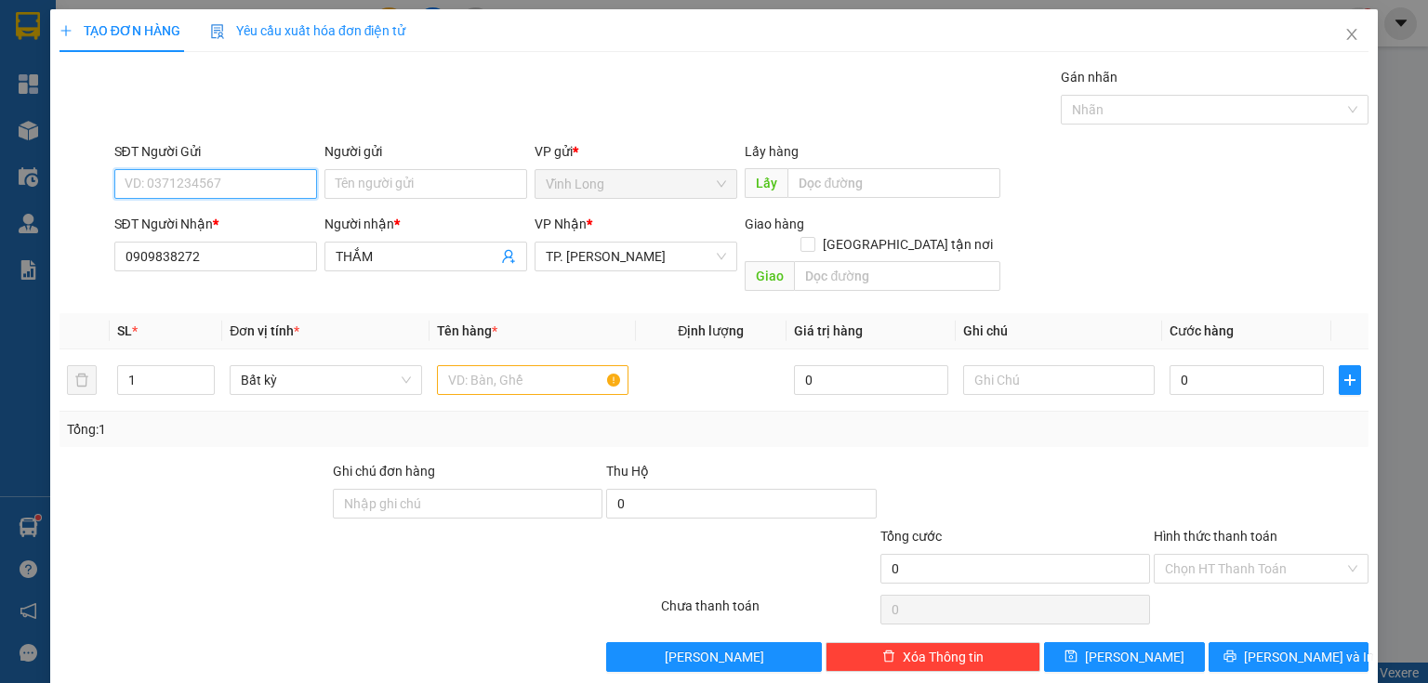
click at [239, 178] on input "SĐT Người Gửi" at bounding box center [215, 184] width 203 height 30
click at [228, 227] on div "0907752151 - BÁN LẺ KHÔNG GIAO HÓA ĐƠN" at bounding box center [261, 220] width 272 height 20
type input "0907752151"
type input "BÁN LẺ KHÔNG GIAO HÓA ĐƠN"
type input "0907752151"
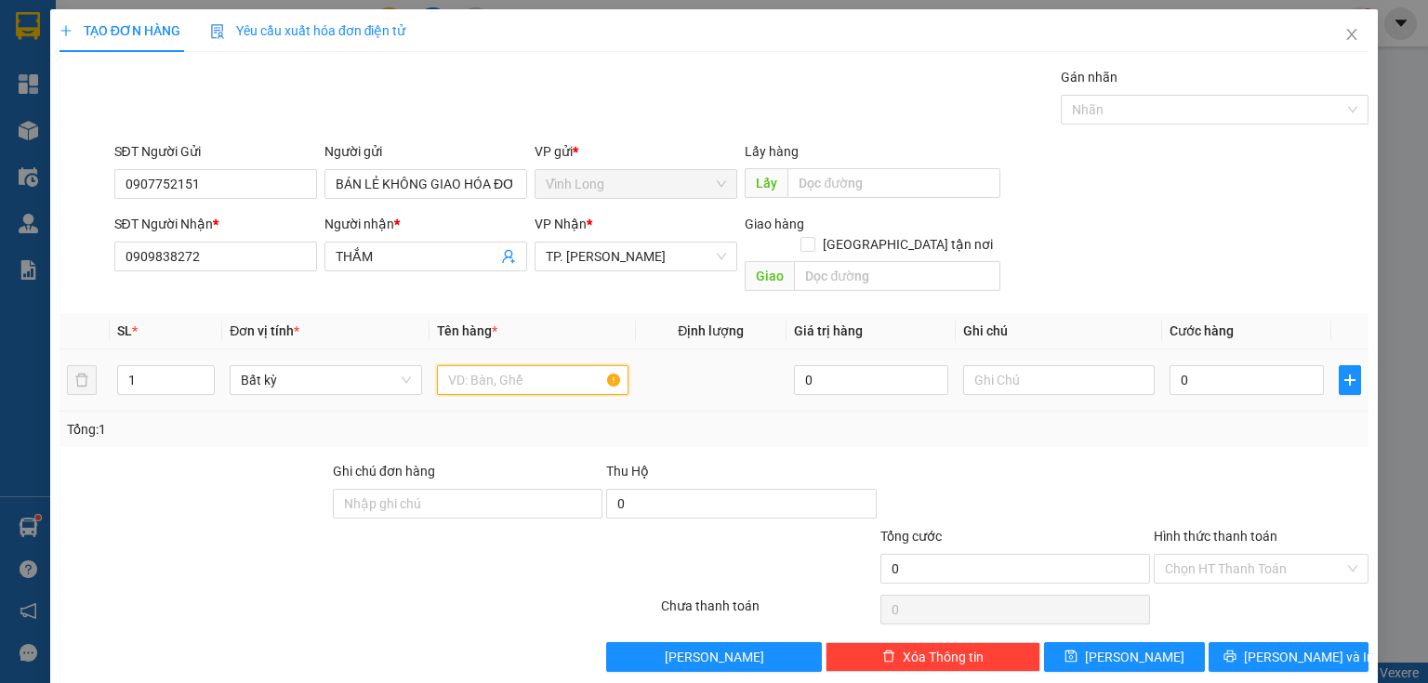
click at [520, 365] on input "text" at bounding box center [532, 380] width 191 height 30
drag, startPoint x: 59, startPoint y: 400, endPoint x: 0, endPoint y: 442, distance: 73.3
click at [0, 415] on div "TẠO ĐƠN HÀNG Yêu cầu xuất hóa đơn điện tử Transit Pickup Surcharge Ids Transit …" at bounding box center [714, 341] width 1428 height 683
type input "b"
type input "BAO VS"
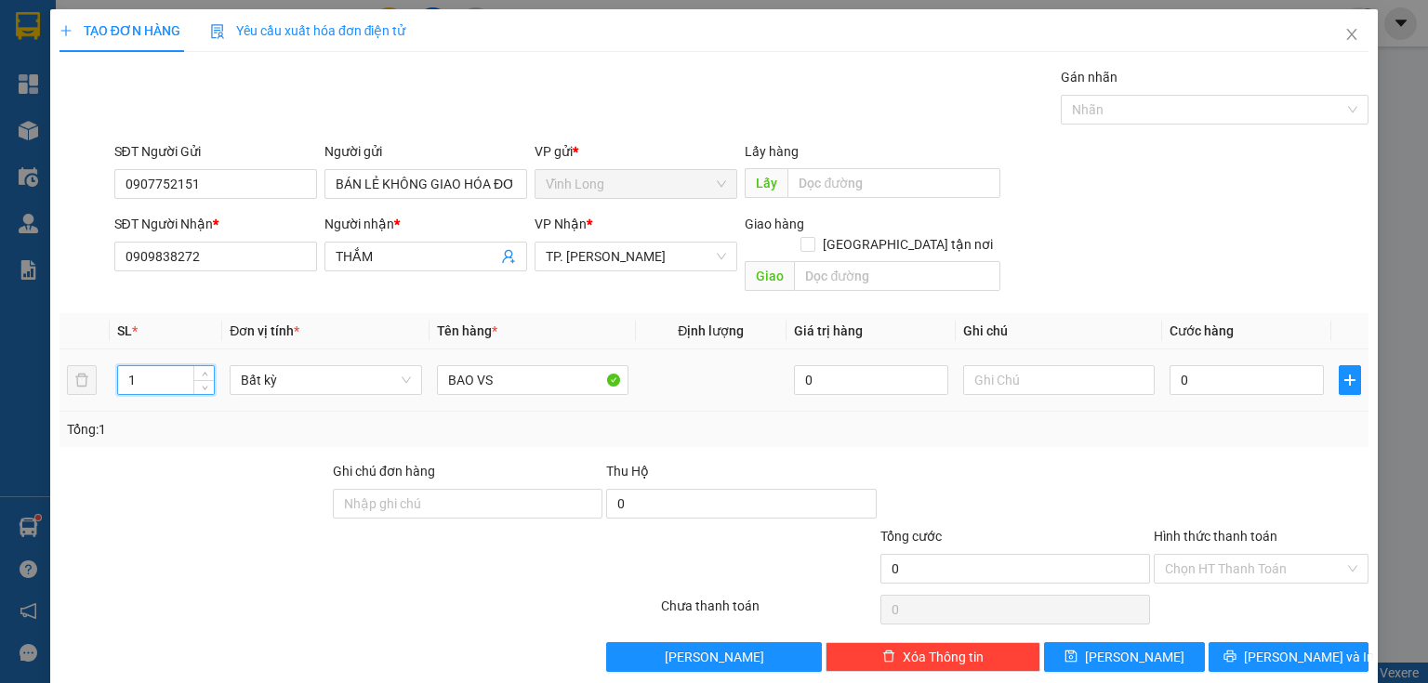
drag, startPoint x: 147, startPoint y: 365, endPoint x: 67, endPoint y: 379, distance: 81.1
click at [68, 378] on tr "1 Bất kỳ BAO VS 0 0" at bounding box center [713, 380] width 1309 height 62
type input "2"
click at [1041, 374] on div at bounding box center [1058, 380] width 191 height 37
click at [1037, 365] on input "text" at bounding box center [1058, 380] width 191 height 30
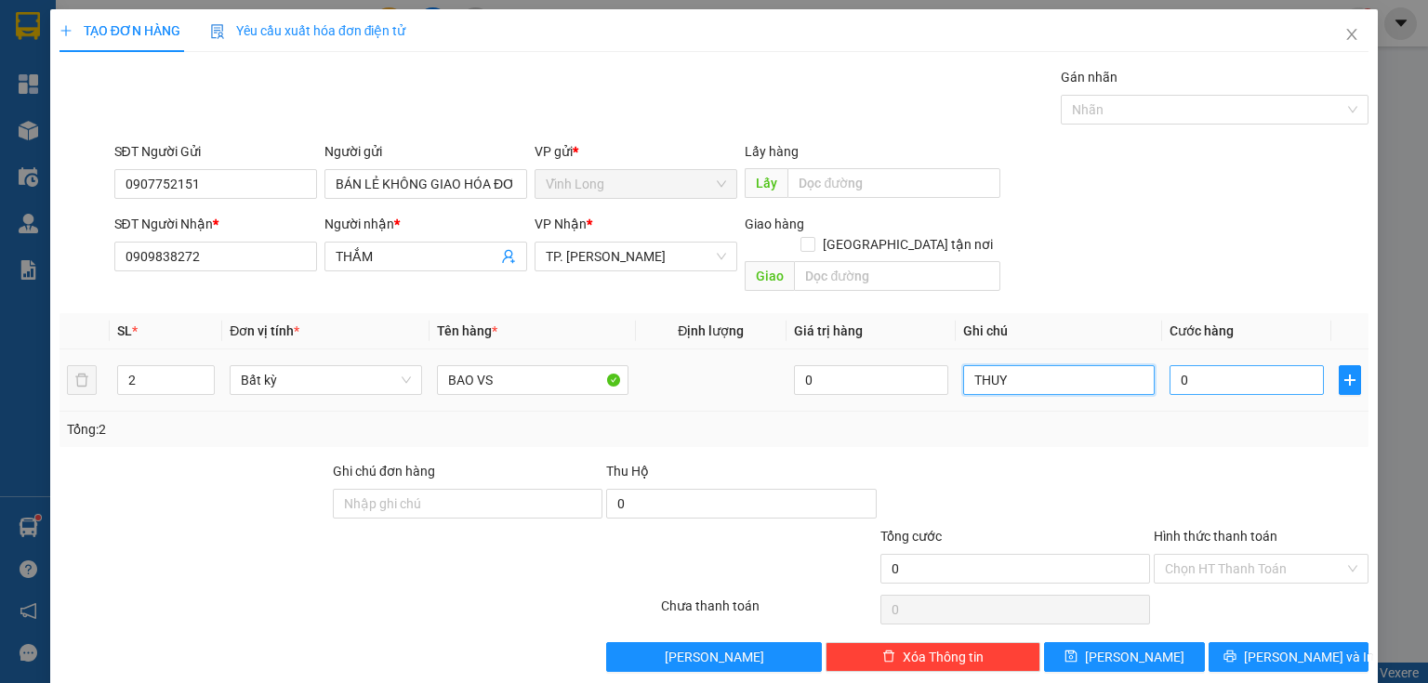
type input "THUY"
click at [1248, 365] on input "0" at bounding box center [1246, 380] width 154 height 30
type input "2"
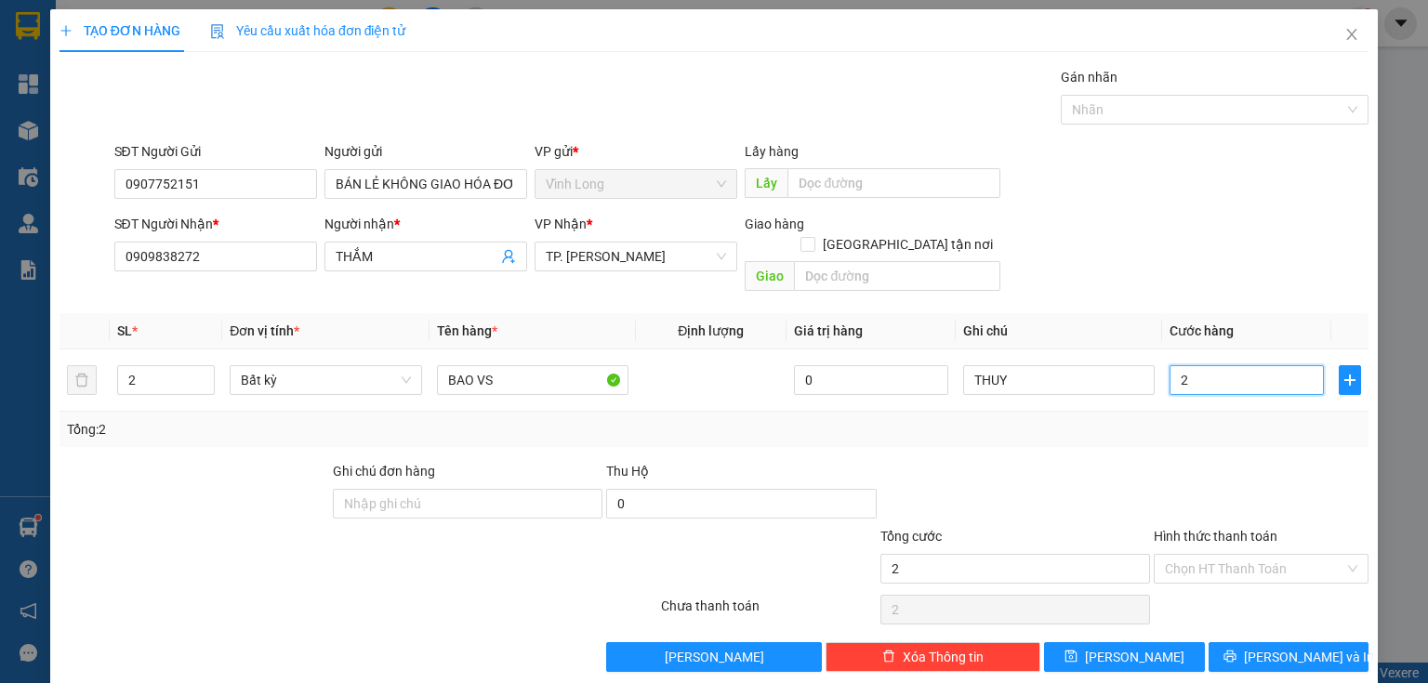
type input "20"
type input "200"
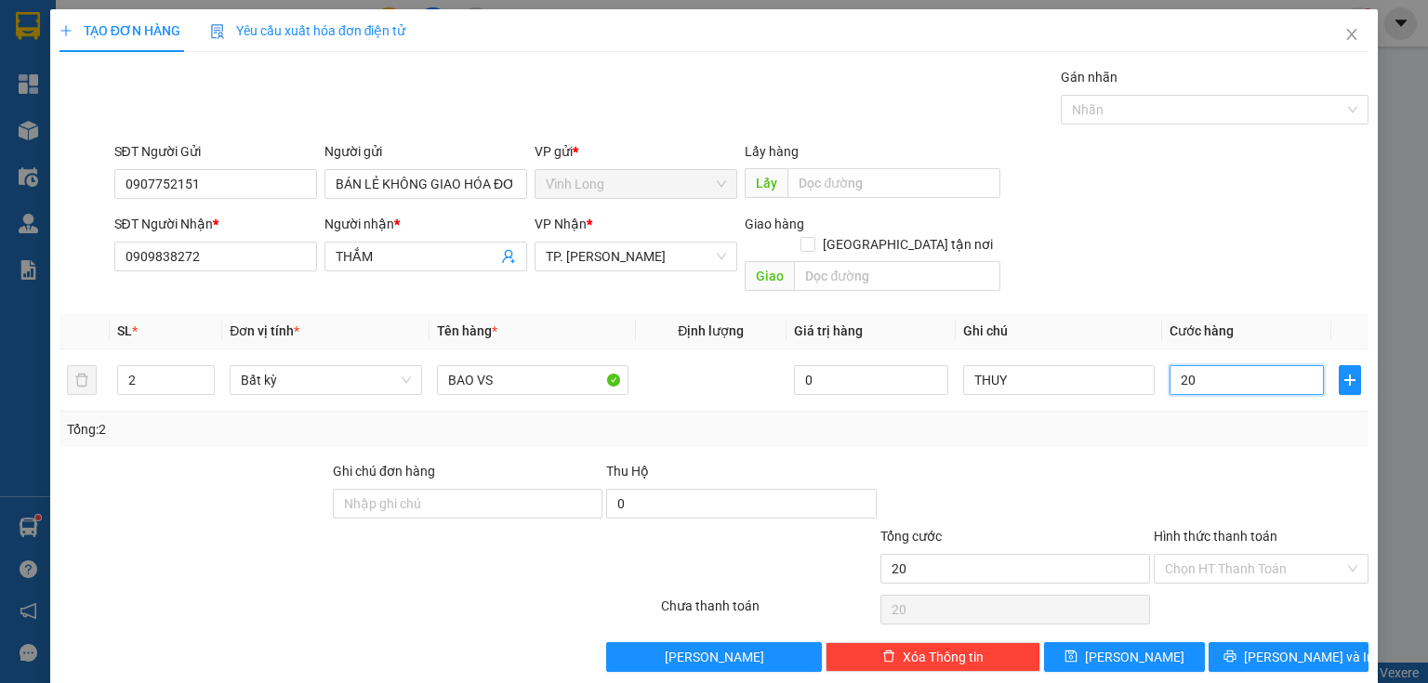
type input "200"
type input "200.000"
click at [1201, 555] on input "Hình thức thanh toán" at bounding box center [1254, 569] width 179 height 28
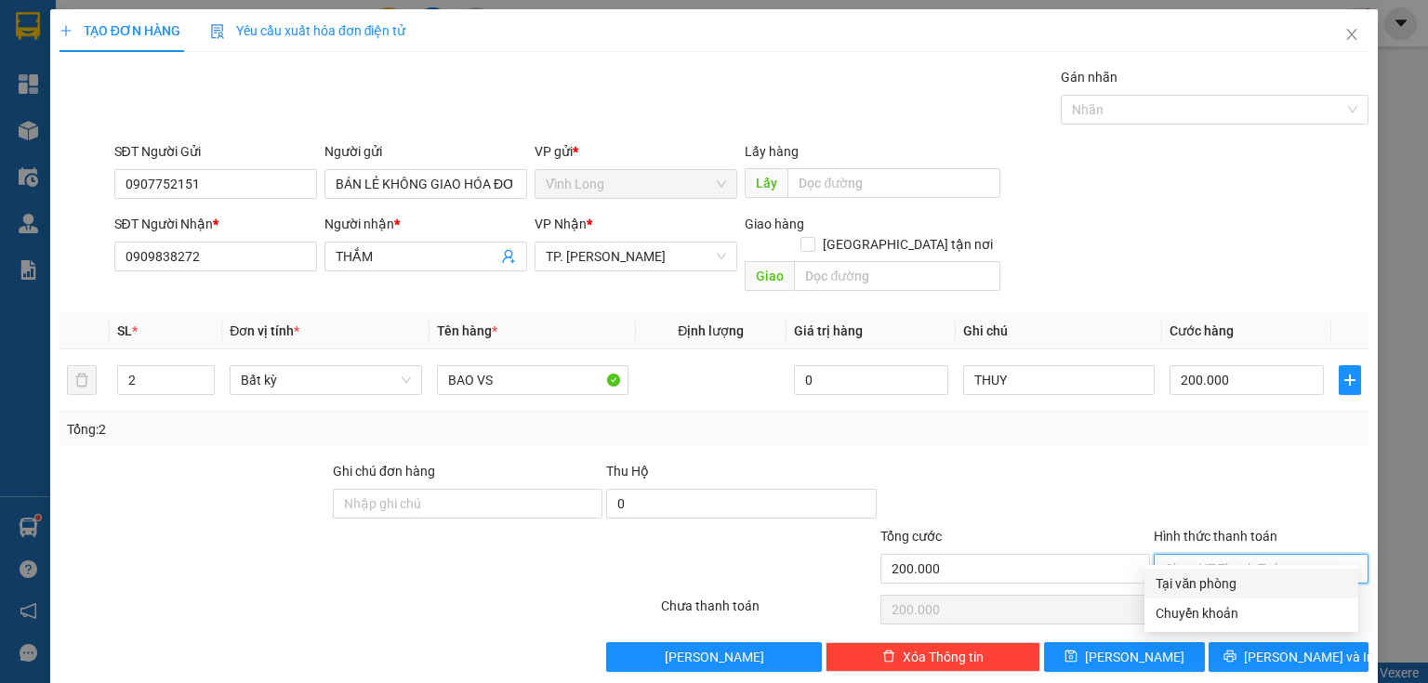
click at [1190, 588] on div "Tại văn phòng" at bounding box center [1250, 583] width 191 height 20
type input "0"
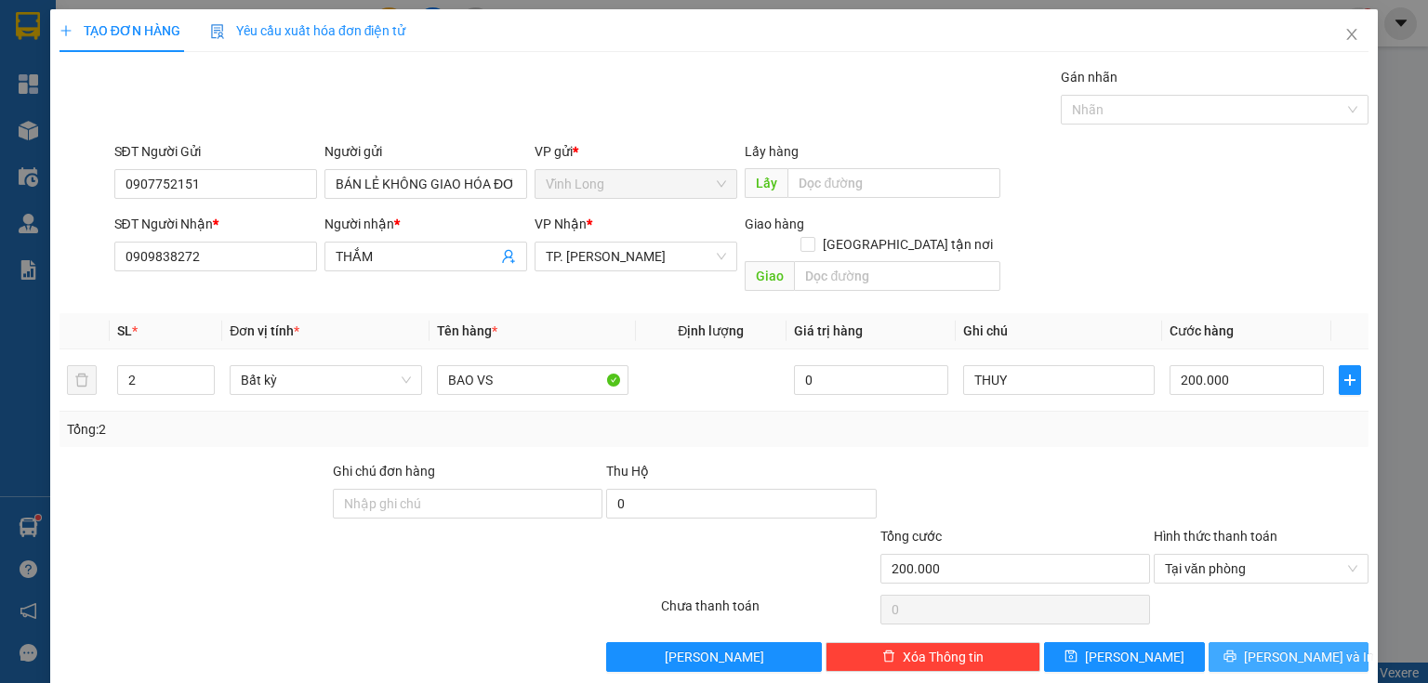
click at [1308, 647] on span "[PERSON_NAME] và In" at bounding box center [1309, 657] width 130 height 20
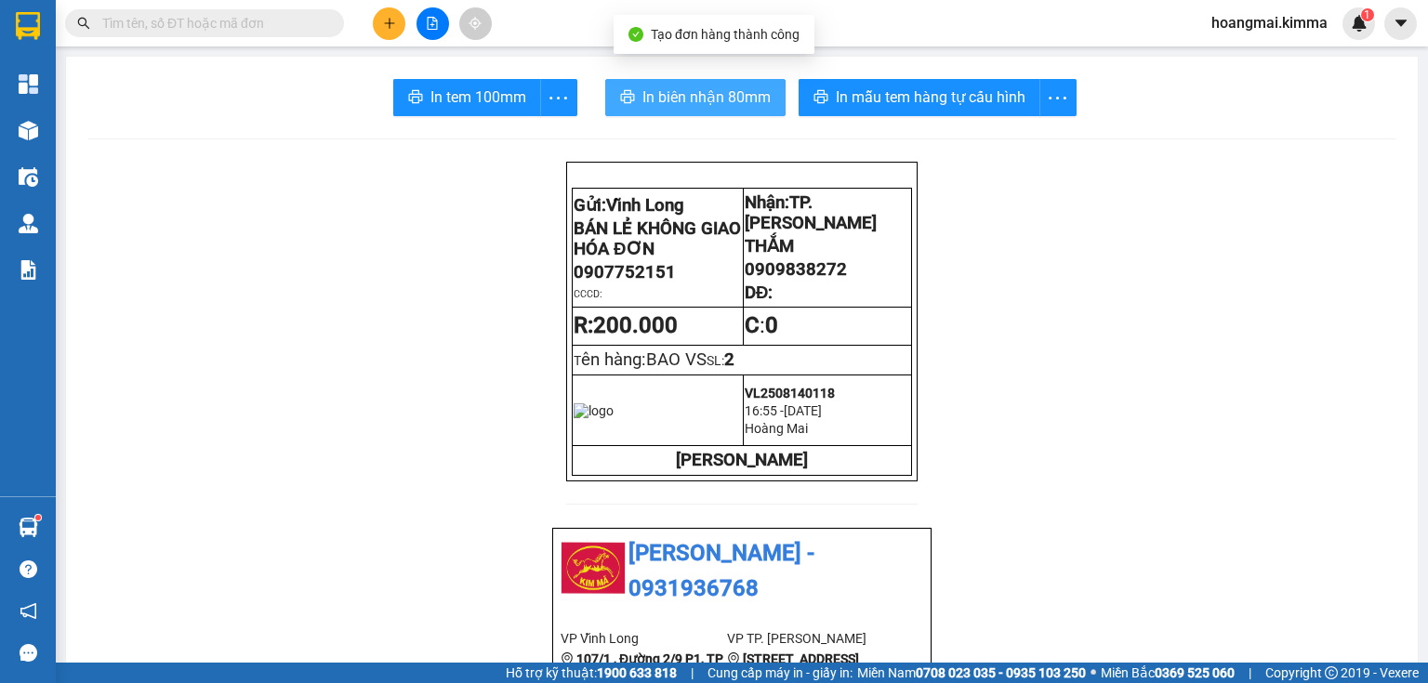
click at [701, 92] on span "In biên nhận 80mm" at bounding box center [706, 97] width 128 height 23
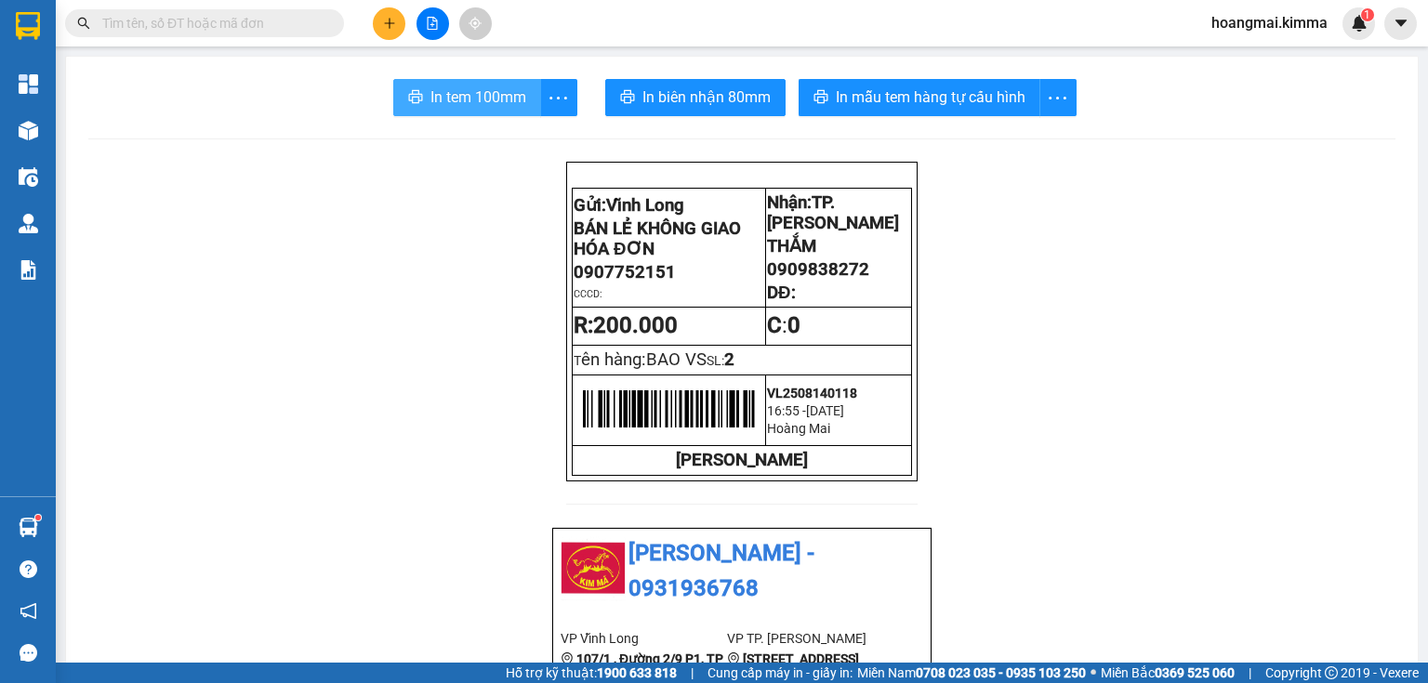
click at [485, 95] on span "In tem 100mm" at bounding box center [478, 97] width 96 height 23
click at [399, 24] on button at bounding box center [389, 23] width 33 height 33
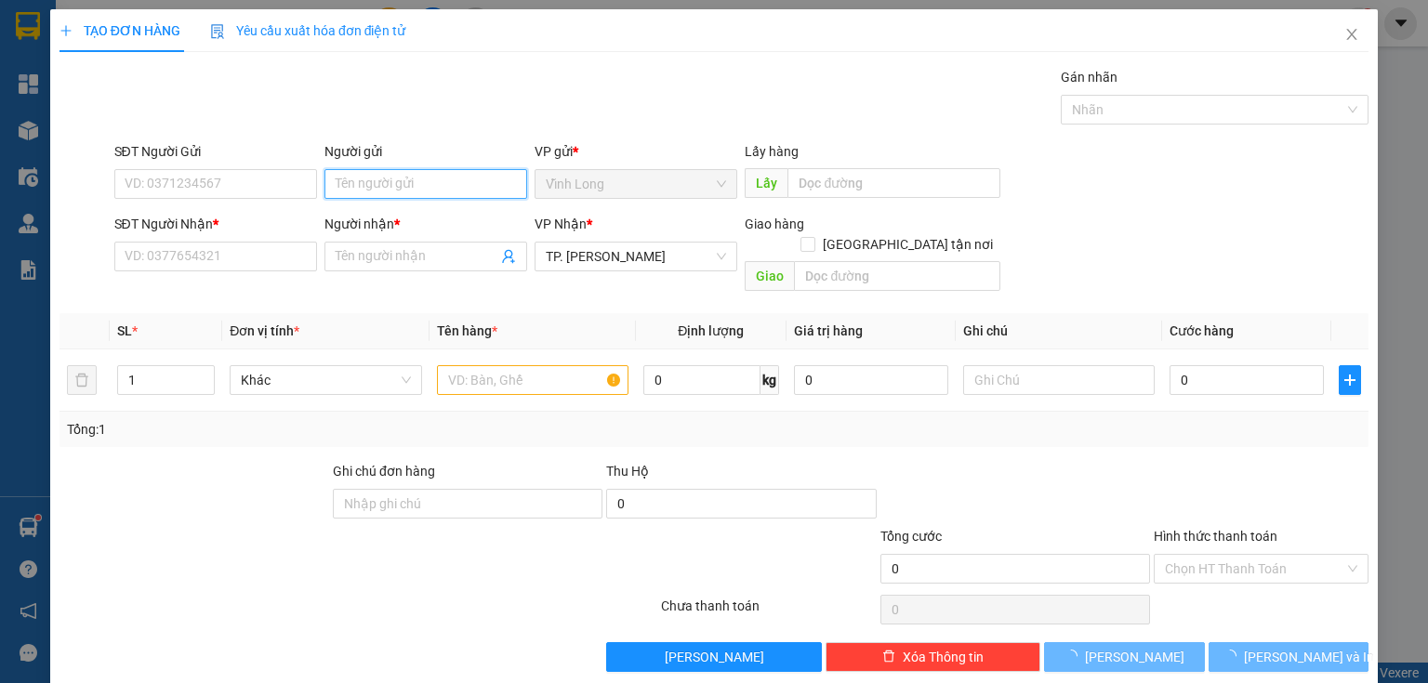
click at [438, 190] on input "Người gửi" at bounding box center [425, 184] width 203 height 30
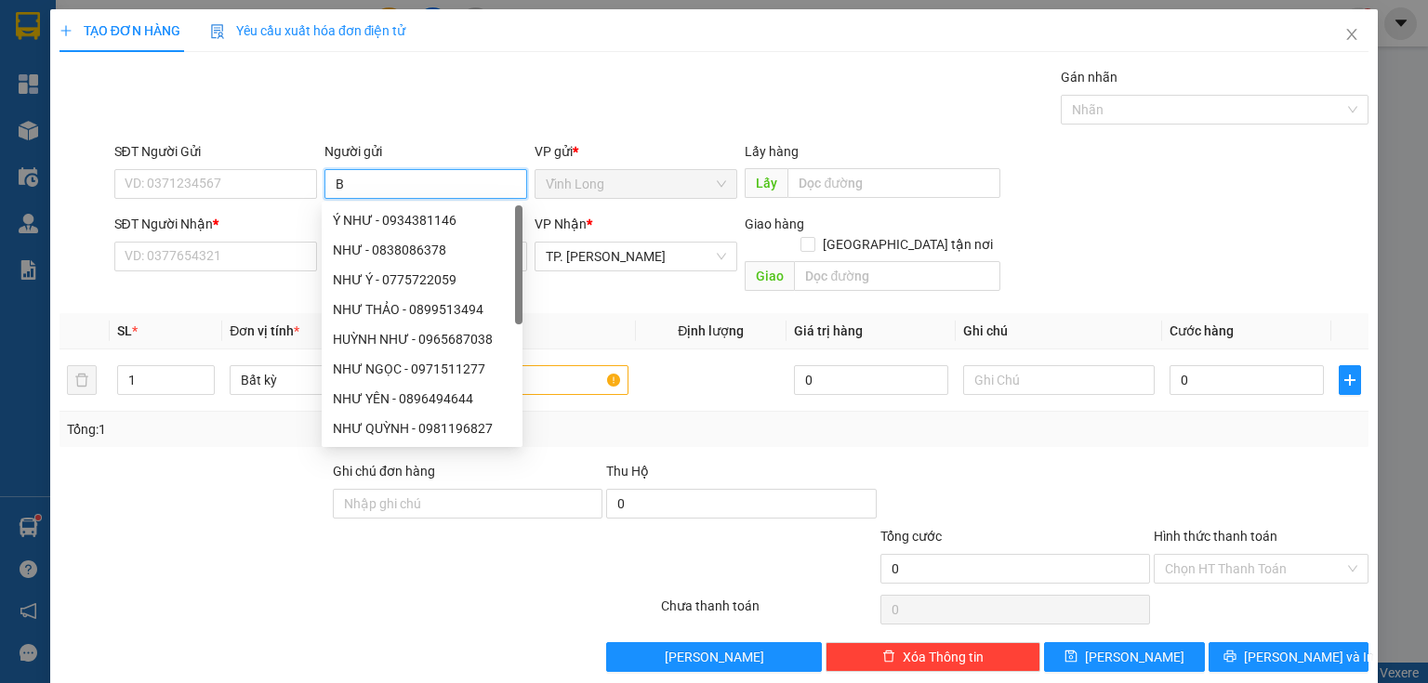
type input "BA"
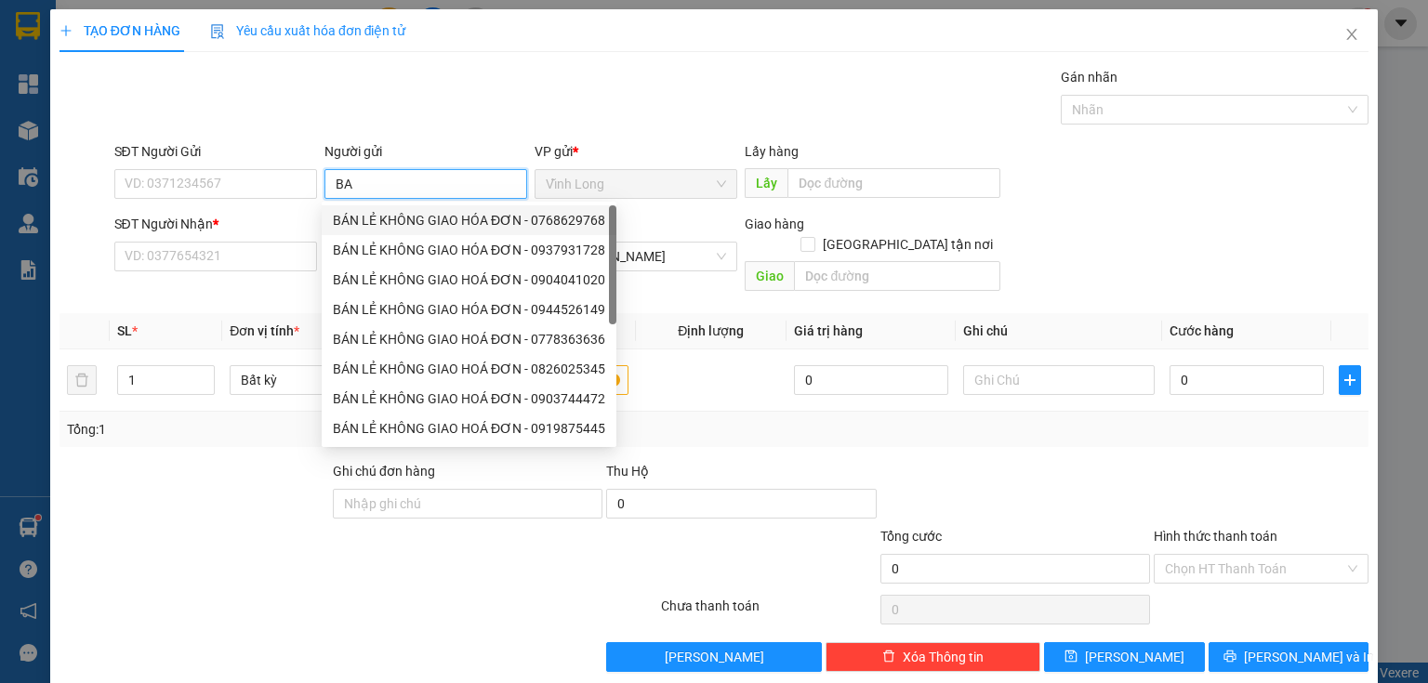
click at [400, 219] on div "BÁN LẺ KHÔNG GIAO HÓA ĐƠN - 0768629768" at bounding box center [469, 220] width 272 height 20
type input "0768629768"
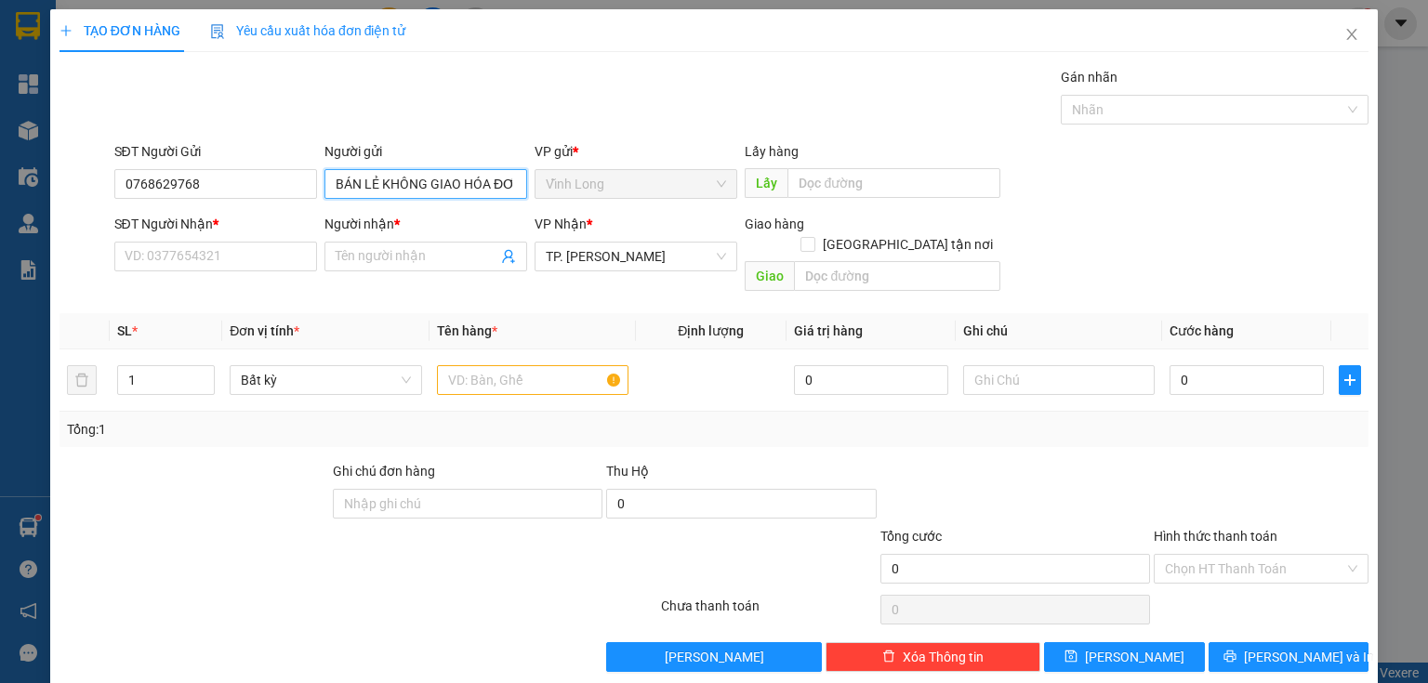
type input "BÁN LẺ KHÔNG GIAO HÓA ĐƠN"
drag, startPoint x: 83, startPoint y: 173, endPoint x: 0, endPoint y: 191, distance: 84.8
click at [0, 190] on div "TẠO ĐƠN HÀNG Yêu cầu xuất hóa đơn điện tử Transit Pickup Surcharge Ids Transit …" at bounding box center [714, 341] width 1428 height 683
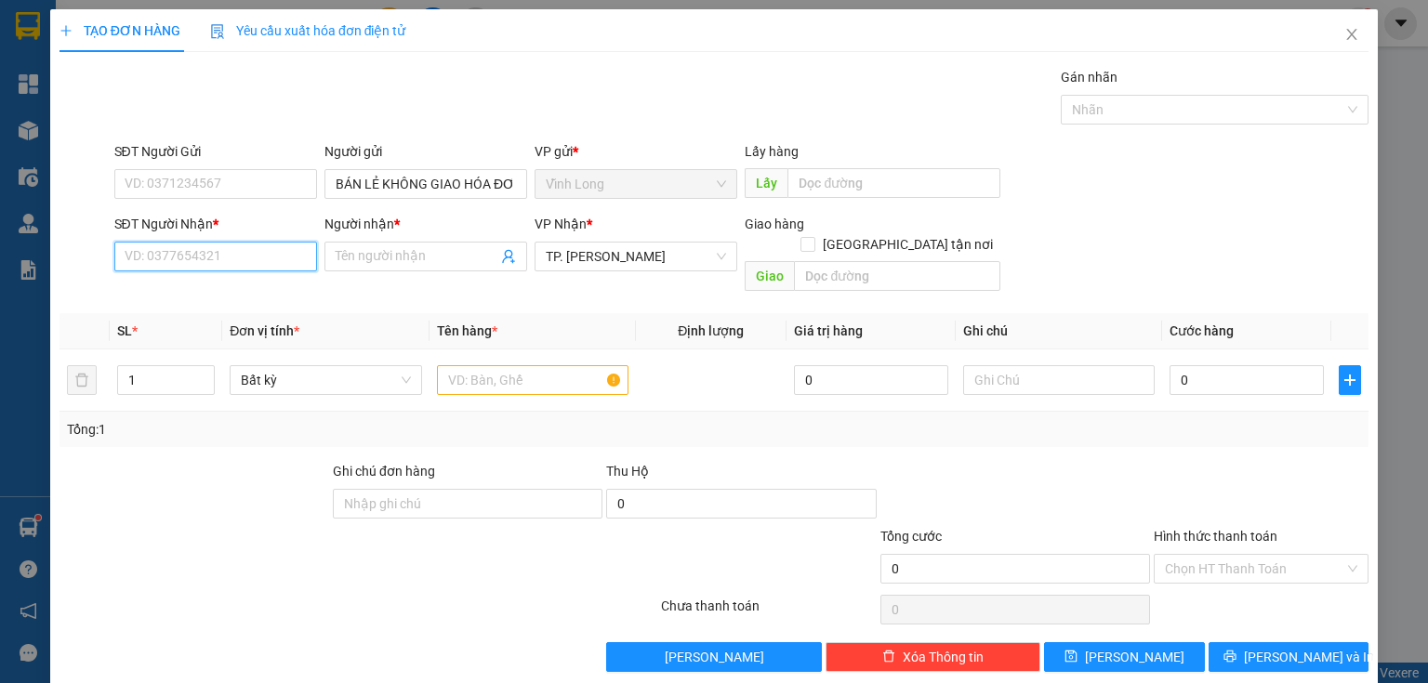
click at [282, 258] on input "SĐT Người Nhận *" at bounding box center [215, 257] width 203 height 30
click at [280, 286] on div "0982664200 - BẢO" at bounding box center [214, 293] width 178 height 20
type input "0982664200"
type input "BẢO"
type input "0982664200"
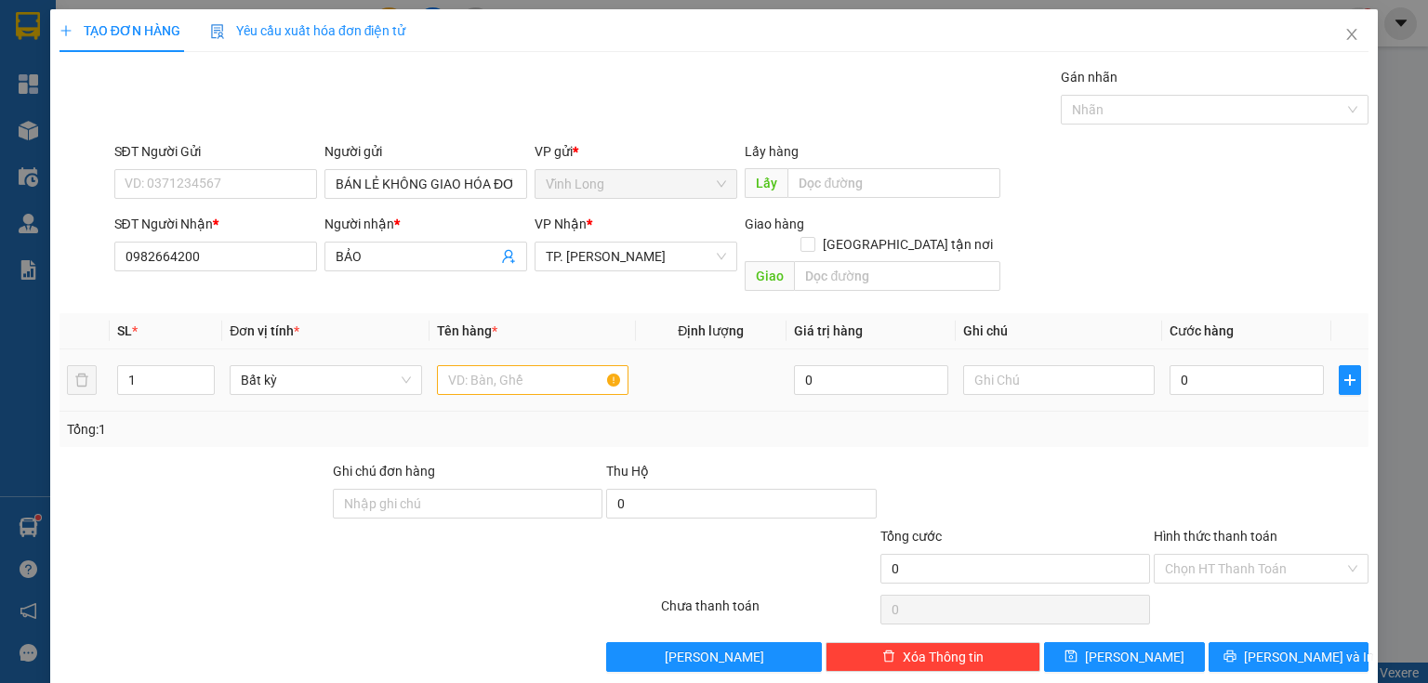
click at [551, 376] on div at bounding box center [532, 380] width 191 height 37
click at [547, 365] on input "text" at bounding box center [532, 380] width 191 height 30
type input "HỘP"
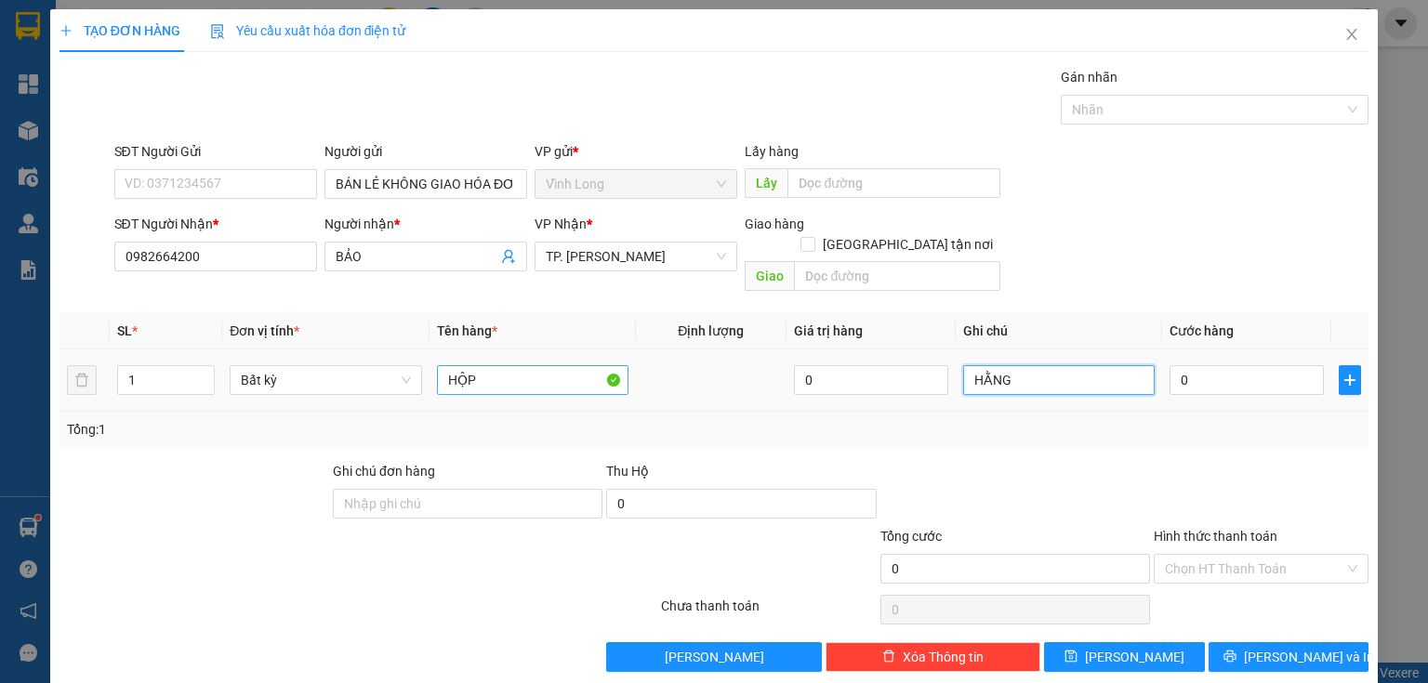
type input "HẰNG"
type input "2"
type input "20"
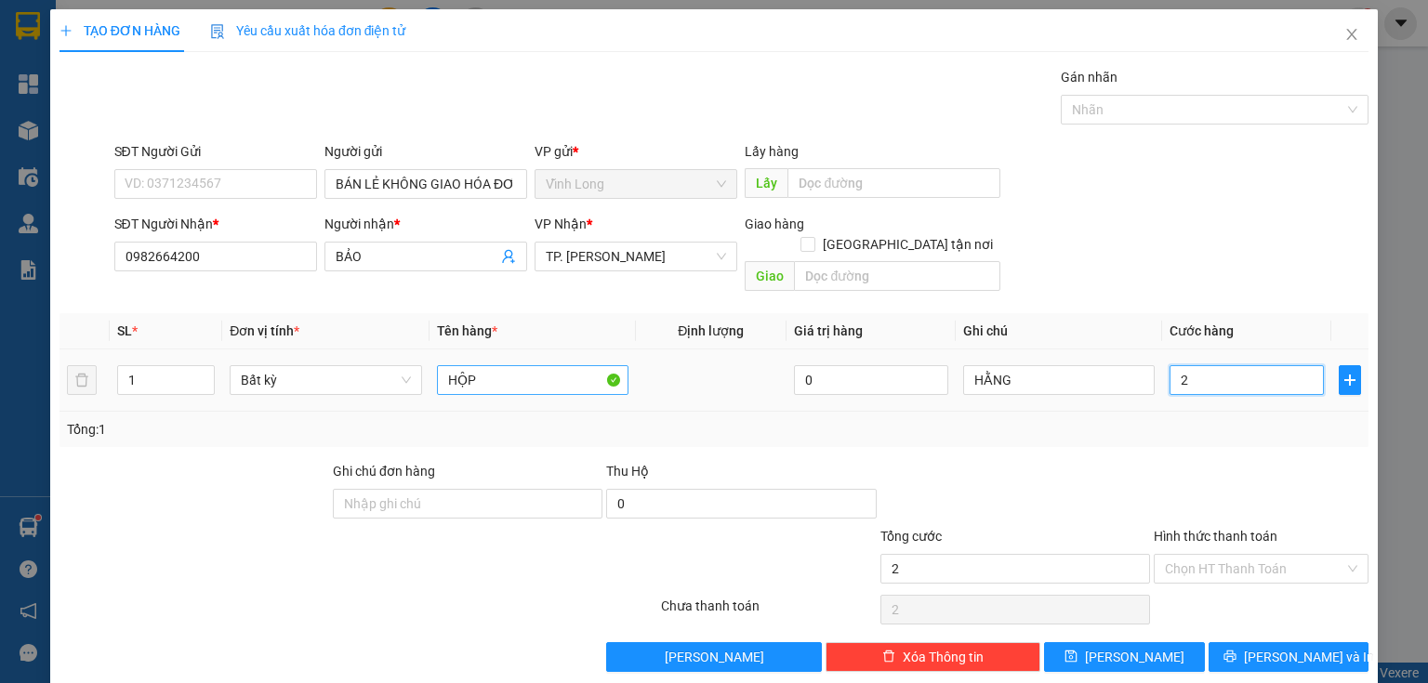
type input "20"
type input "20.000"
click at [1269, 492] on div at bounding box center [1261, 493] width 218 height 65
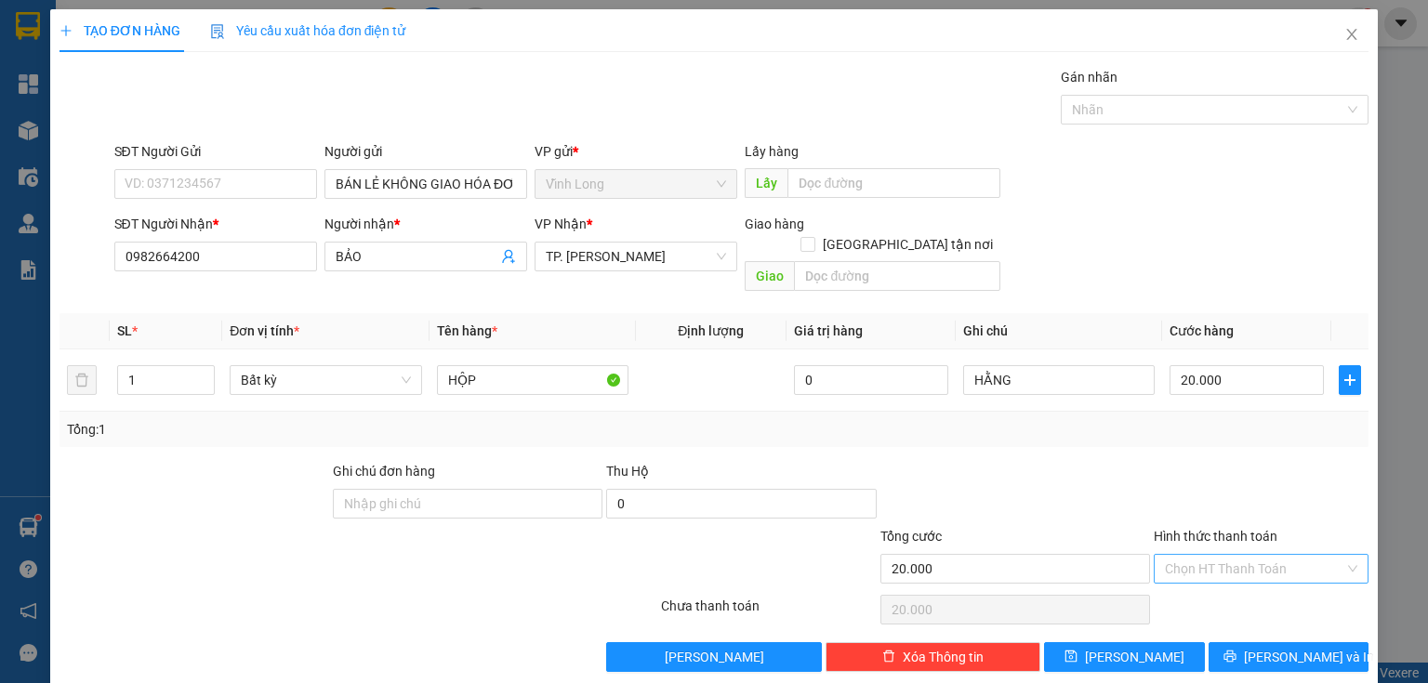
click at [1266, 555] on input "Hình thức thanh toán" at bounding box center [1254, 569] width 179 height 28
click at [1261, 581] on div "Tại văn phòng" at bounding box center [1250, 583] width 191 height 20
type input "0"
click at [1285, 647] on span "[PERSON_NAME] và In" at bounding box center [1309, 657] width 130 height 20
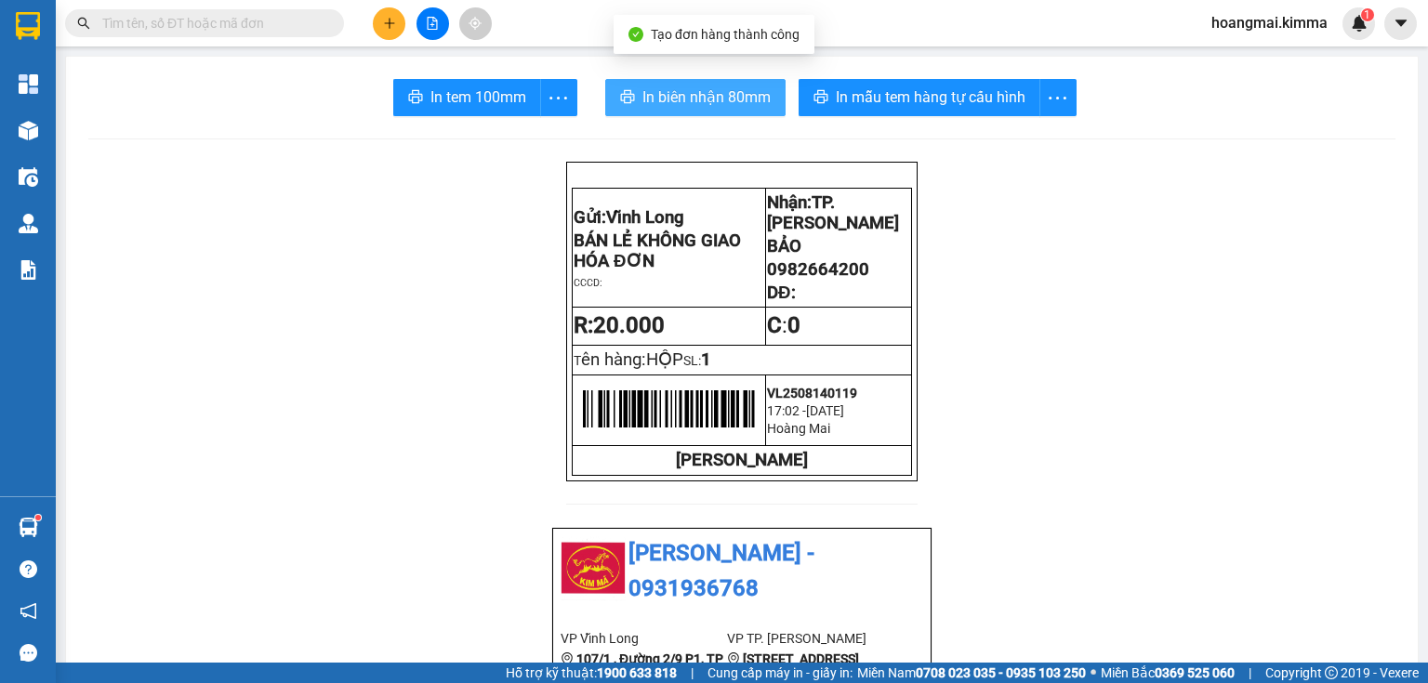
click at [657, 80] on button "In biên nhận 80mm" at bounding box center [695, 97] width 180 height 37
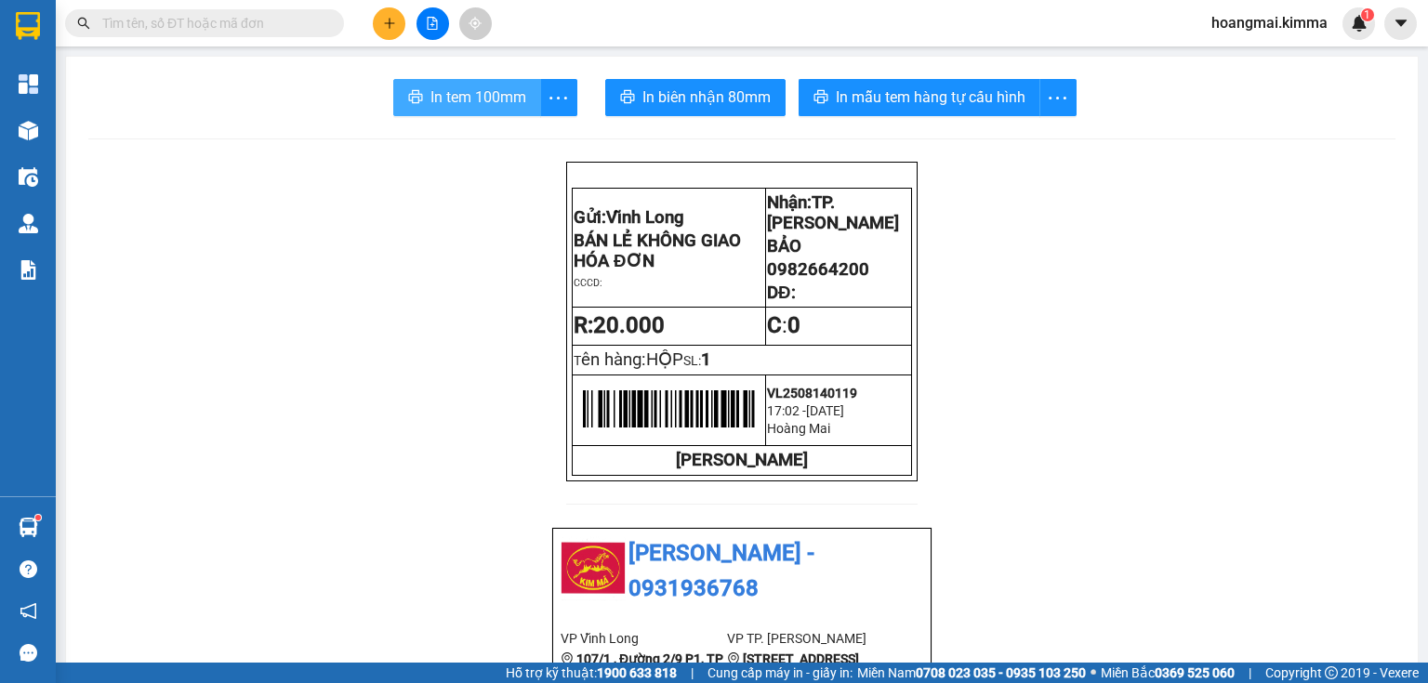
click at [506, 103] on span "In tem 100mm" at bounding box center [478, 97] width 96 height 23
